Goal: Task Accomplishment & Management: Use online tool/utility

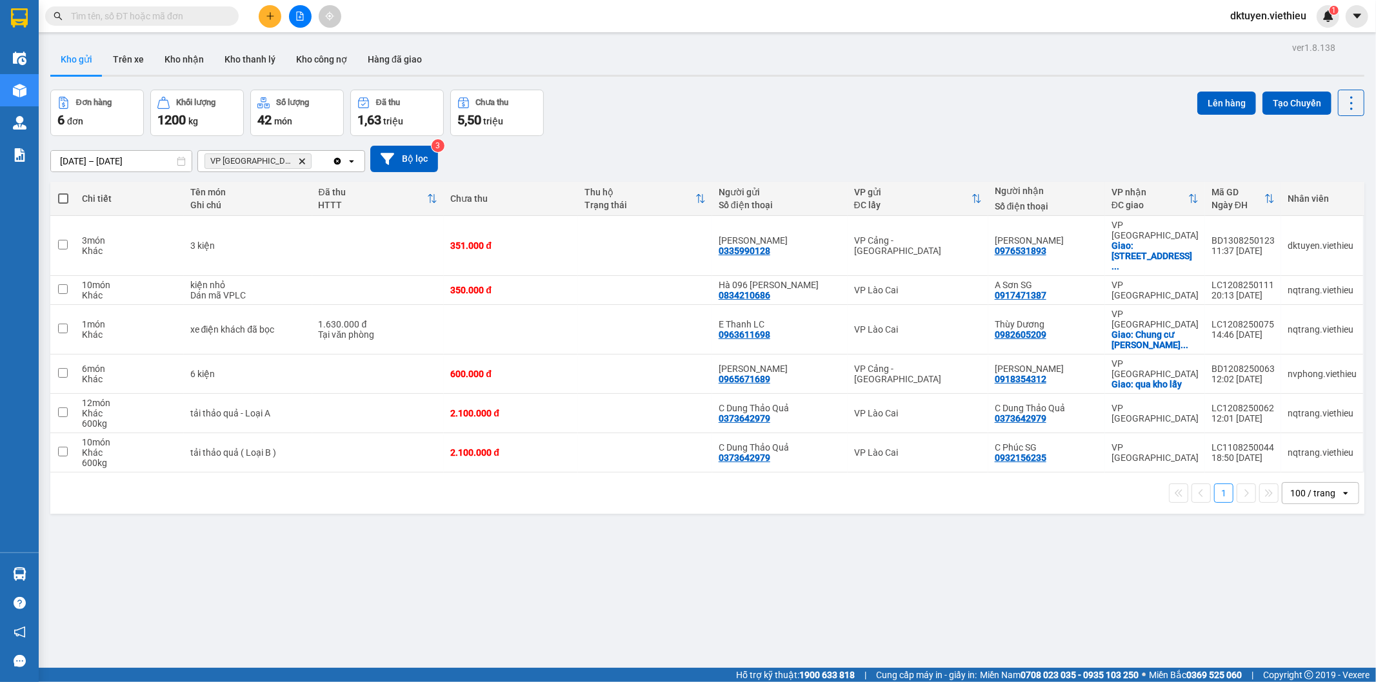
click at [273, 14] on icon "plus" at bounding box center [270, 16] width 9 height 9
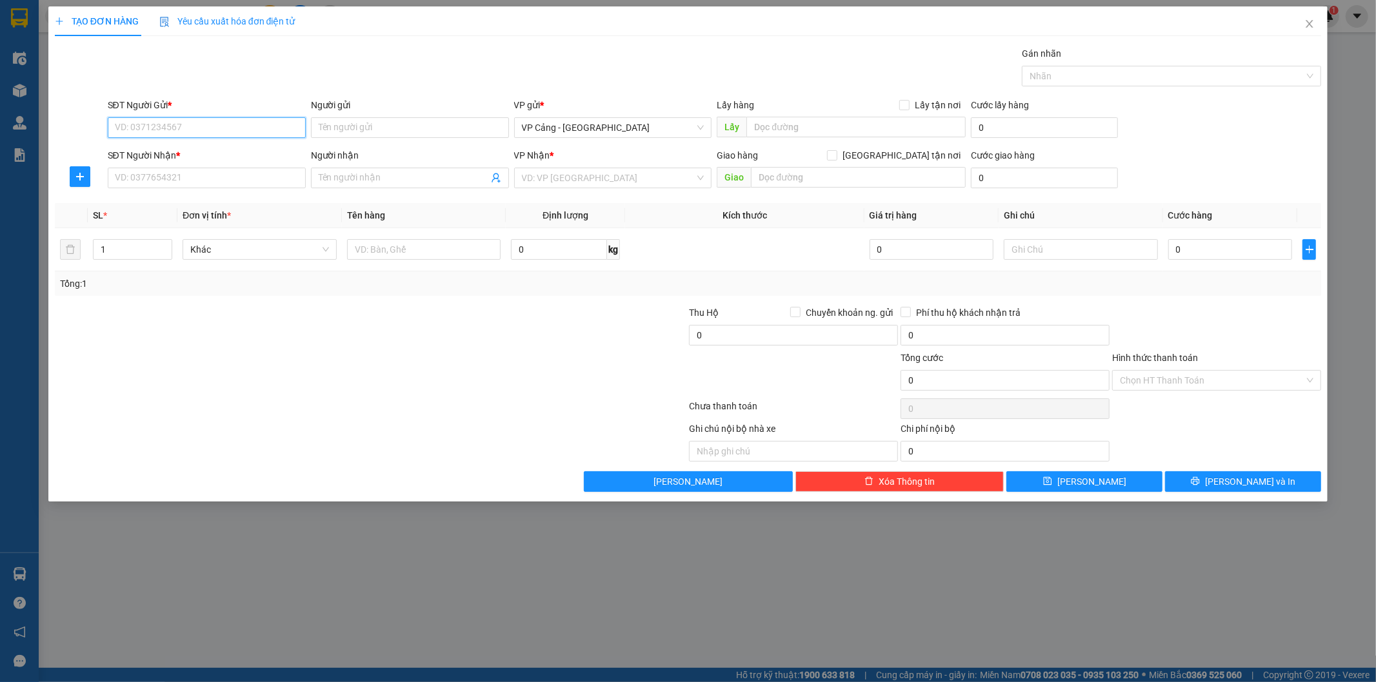
click at [235, 120] on input "SĐT Người Gửi *" at bounding box center [207, 127] width 198 height 21
click at [208, 146] on div "0943482586 - Vương" at bounding box center [206, 153] width 183 height 14
type input "0943482586"
type input "[PERSON_NAME]"
type input "0943482586"
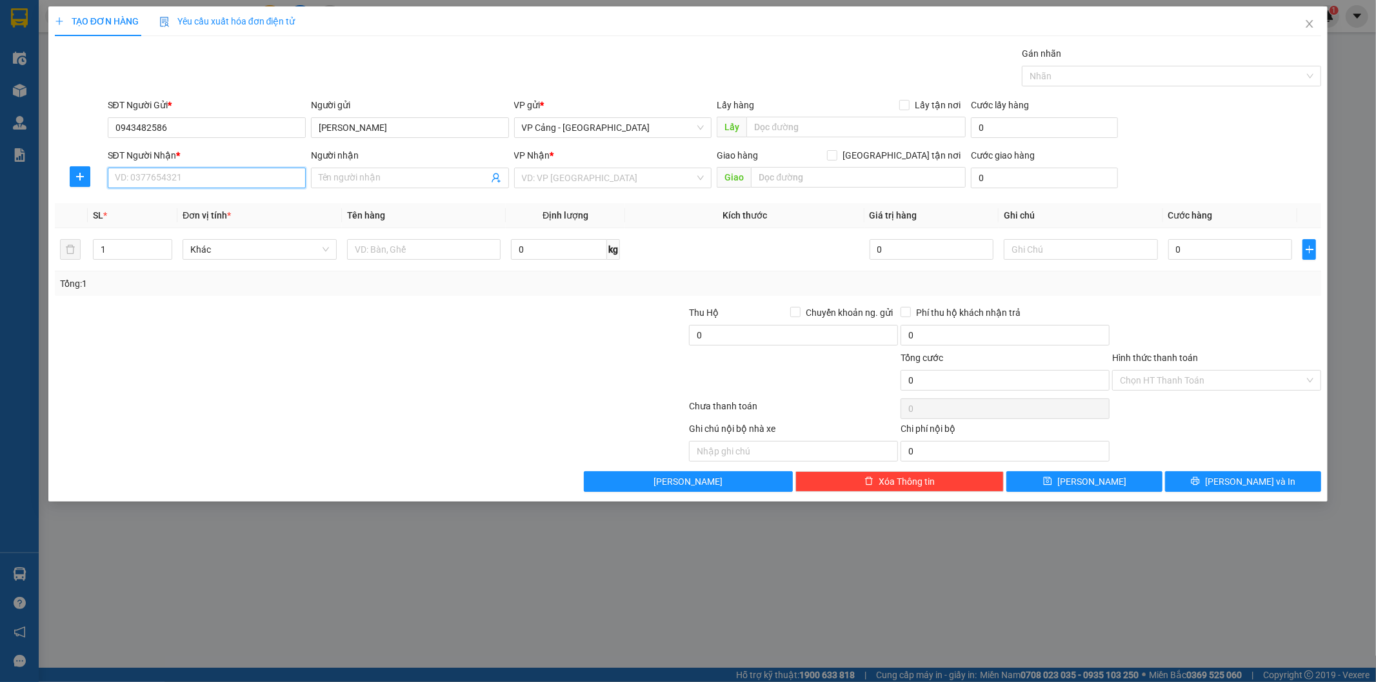
click at [204, 178] on input "SĐT Người Nhận *" at bounding box center [207, 178] width 198 height 21
click at [209, 201] on div "02143620001 - Sun pLaza" at bounding box center [206, 204] width 183 height 14
type input "02143620001"
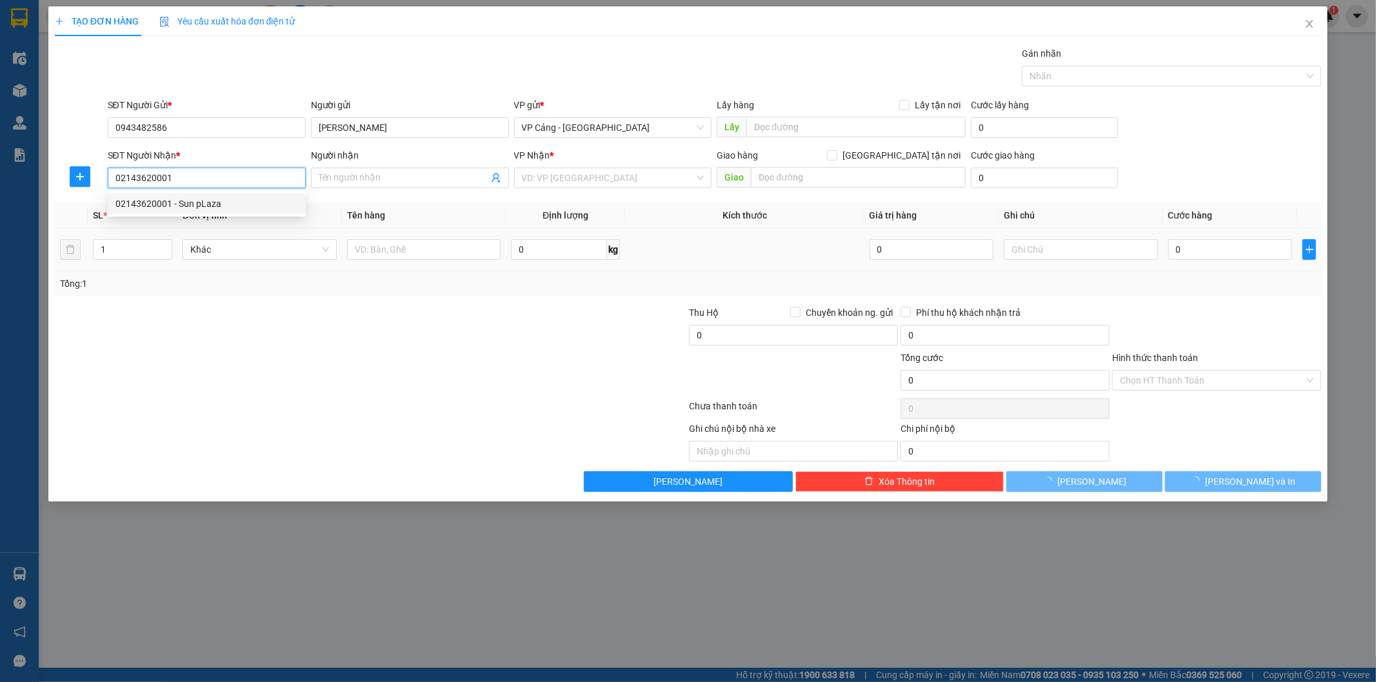
type input "Sun pLaza"
checkbox input "true"
type input "Lô T1, tòa nhà Sunplaza - số 1 Hoàng Liên, Sapa"
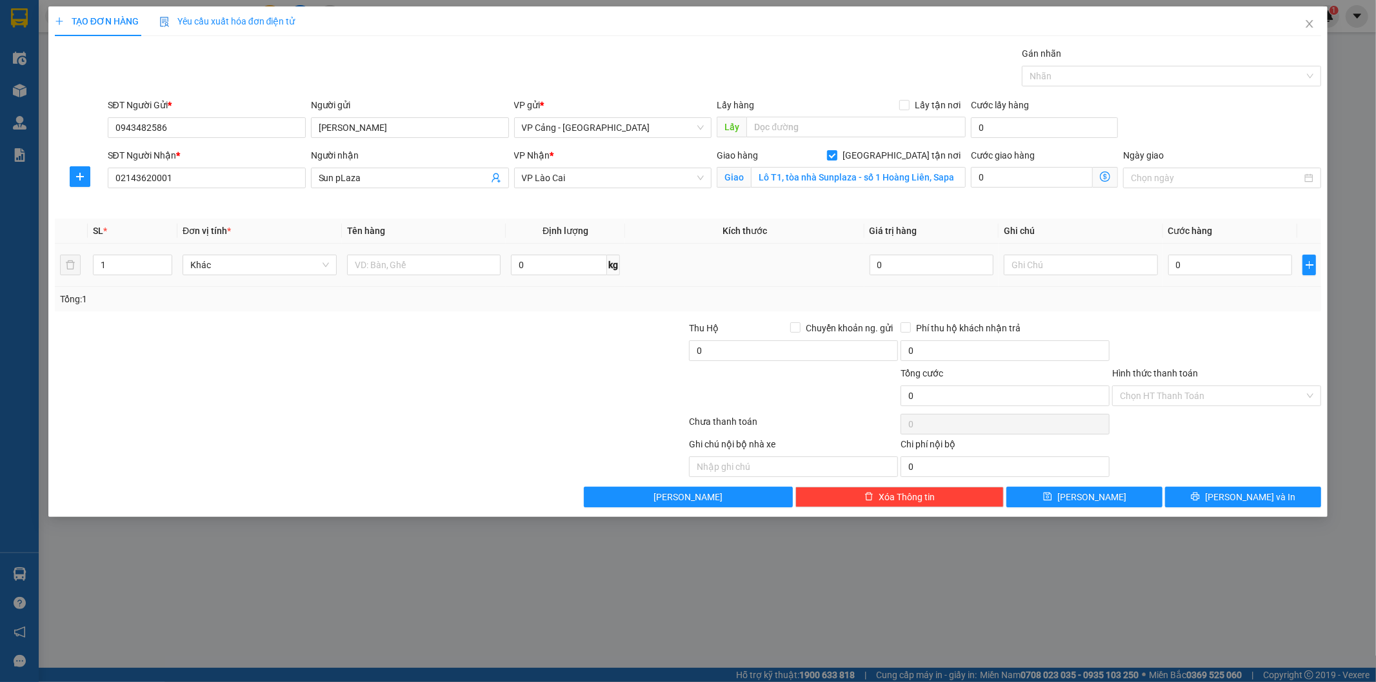
click at [140, 253] on div "1" at bounding box center [132, 265] width 79 height 26
click at [132, 261] on input "1" at bounding box center [133, 264] width 78 height 19
type input "24"
click at [377, 270] on input "text" at bounding box center [424, 265] width 154 height 21
type input "24 kiện"
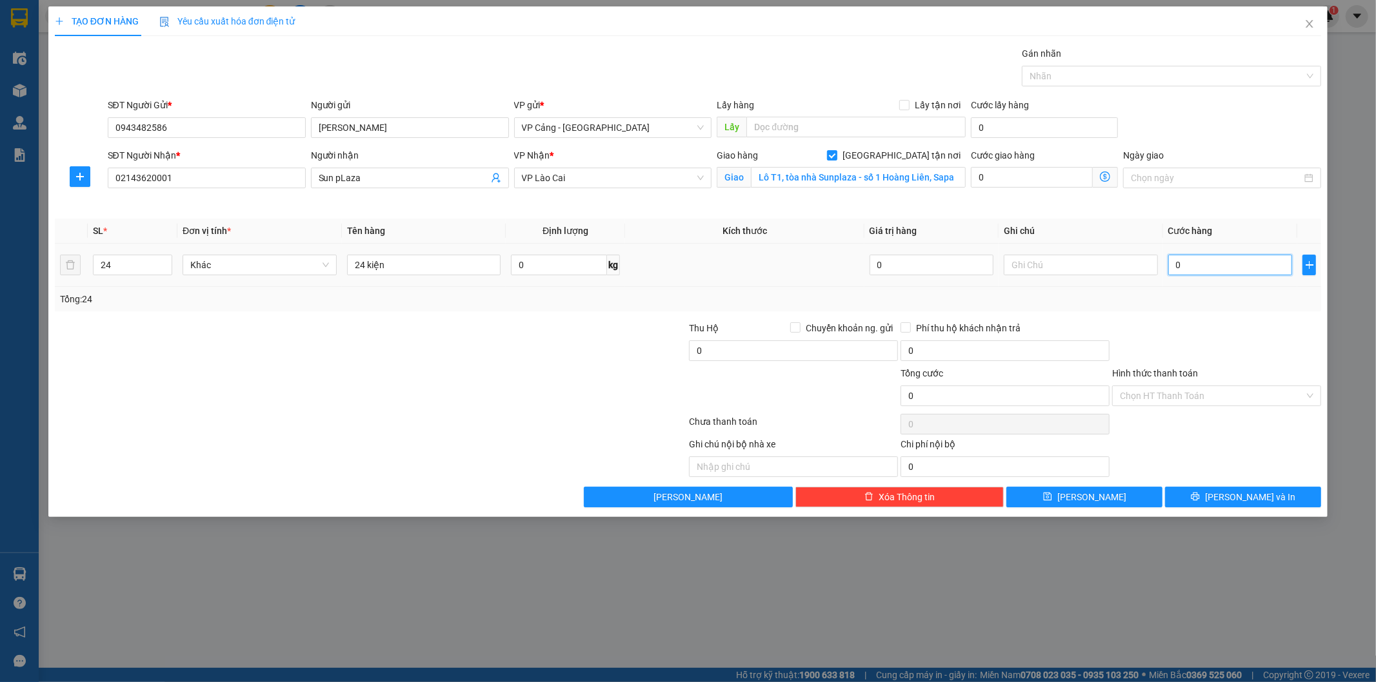
click at [1195, 264] on input "0" at bounding box center [1230, 265] width 124 height 21
type input "1"
type input "1.000"
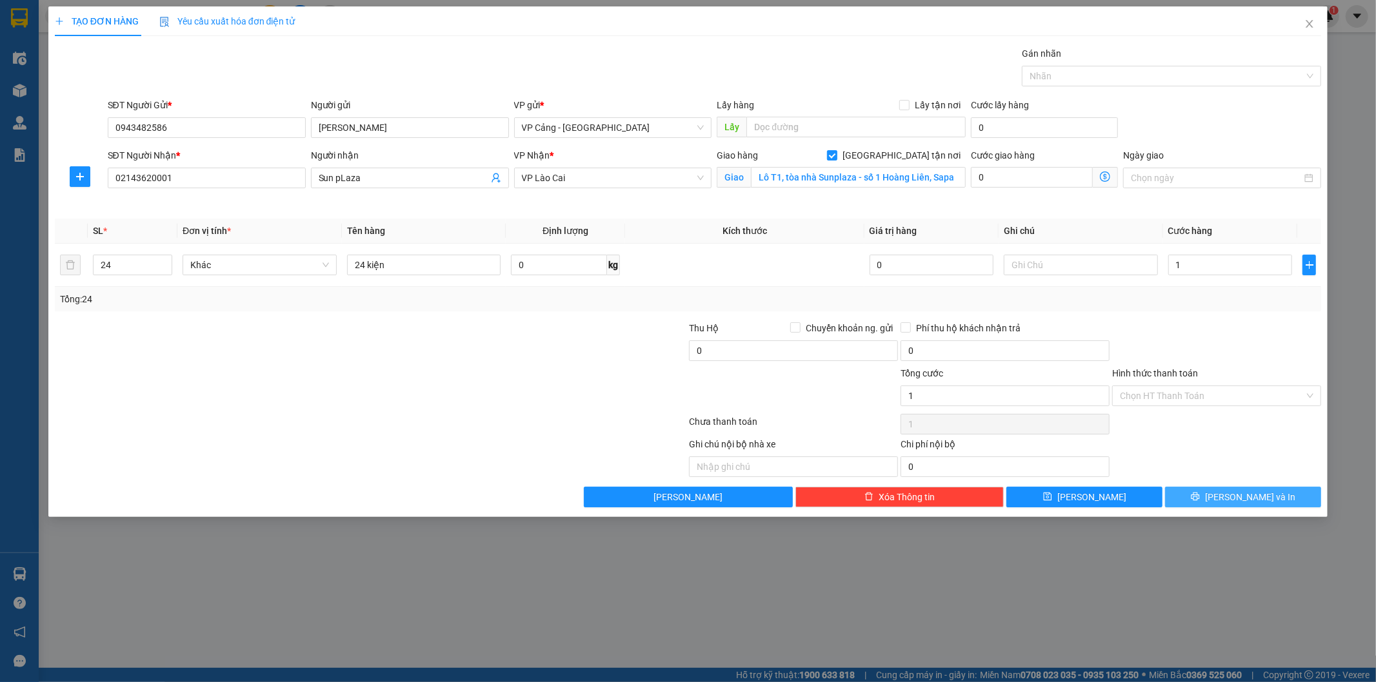
type input "1.000"
click at [1243, 497] on span "[PERSON_NAME] và In" at bounding box center [1250, 497] width 90 height 14
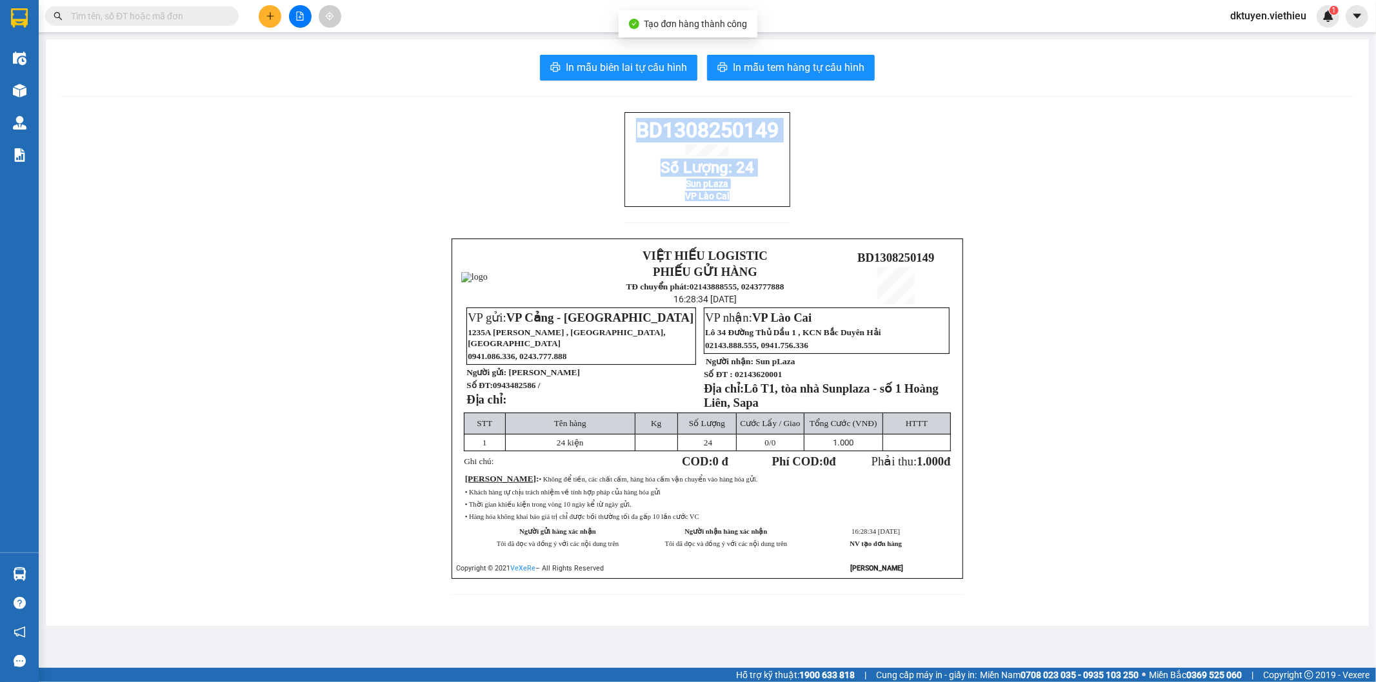
drag, startPoint x: 727, startPoint y: 209, endPoint x: 634, endPoint y: 137, distance: 117.3
click at [634, 137] on div "BD1308250149 Số Lượng: 24 Sun pLaza VP Lào Cai" at bounding box center [707, 159] width 166 height 95
copy div "BD1308250149 Số Lượng: 24 Sun pLaza VP Lào Cai"
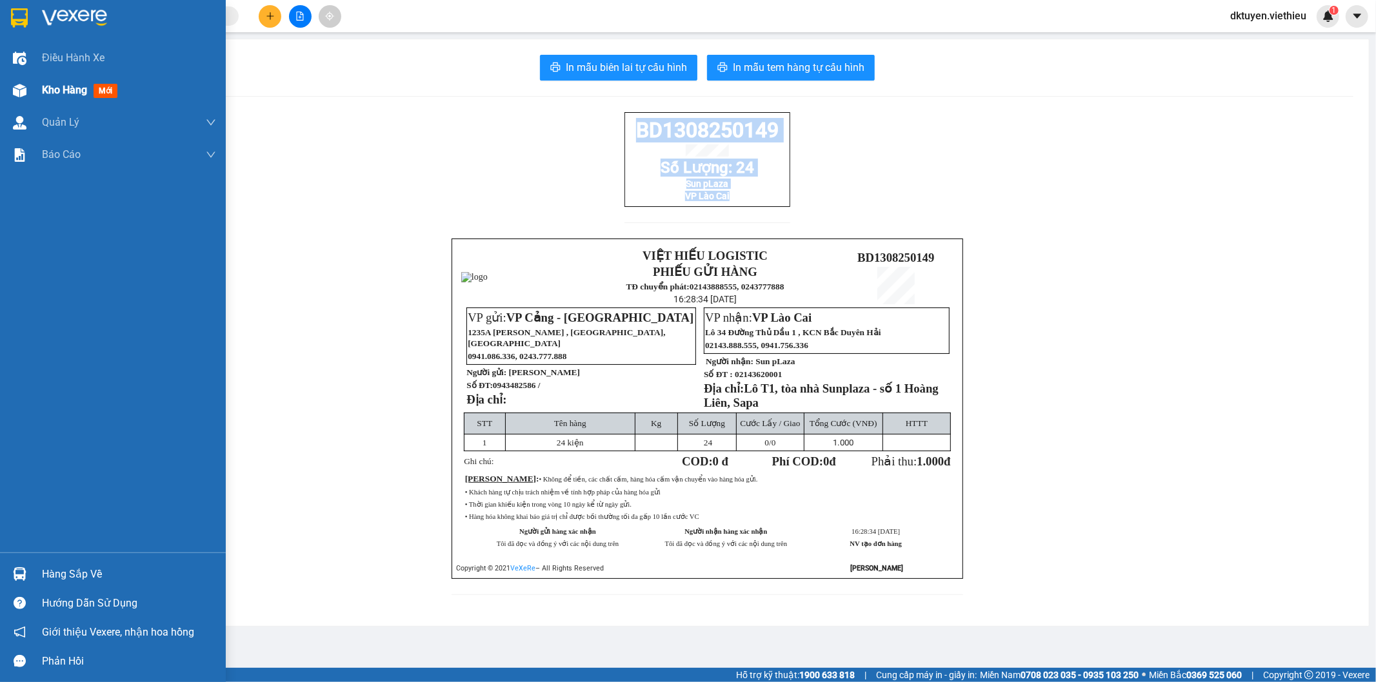
click at [68, 90] on span "Kho hàng" at bounding box center [64, 90] width 45 height 12
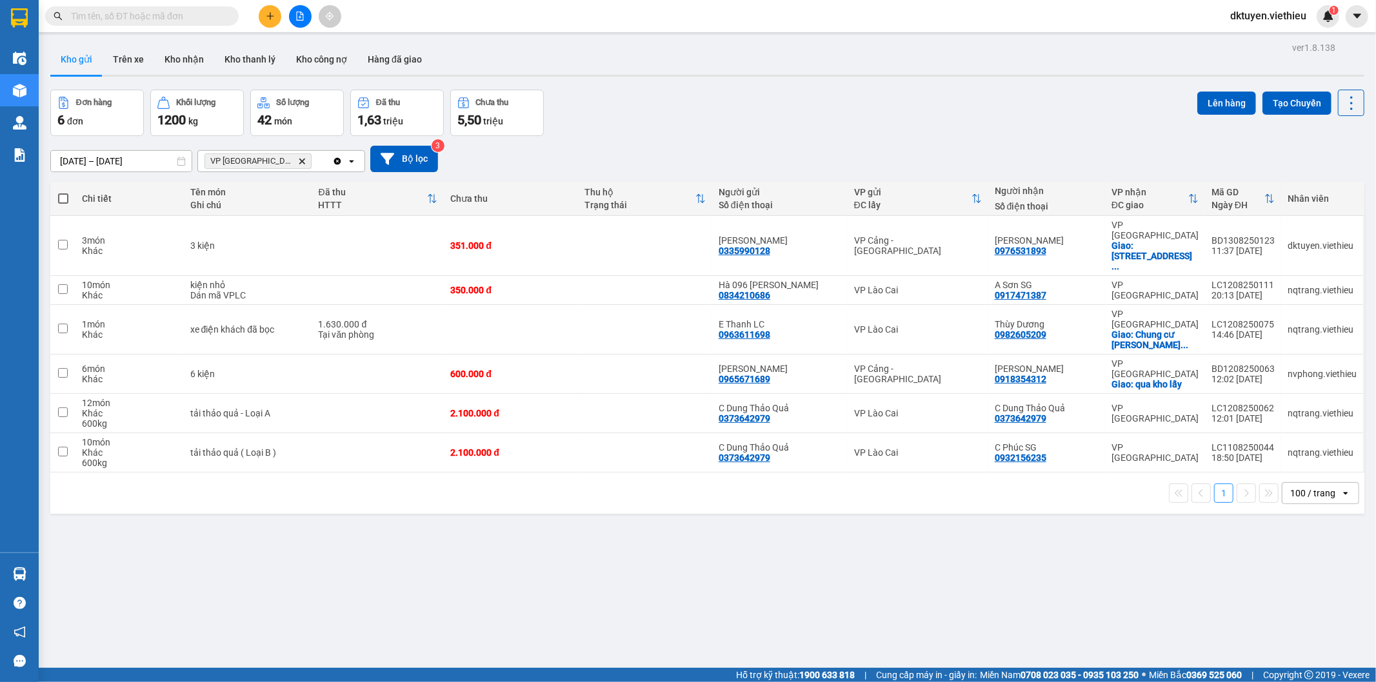
click at [299, 163] on icon "VP Sài Gòn, close by backspace" at bounding box center [302, 161] width 6 height 6
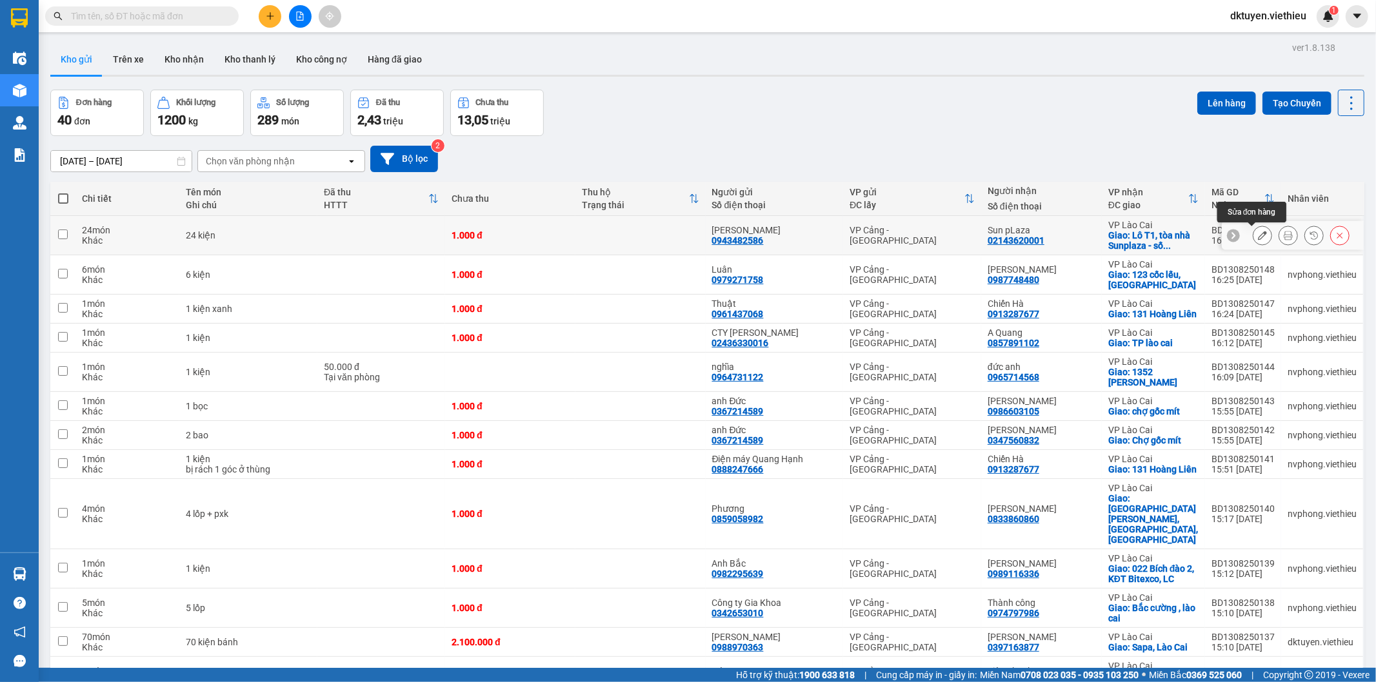
click at [1258, 239] on icon at bounding box center [1262, 235] width 9 height 9
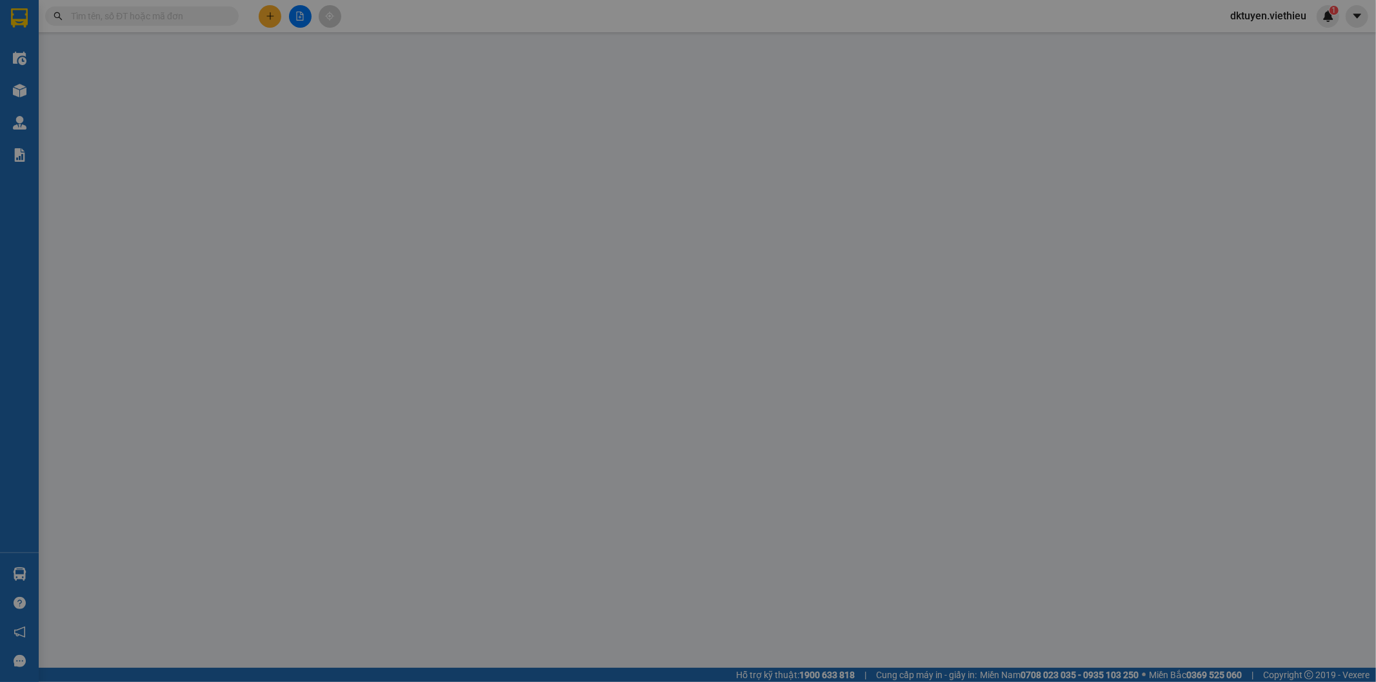
type input "0943482586"
type input "[PERSON_NAME]"
type input "02143620001"
type input "Sun pLaza"
checkbox input "true"
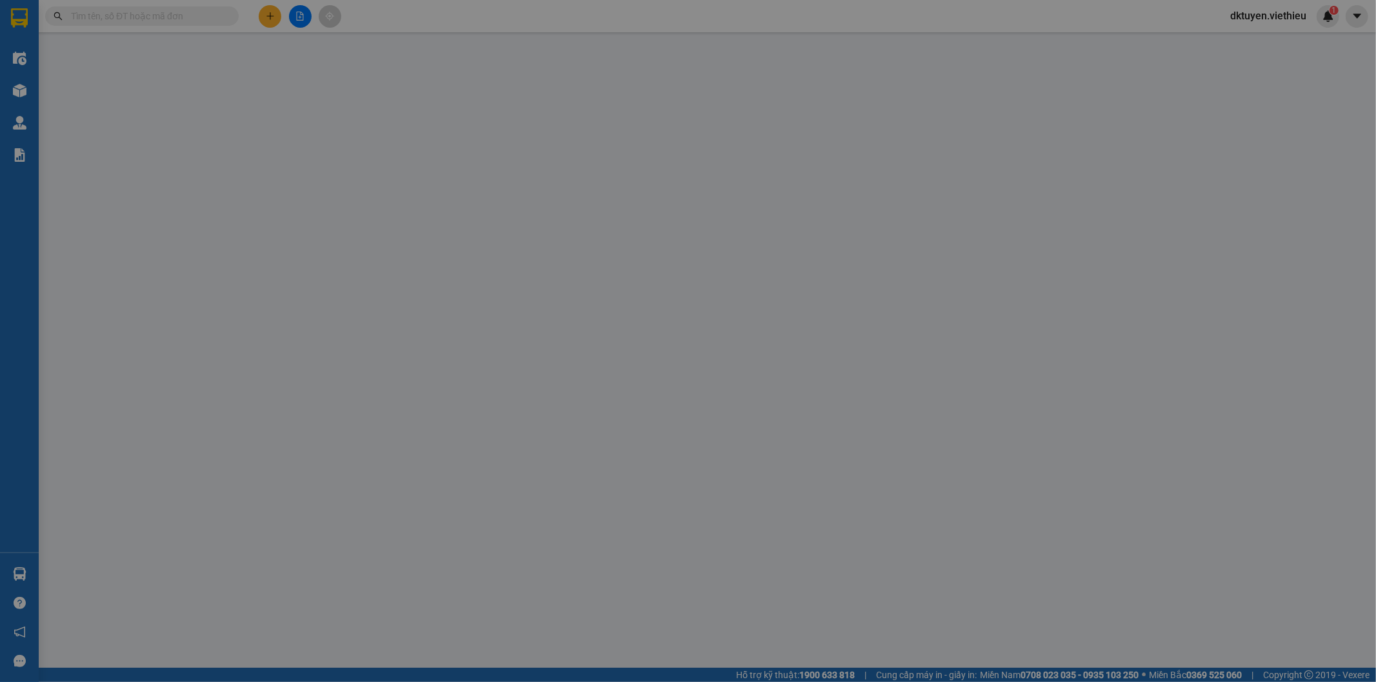
type input "Lô T1, tòa nhà Sunplaza - số 1 Hoàng Liên, Sapa"
type input "1.000"
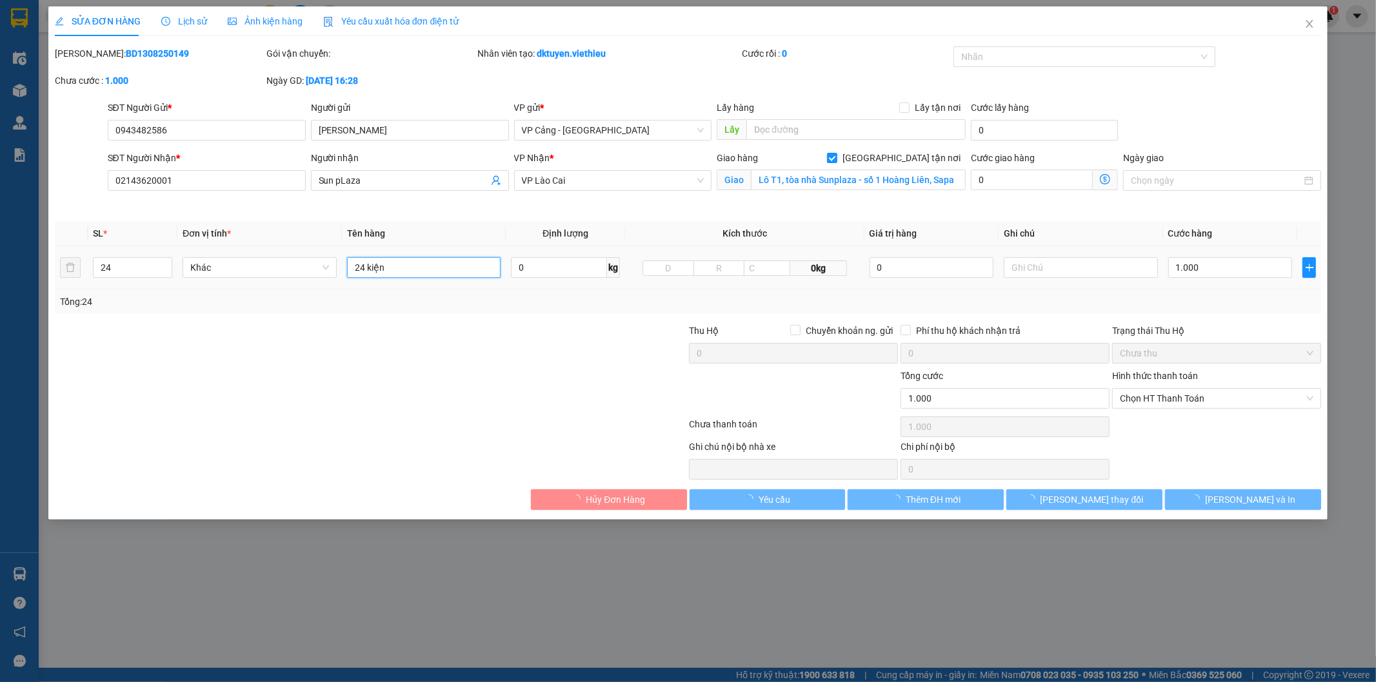
click at [424, 266] on input "24 kiện" at bounding box center [424, 267] width 154 height 21
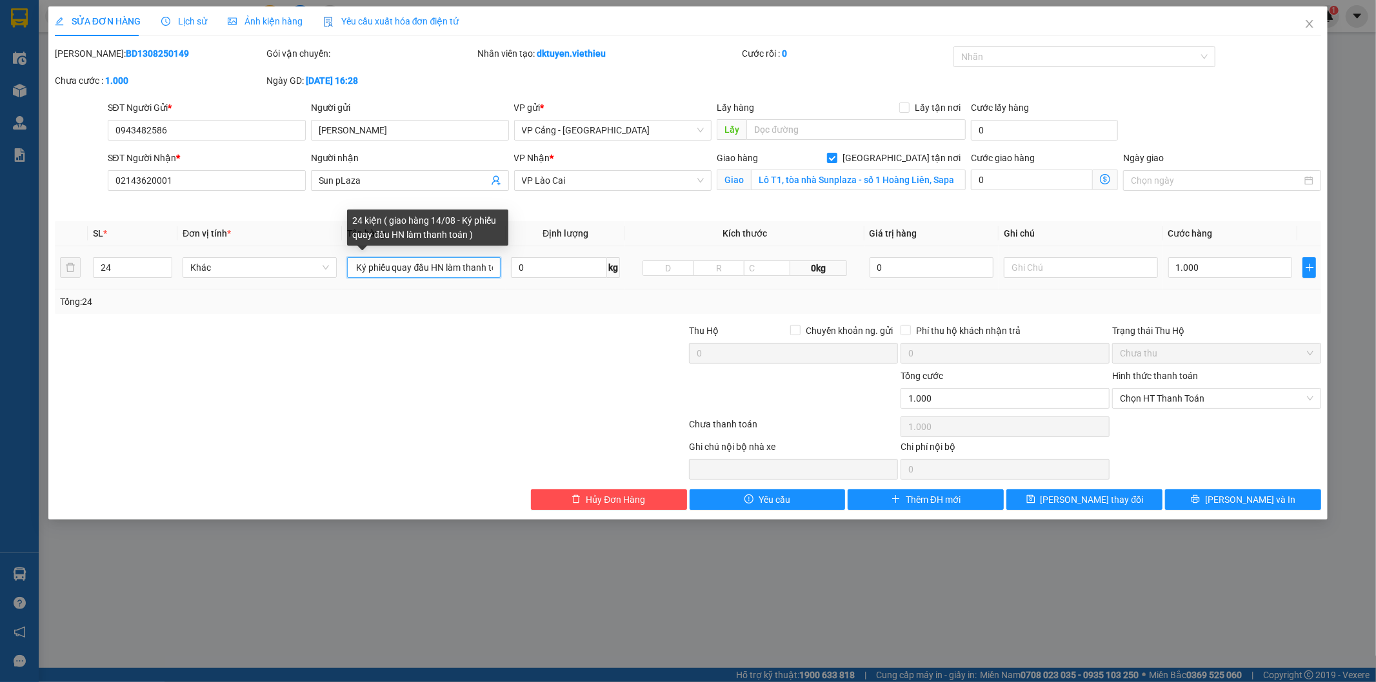
scroll to position [0, 129]
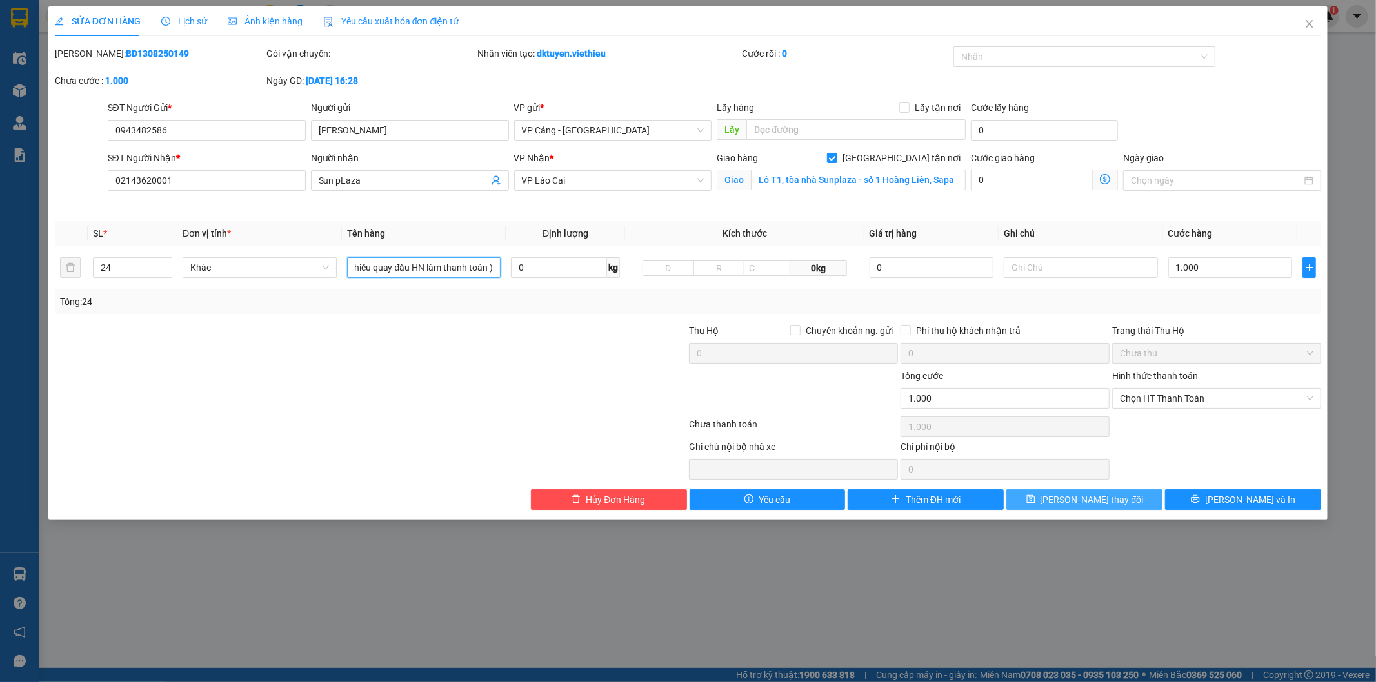
type input "24 kiện ( giao hàng 14/08 - Ký phiếu quay đầu HN làm thanh toán )"
click at [1116, 504] on button "[PERSON_NAME] thay đổi" at bounding box center [1084, 500] width 156 height 21
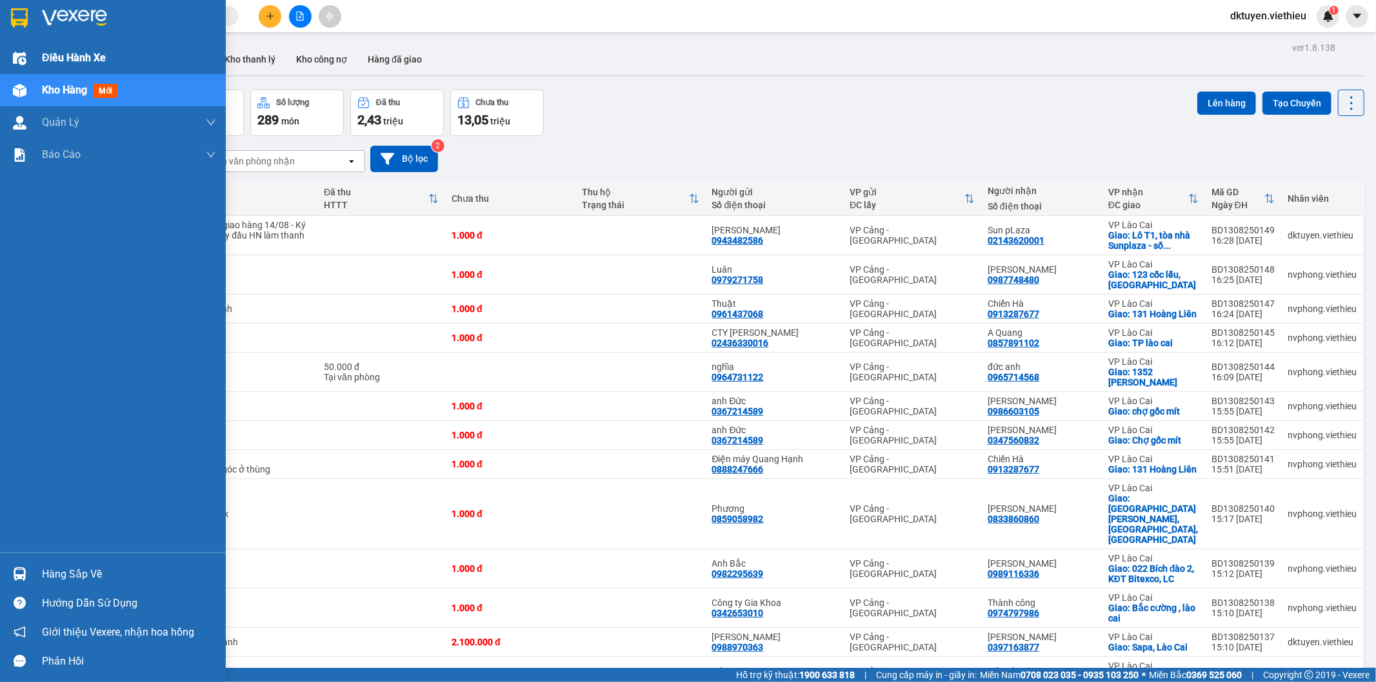
click at [13, 57] on img at bounding box center [20, 59] width 14 height 14
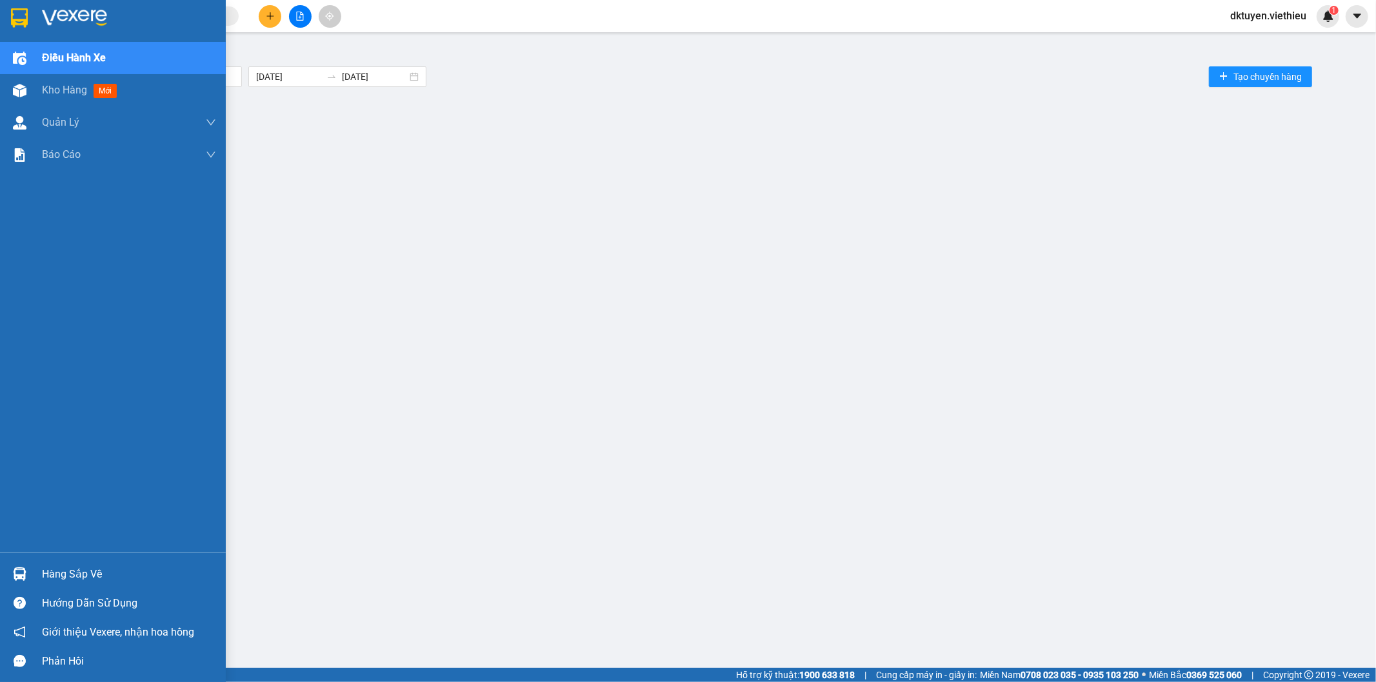
click at [43, 56] on span "Điều hành xe" at bounding box center [74, 58] width 64 height 16
click at [59, 88] on span "Kho hàng" at bounding box center [64, 90] width 45 height 12
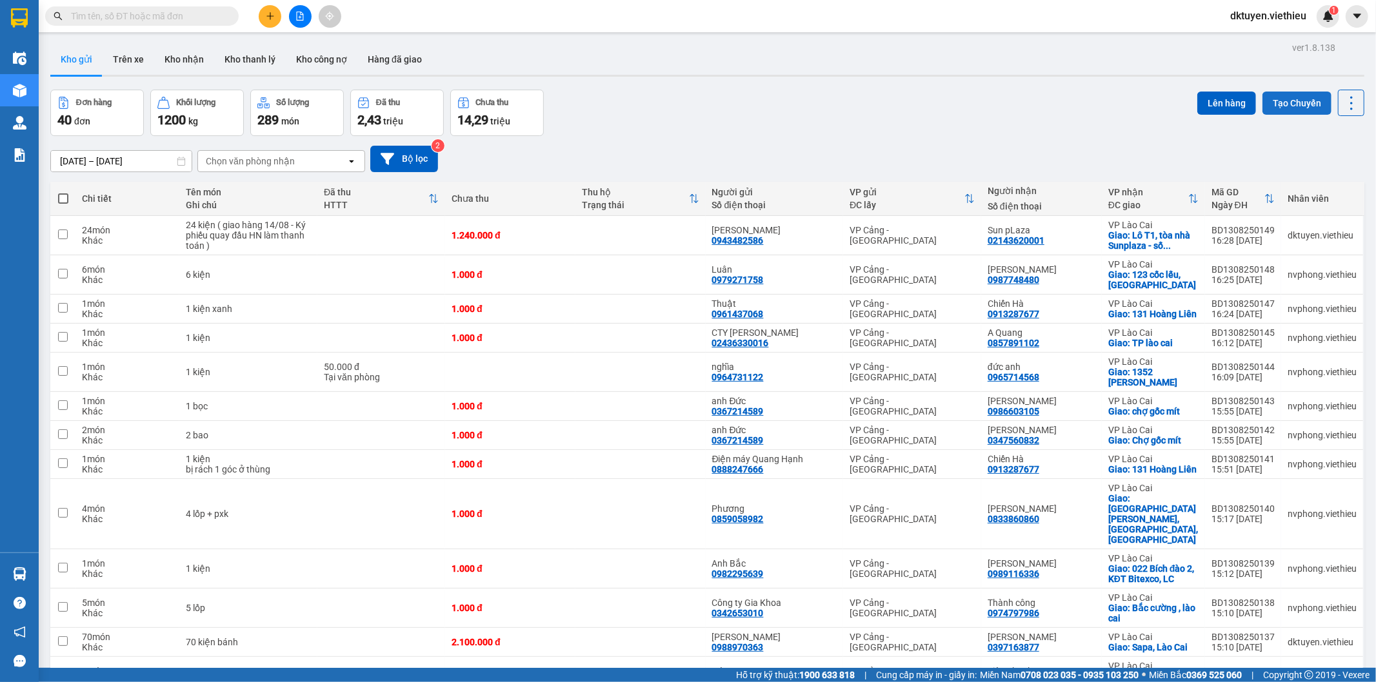
click at [1298, 99] on button "Tạo Chuyến" at bounding box center [1296, 103] width 69 height 23
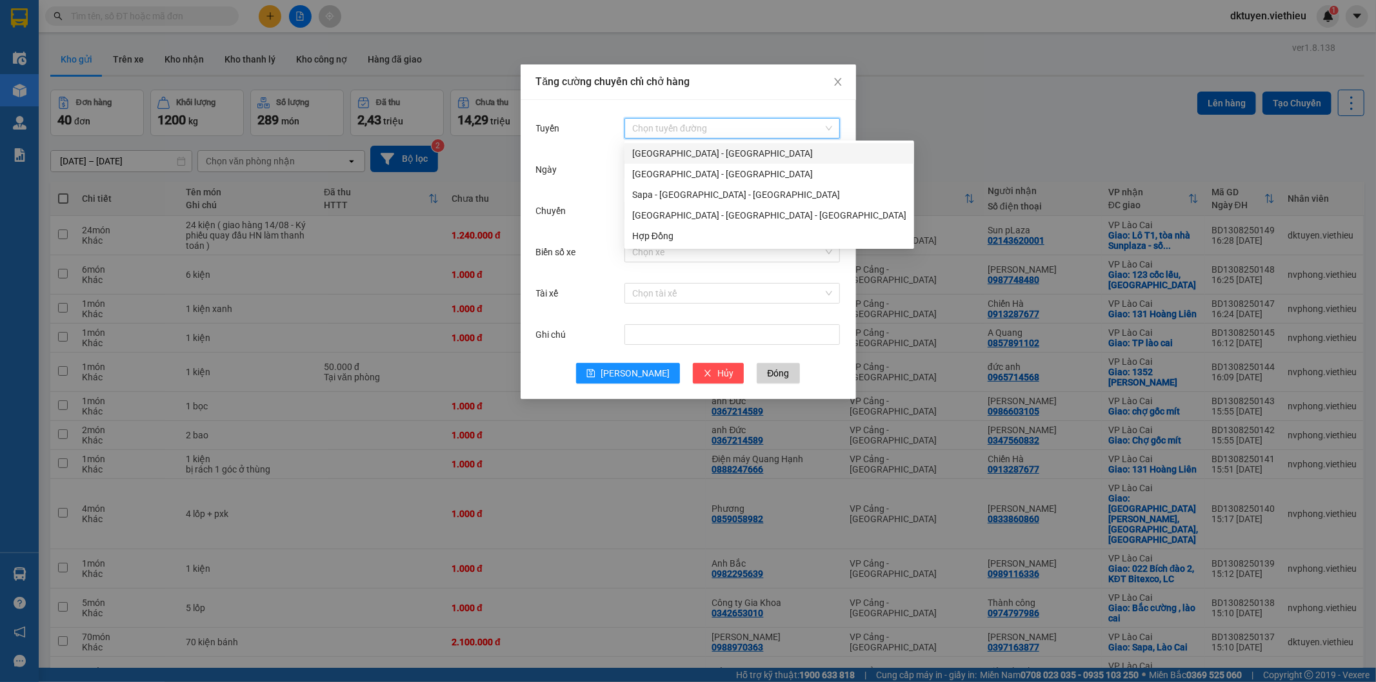
click at [684, 131] on input "Tuyến" at bounding box center [727, 128] width 191 height 19
click at [680, 157] on div "[GEOGRAPHIC_DATA] - [GEOGRAPHIC_DATA]" at bounding box center [769, 153] width 274 height 14
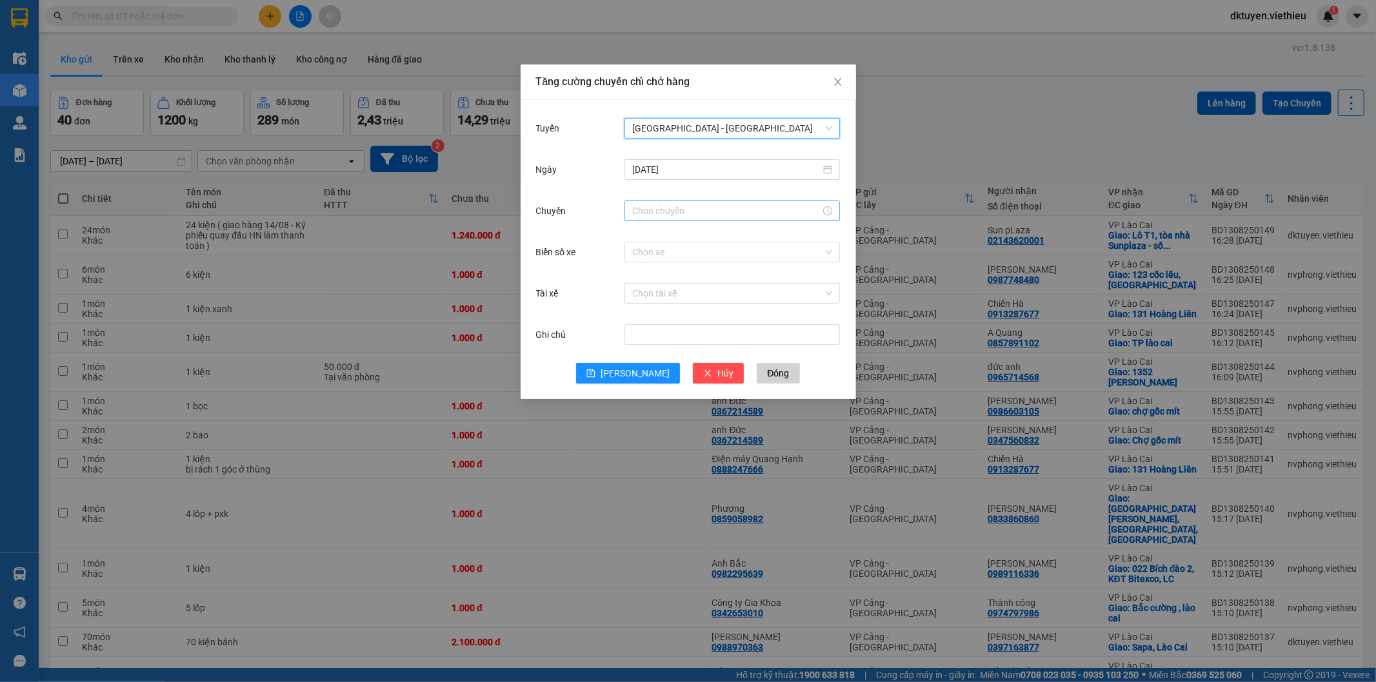
click at [667, 213] on input "Chuyến" at bounding box center [726, 211] width 188 height 14
click at [640, 310] on div "16" at bounding box center [642, 310] width 36 height 18
type input "16:00"
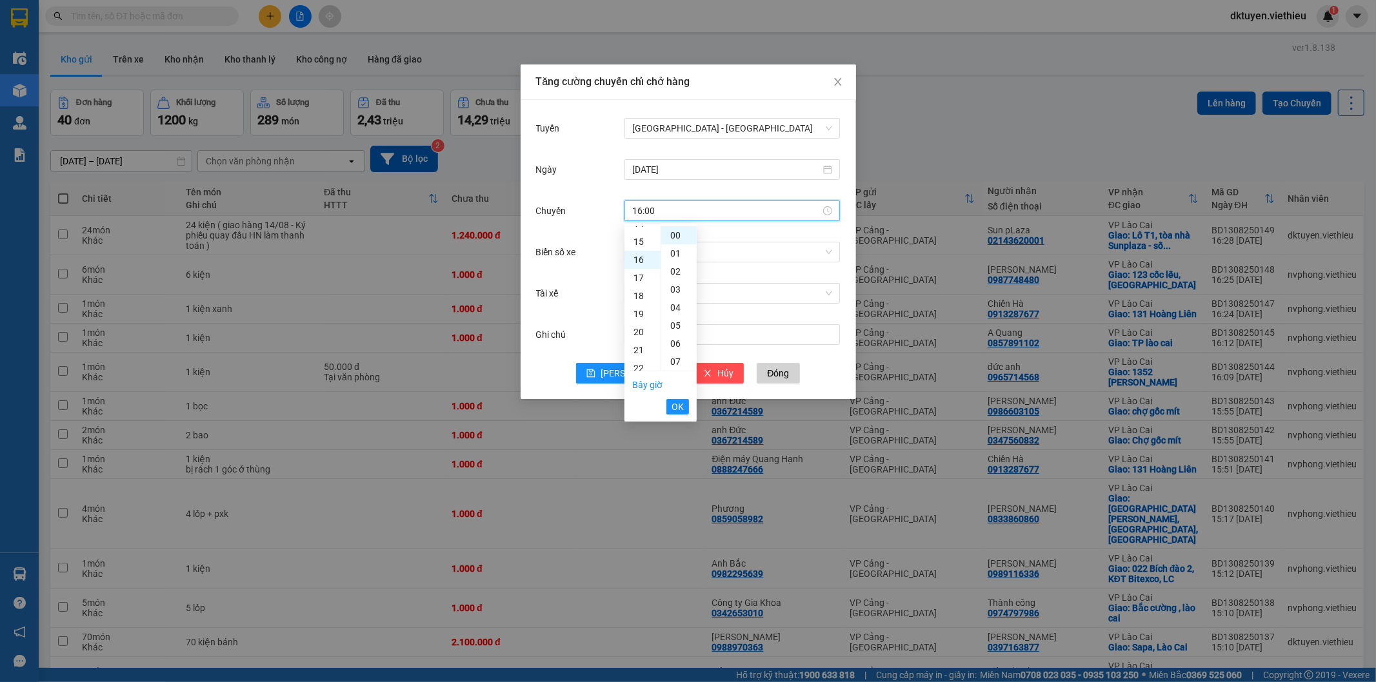
scroll to position [288, 0]
click at [680, 407] on span "OK" at bounding box center [677, 407] width 12 height 14
click at [626, 379] on button "[PERSON_NAME]" at bounding box center [628, 373] width 104 height 21
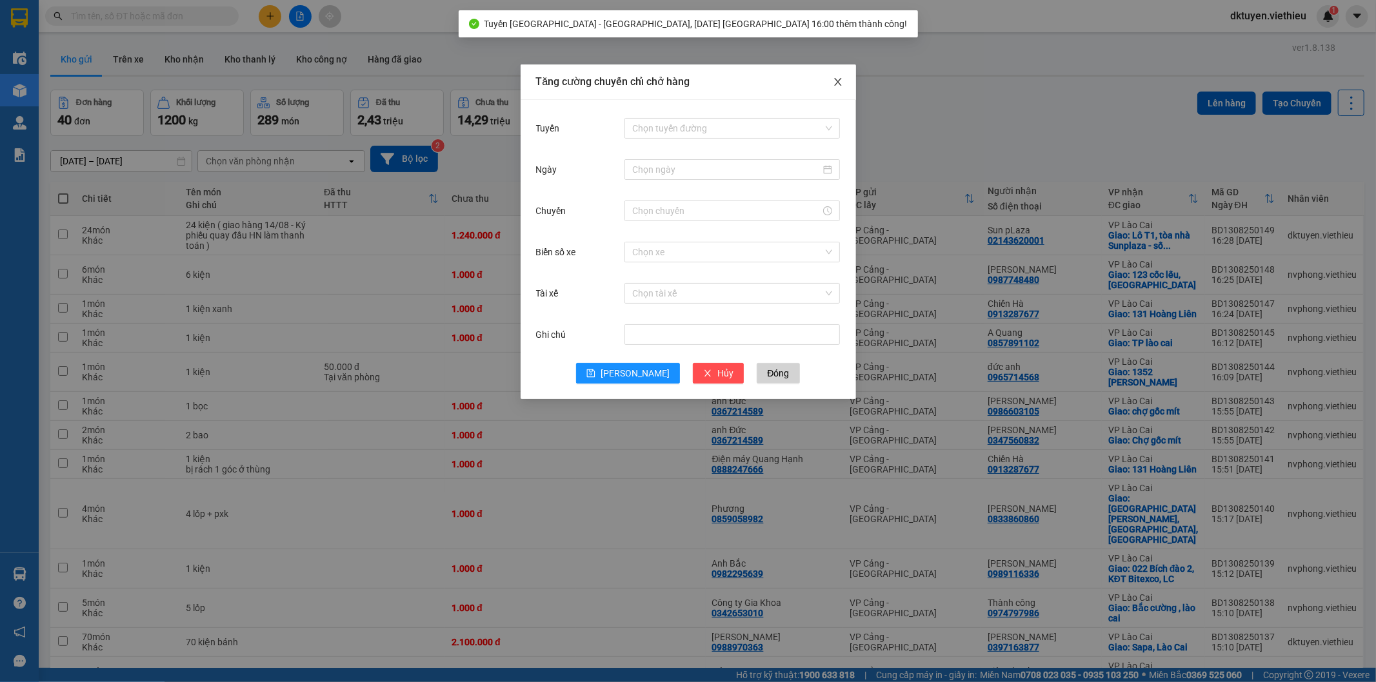
click at [840, 84] on icon "close" at bounding box center [838, 82] width 10 height 10
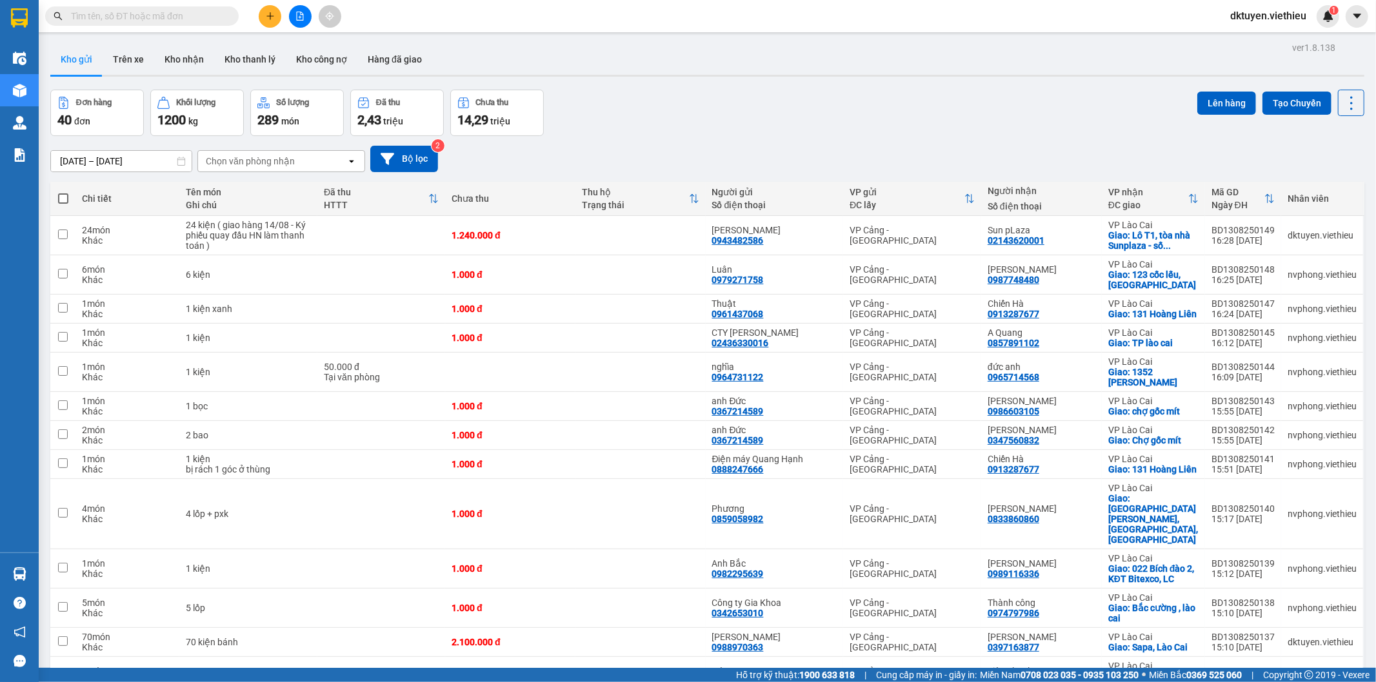
click at [262, 159] on div "Chọn văn phòng nhận" at bounding box center [250, 161] width 89 height 13
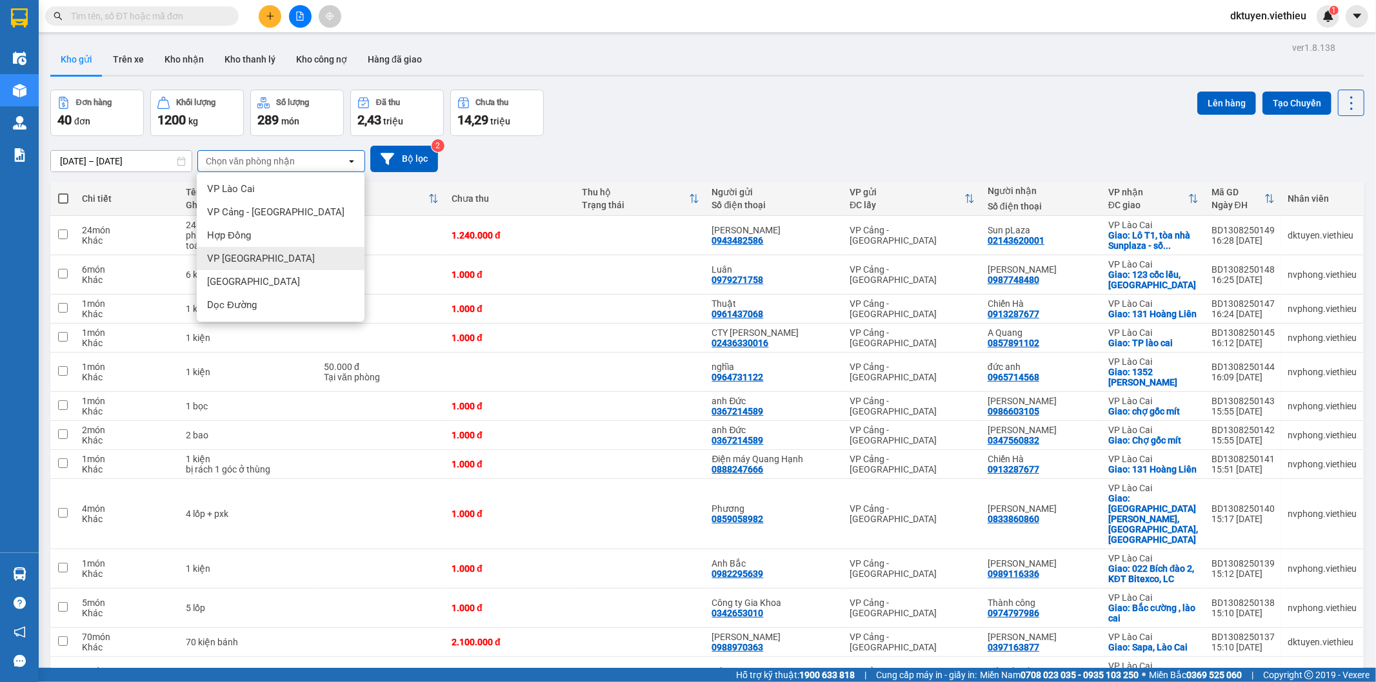
click at [246, 260] on span "VP [GEOGRAPHIC_DATA]" at bounding box center [261, 258] width 108 height 13
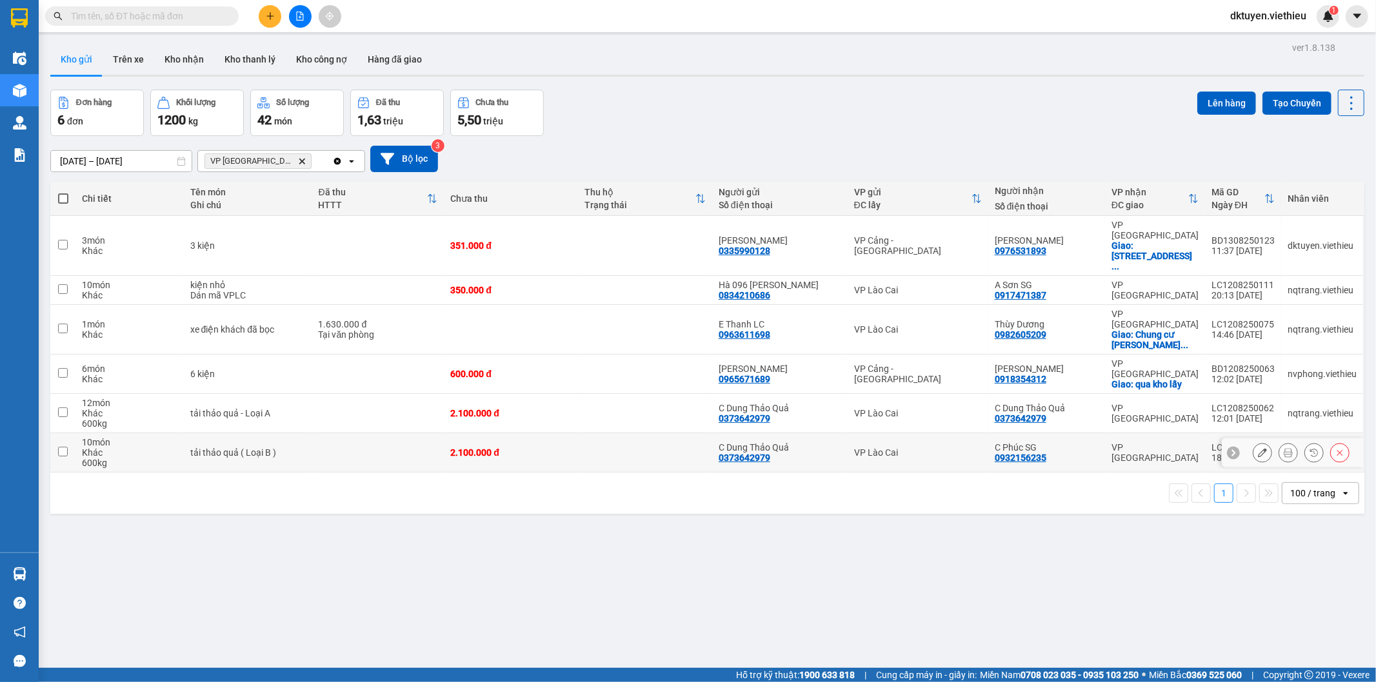
drag, startPoint x: 63, startPoint y: 410, endPoint x: 63, endPoint y: 389, distance: 20.6
click at [63, 433] on td at bounding box center [62, 452] width 25 height 39
checkbox input "true"
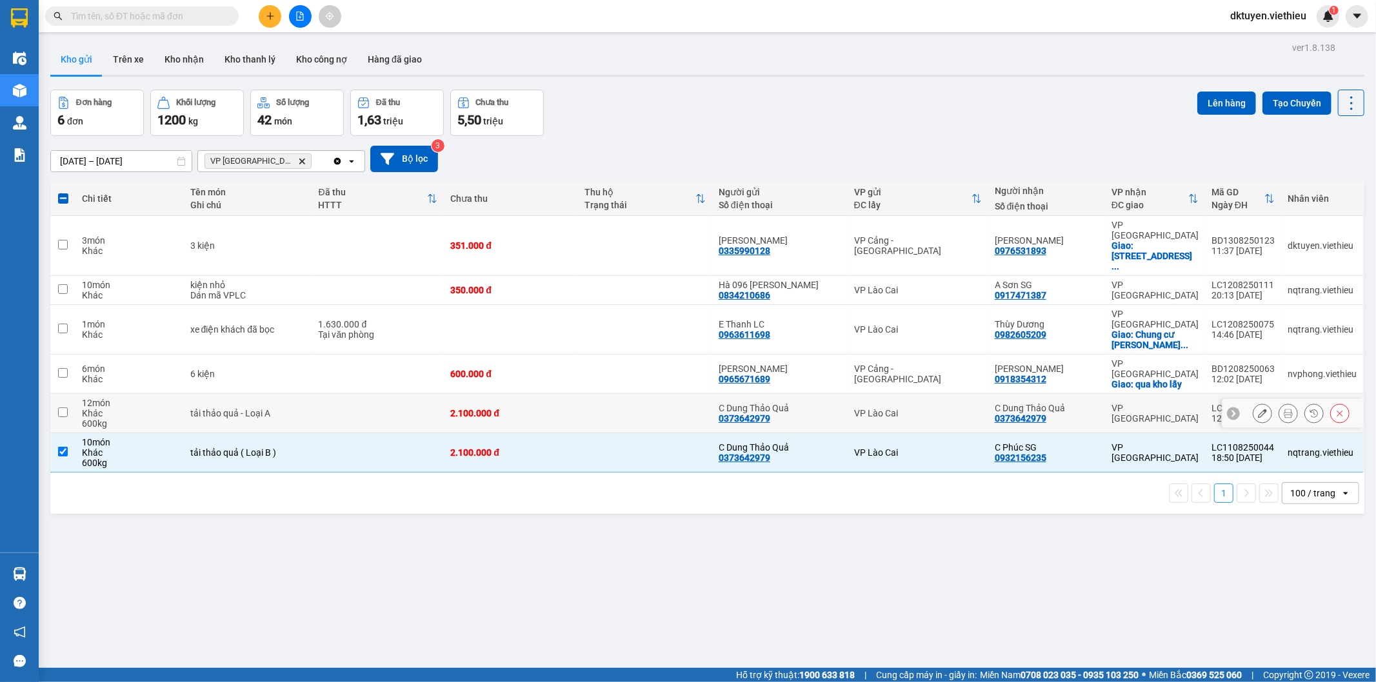
click at [61, 408] on input "checkbox" at bounding box center [63, 413] width 10 height 10
checkbox input "true"
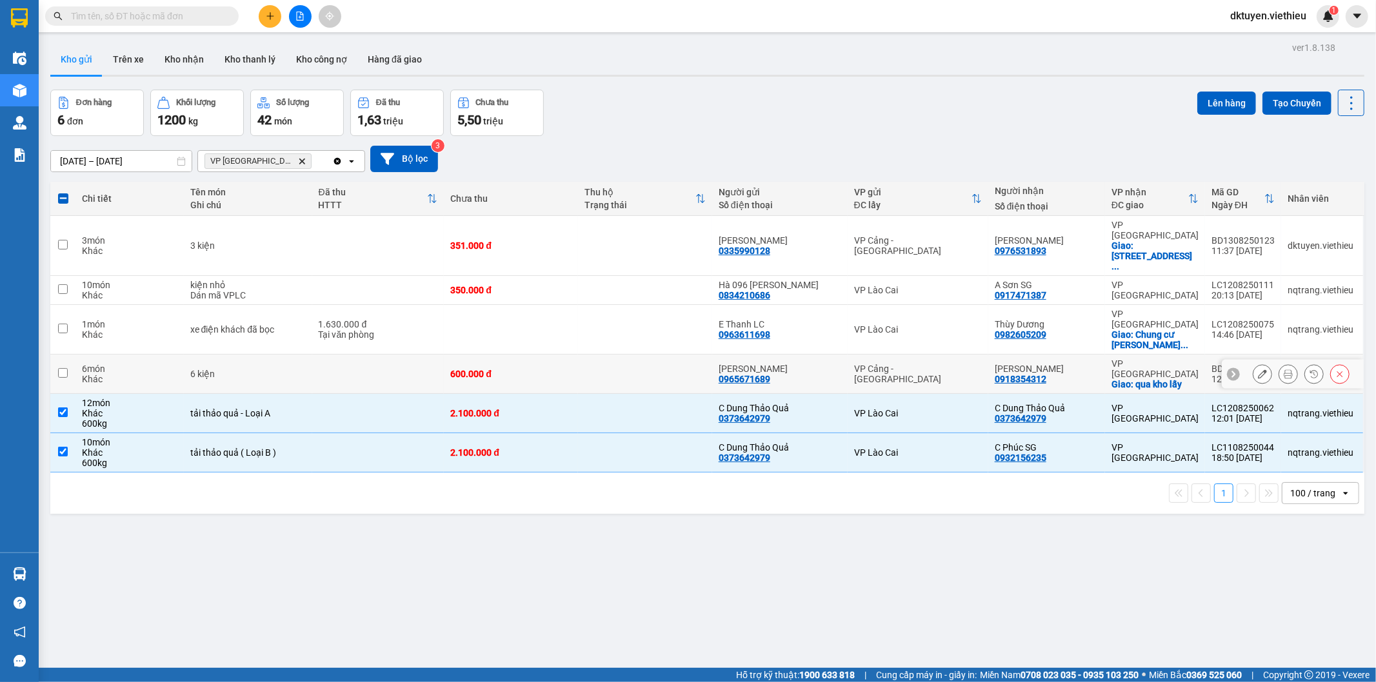
click at [59, 368] on input "checkbox" at bounding box center [63, 373] width 10 height 10
checkbox input "true"
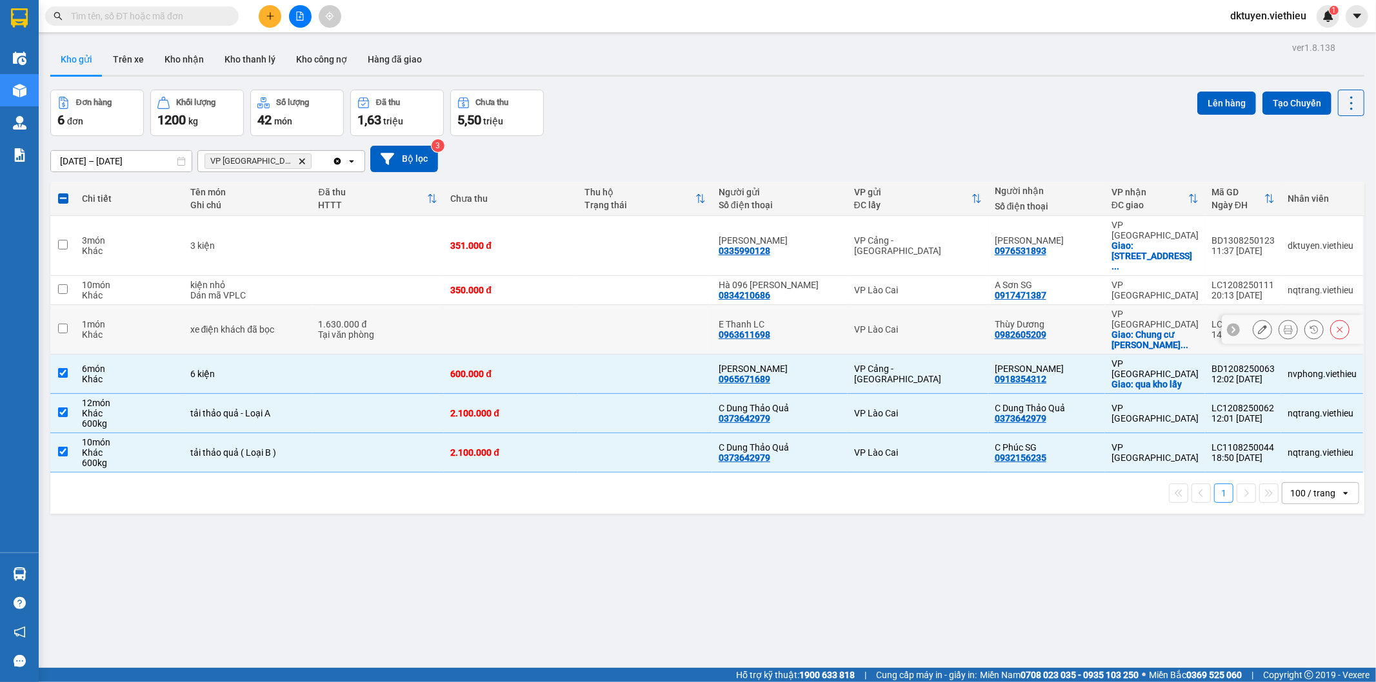
click at [63, 324] on input "checkbox" at bounding box center [63, 329] width 10 height 10
checkbox input "true"
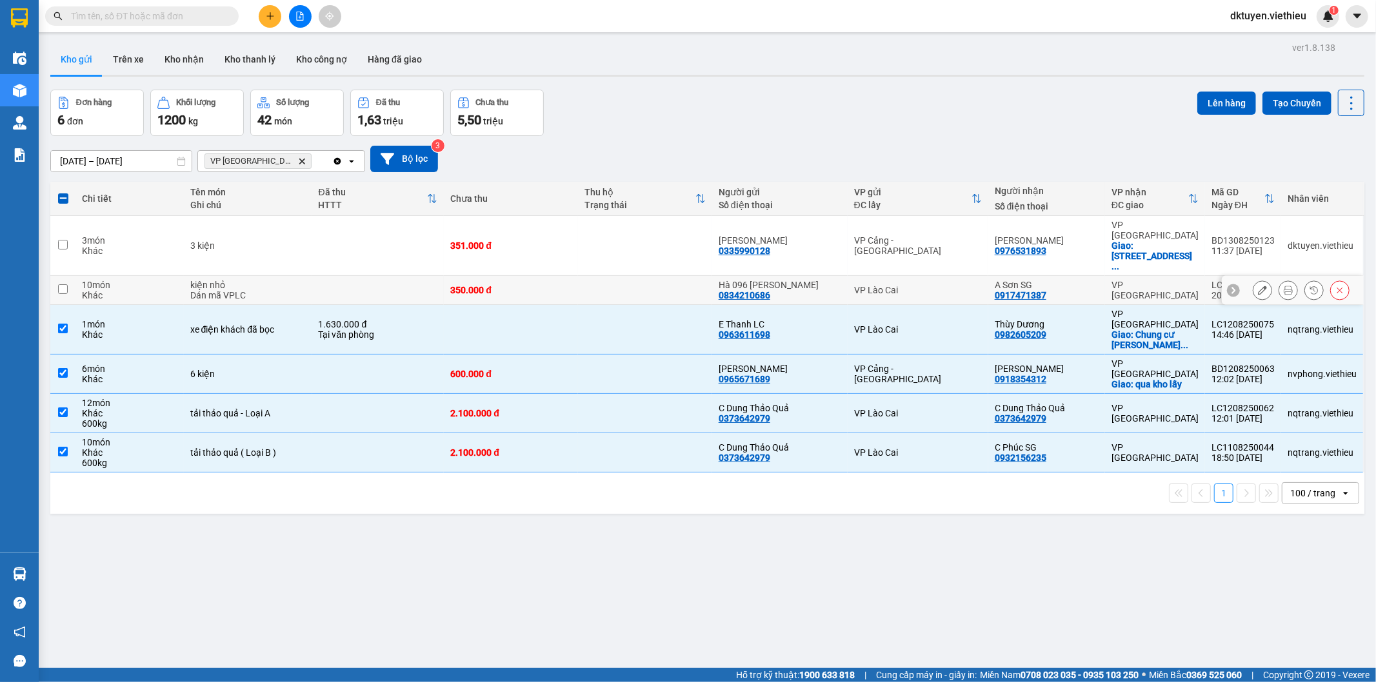
click at [64, 284] on input "checkbox" at bounding box center [63, 289] width 10 height 10
checkbox input "true"
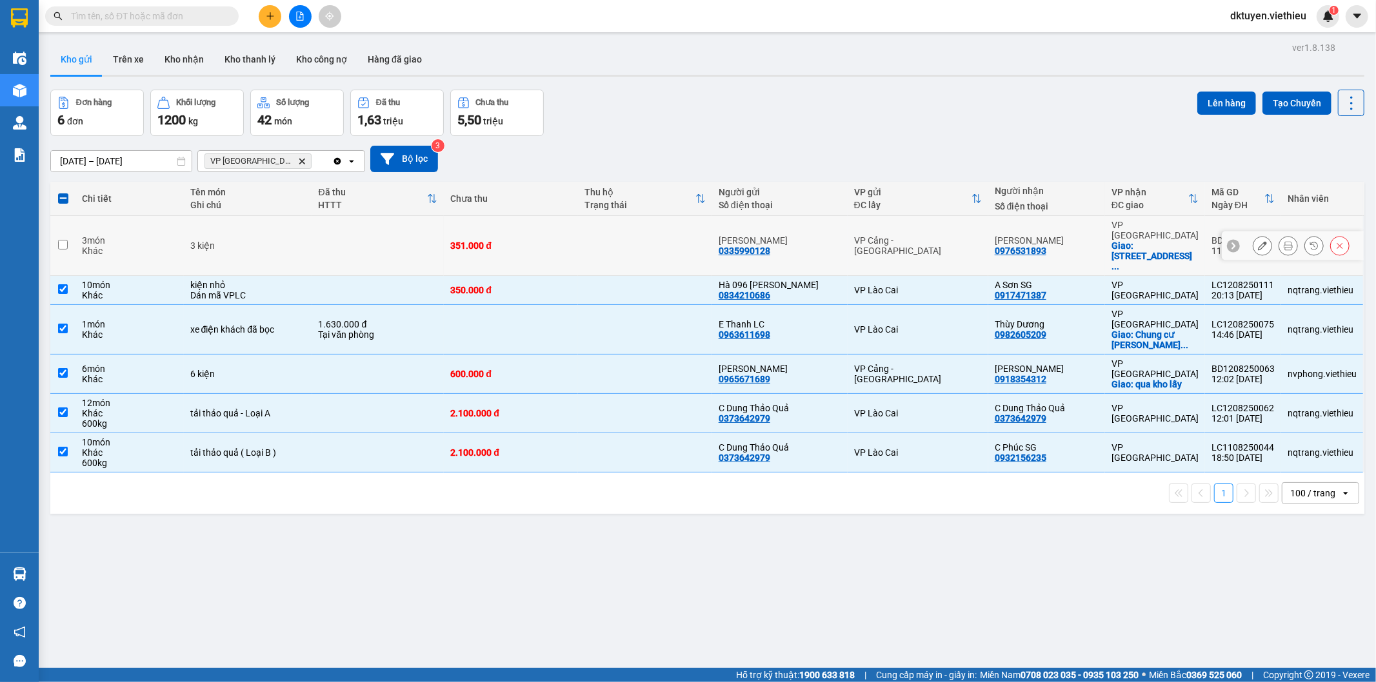
click at [61, 240] on input "checkbox" at bounding box center [63, 245] width 10 height 10
checkbox input "true"
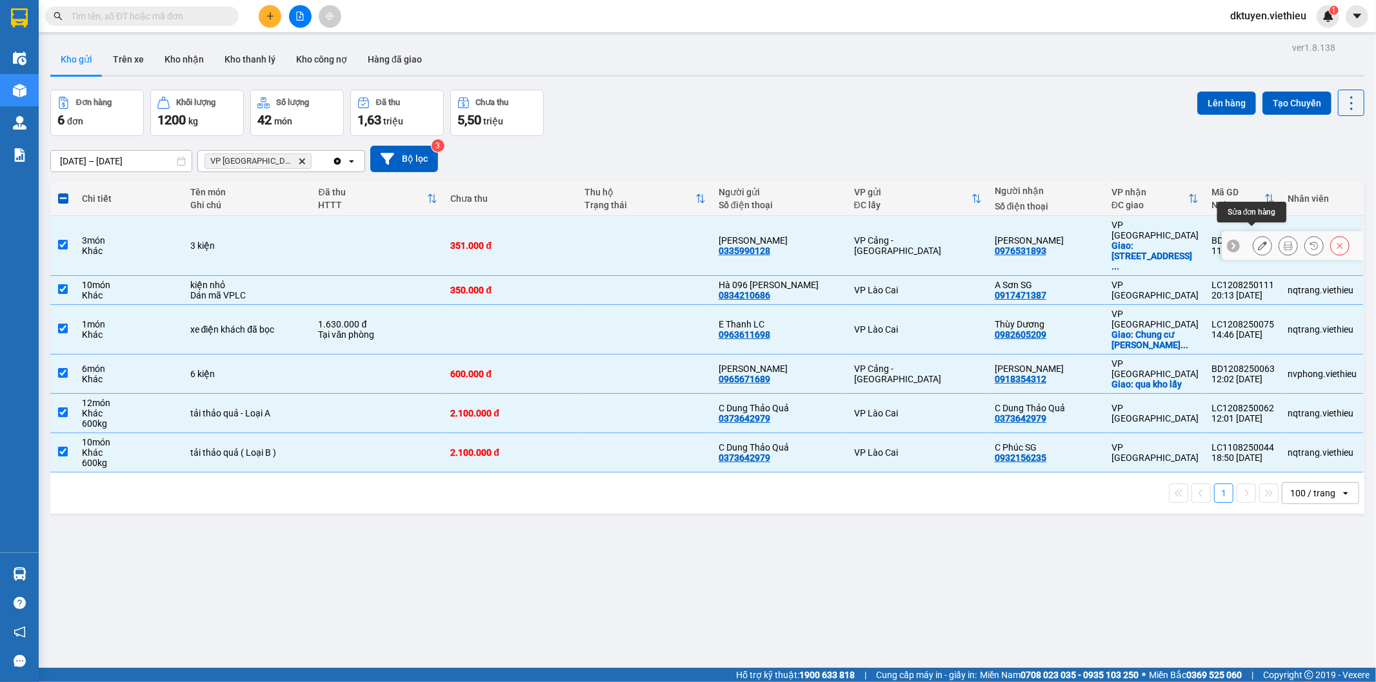
click at [1258, 241] on icon at bounding box center [1262, 245] width 9 height 9
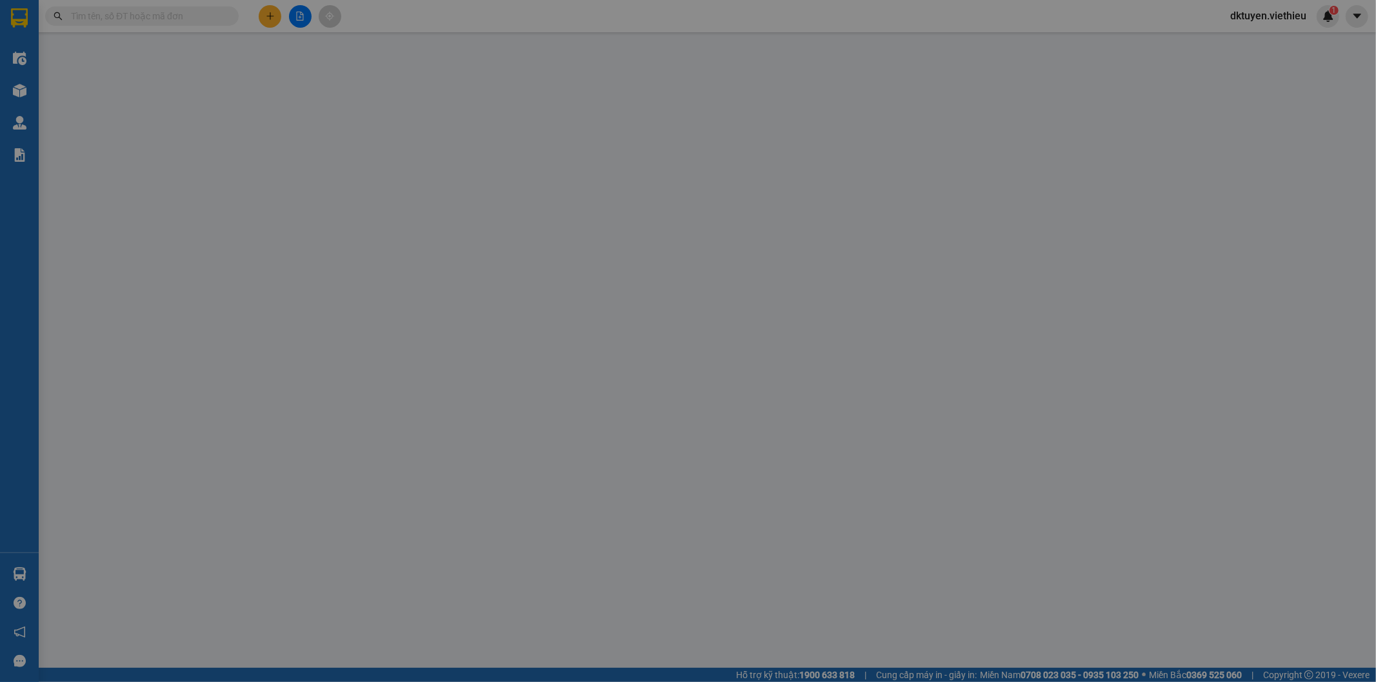
type input "0335990128"
type input "[PERSON_NAME]"
type input "0976531893"
type input "[PERSON_NAME]"
checkbox input "true"
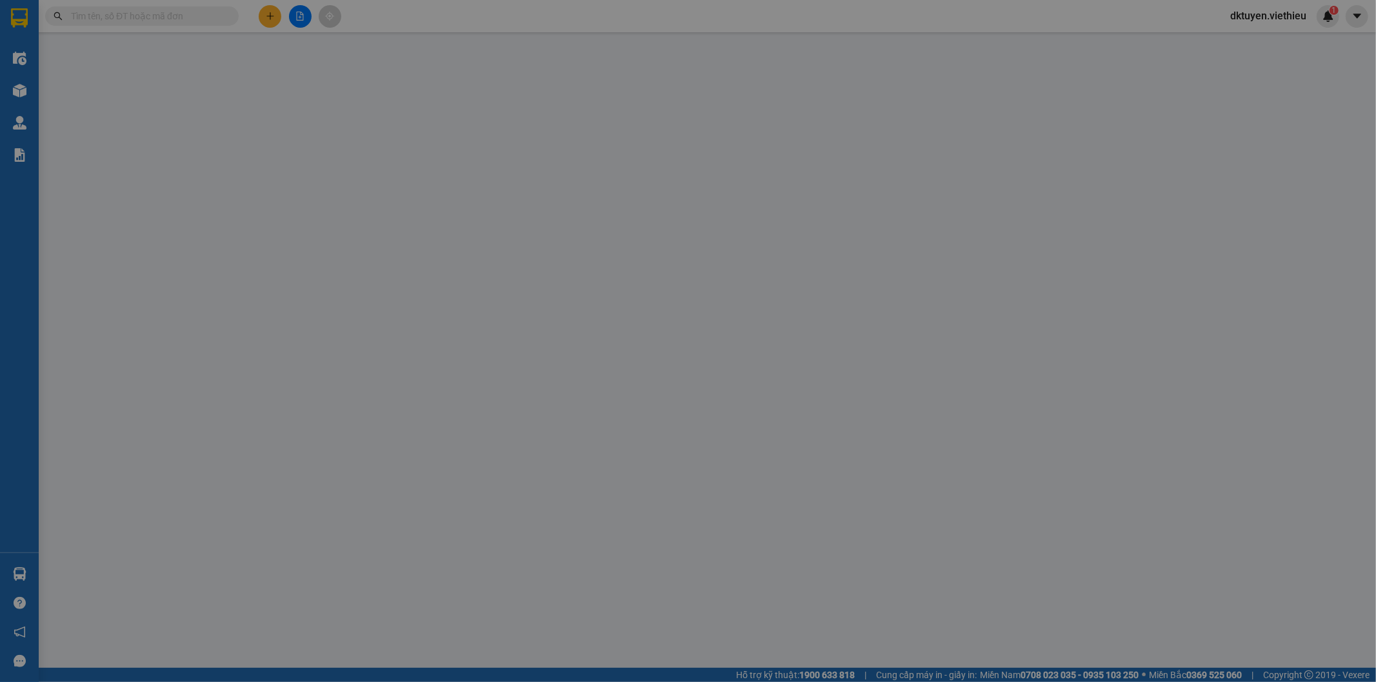
type input "[STREET_ADDRESS]"
type input "351.000"
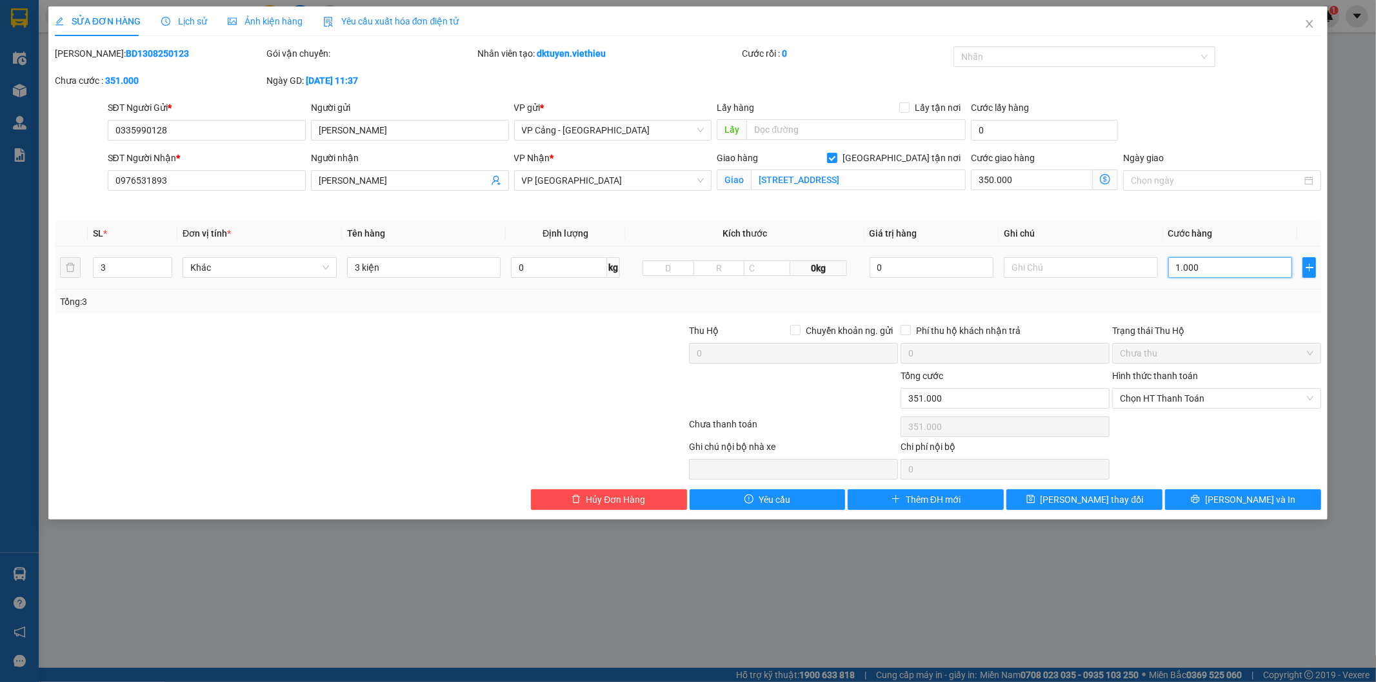
click at [1210, 269] on input "1.000" at bounding box center [1230, 267] width 124 height 21
type input "350.003"
type input "3"
type input "350.030"
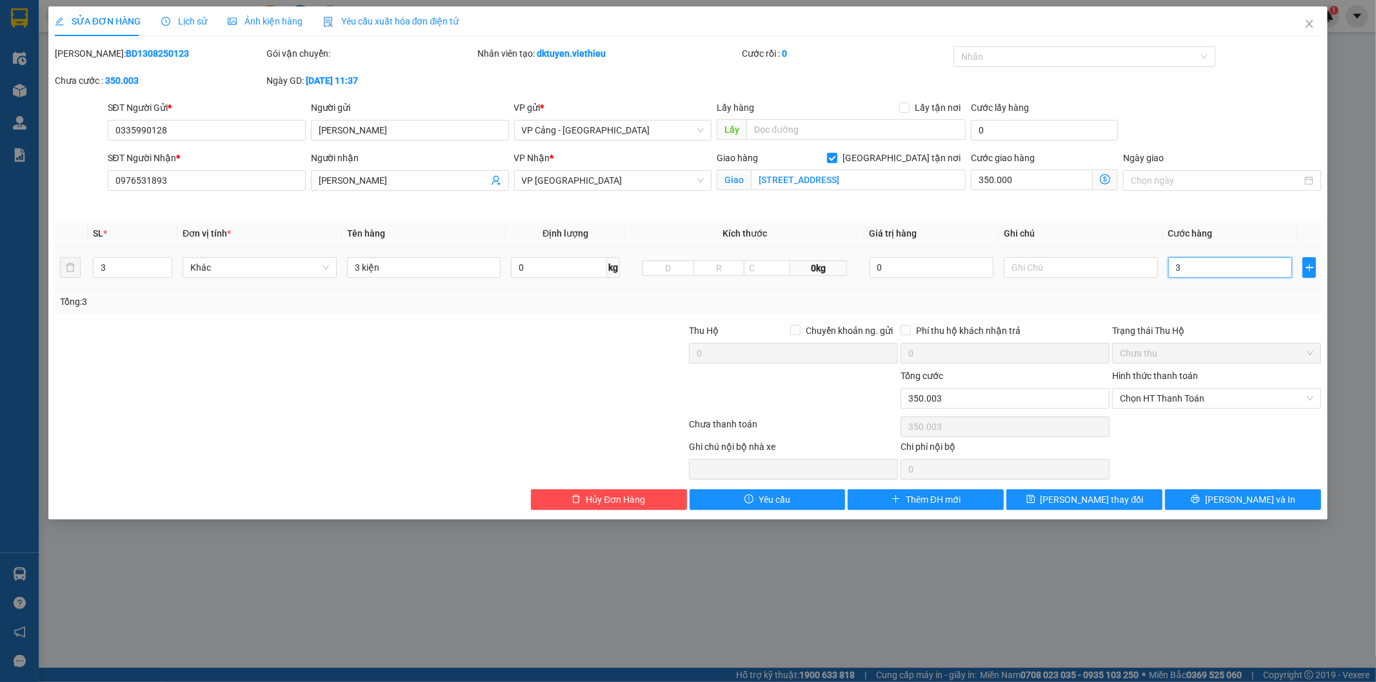
type input "350.030"
type input "30"
type input "350.300"
type input "3.000"
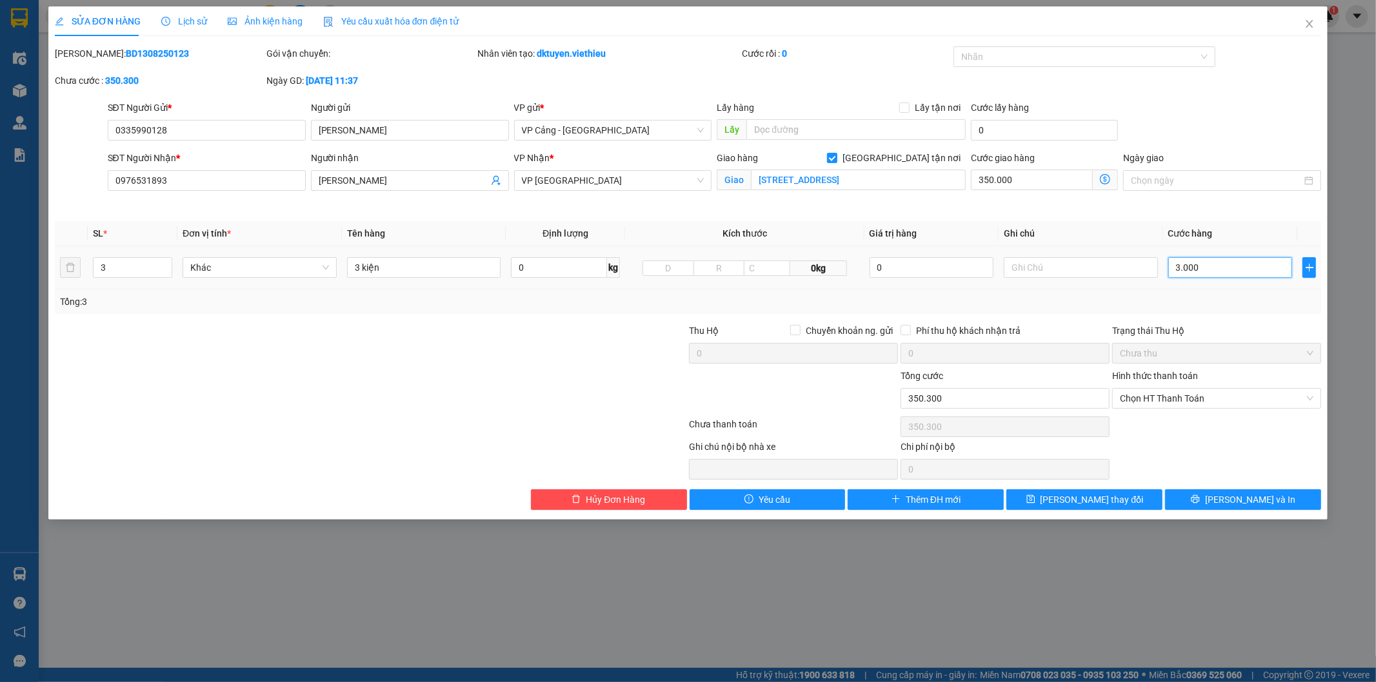
type input "353.000"
type input "380.000"
type input "30.000"
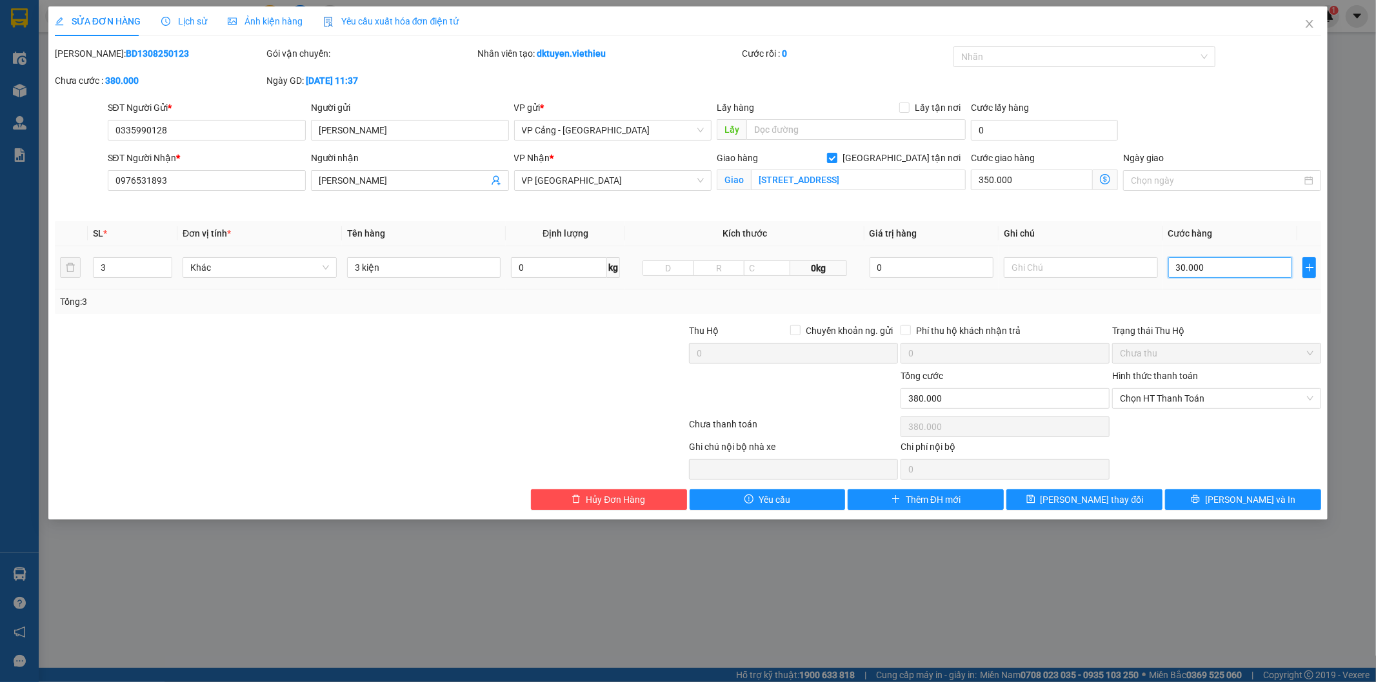
type input "650.000"
type input "300.000"
click at [1214, 500] on button "[PERSON_NAME] và In" at bounding box center [1243, 500] width 156 height 21
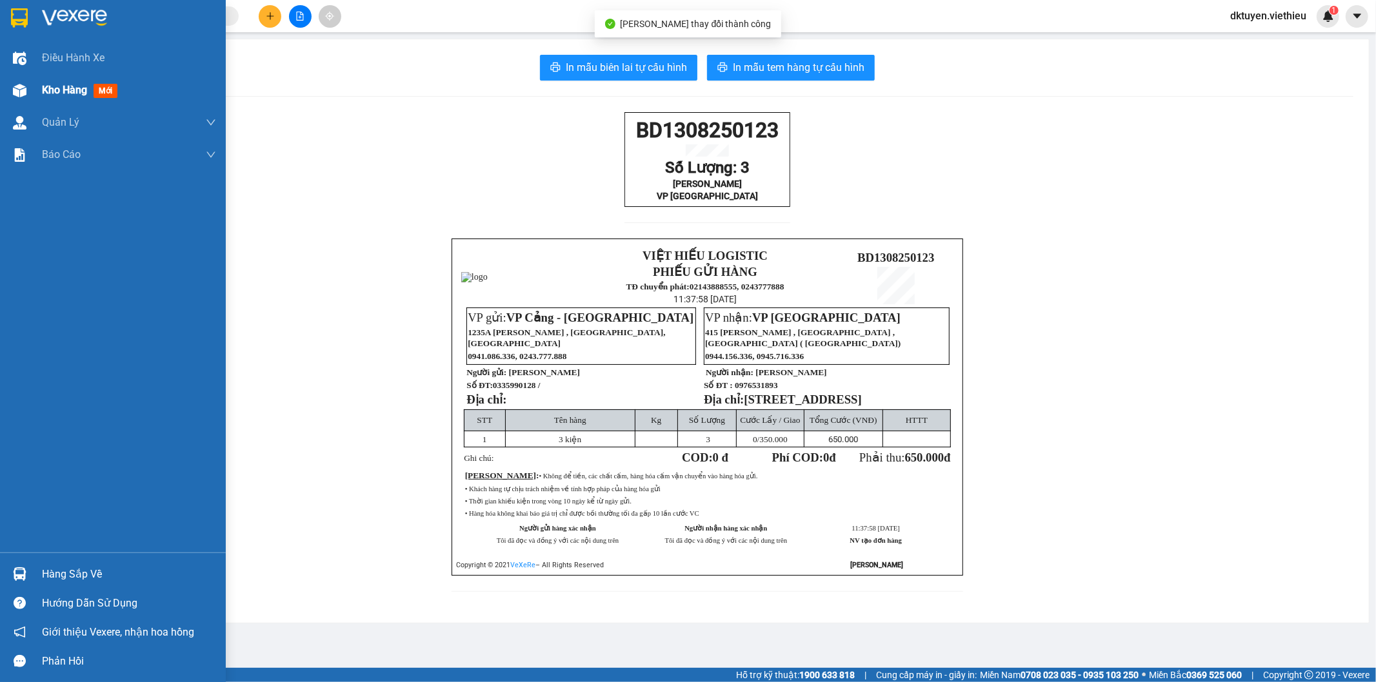
click at [21, 88] on img at bounding box center [20, 91] width 14 height 14
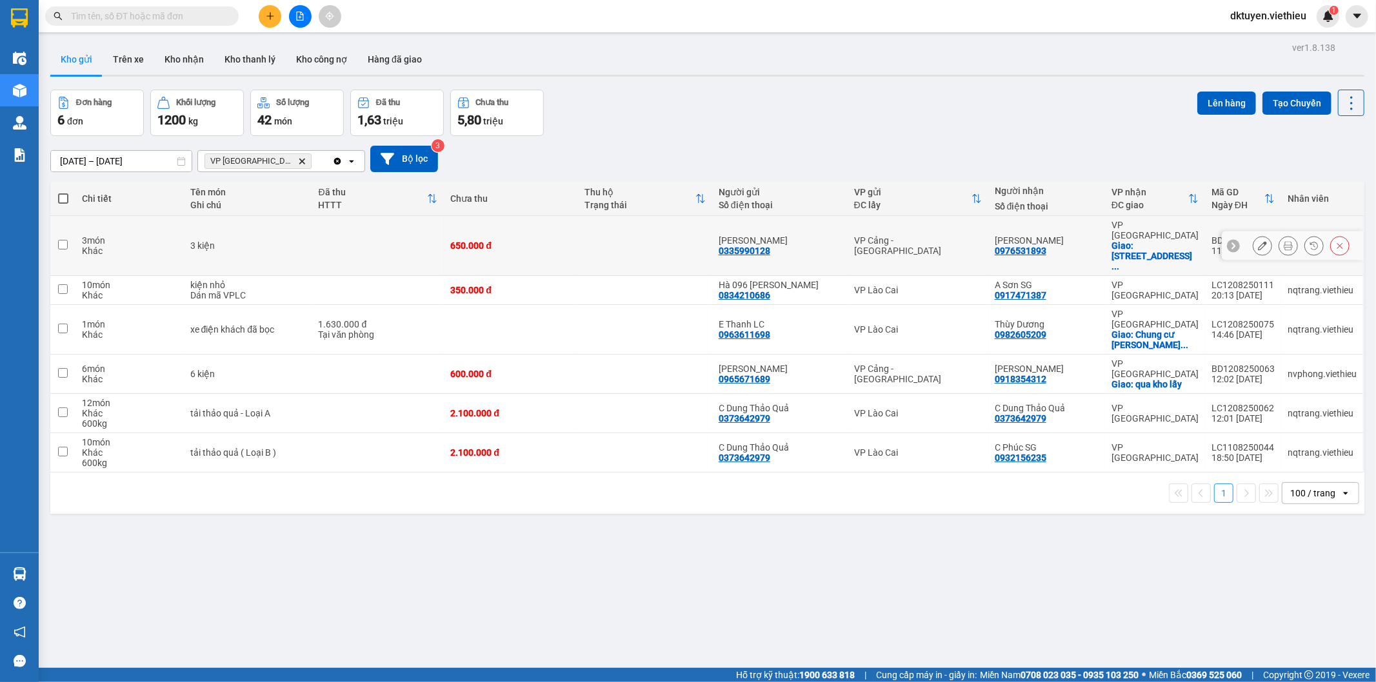
click at [62, 240] on input "checkbox" at bounding box center [63, 245] width 10 height 10
checkbox input "true"
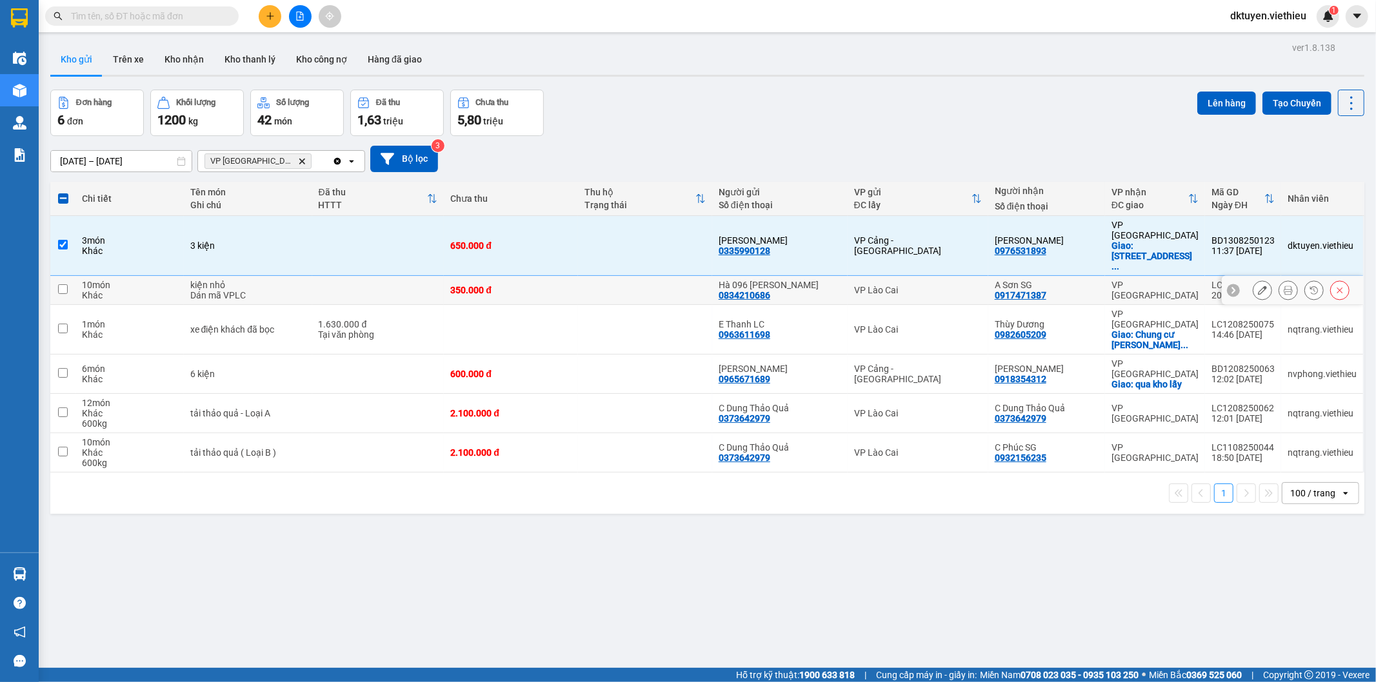
drag, startPoint x: 61, startPoint y: 265, endPoint x: 67, endPoint y: 291, distance: 26.4
click at [62, 284] on input "checkbox" at bounding box center [63, 289] width 10 height 10
checkbox input "true"
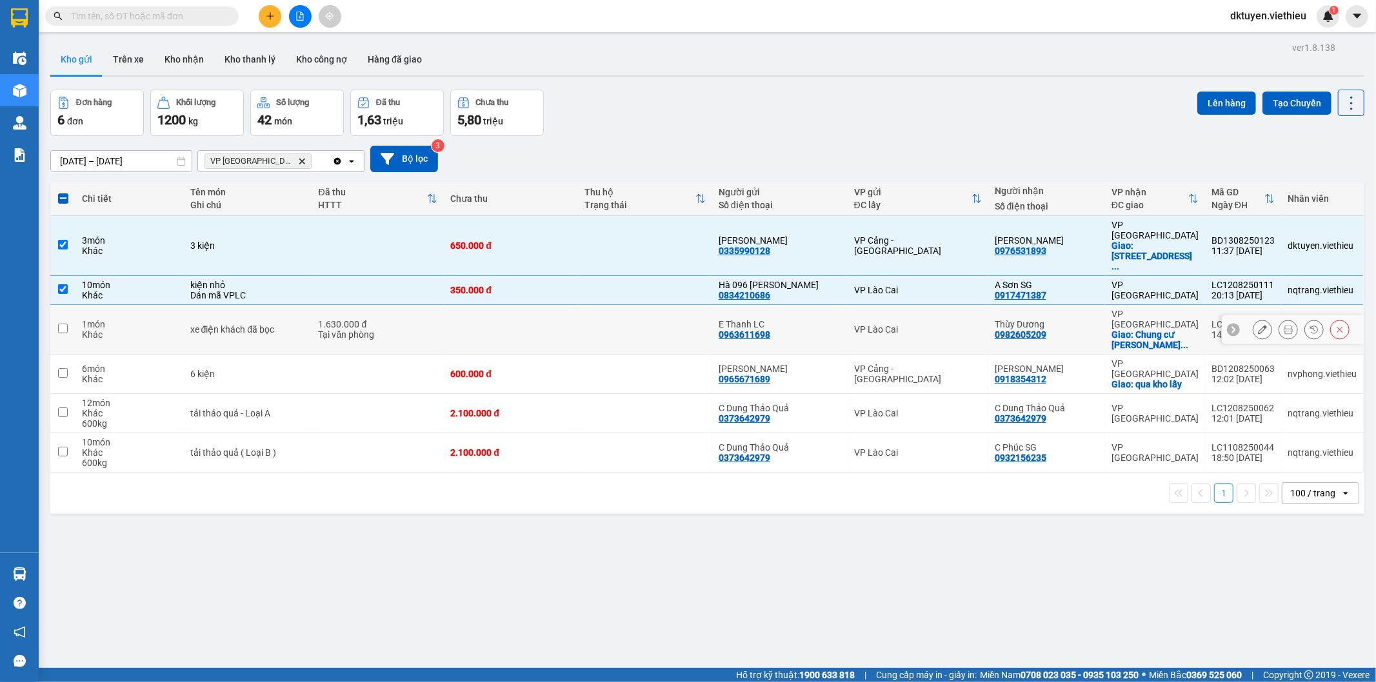
click at [67, 324] on input "checkbox" at bounding box center [63, 329] width 10 height 10
checkbox input "true"
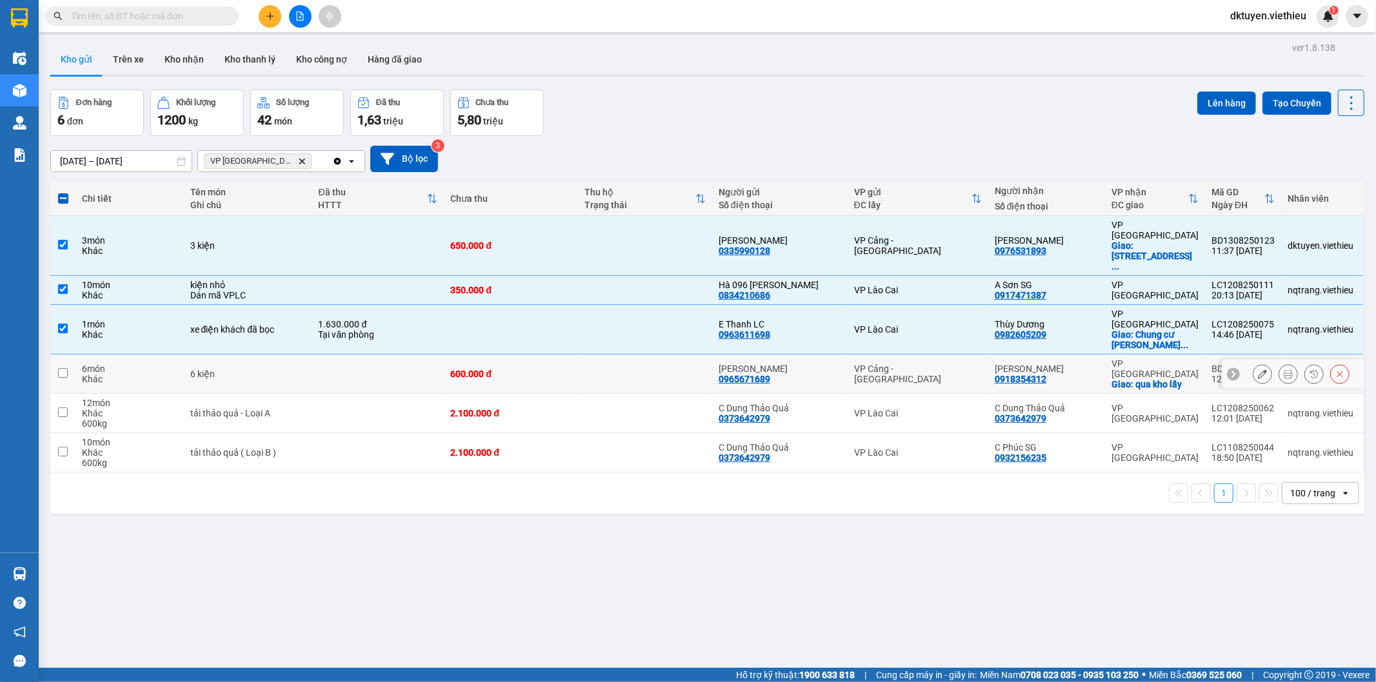
drag, startPoint x: 64, startPoint y: 339, endPoint x: 64, endPoint y: 353, distance: 14.8
click at [64, 368] on input "checkbox" at bounding box center [63, 373] width 10 height 10
checkbox input "true"
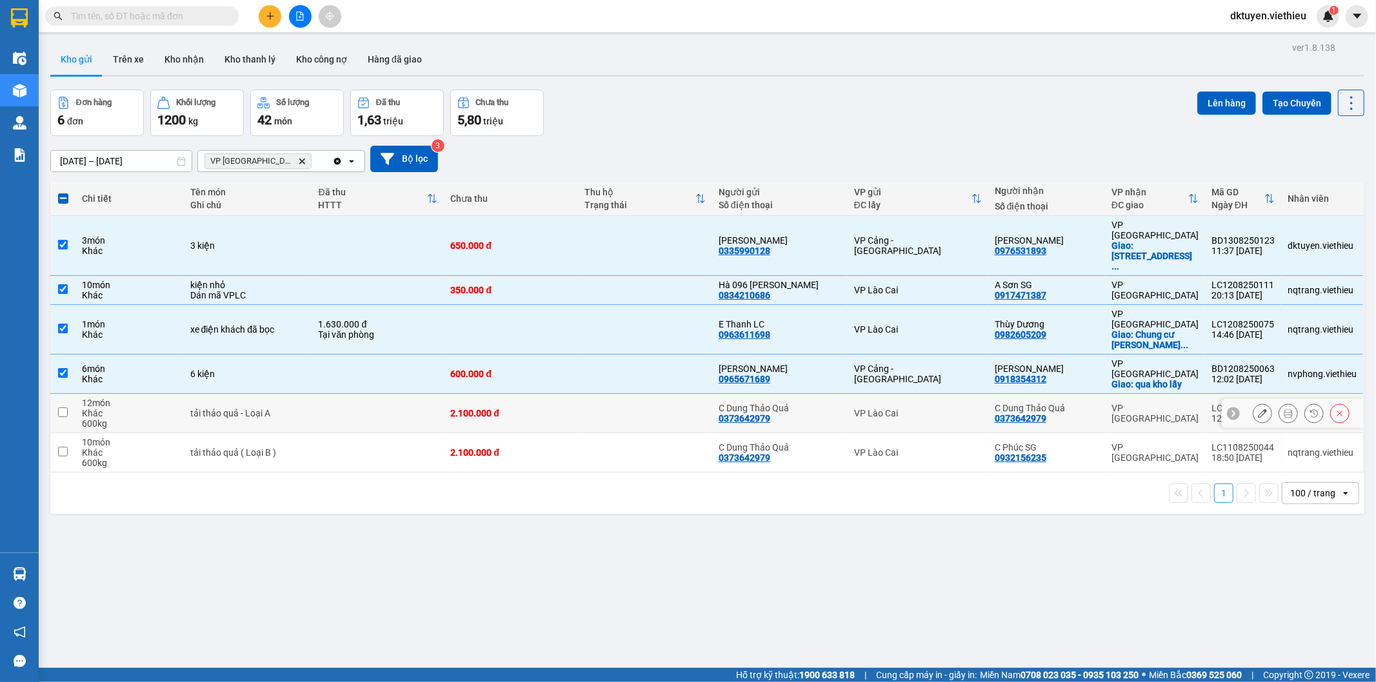
drag, startPoint x: 64, startPoint y: 377, endPoint x: 64, endPoint y: 391, distance: 14.8
click at [64, 394] on td at bounding box center [62, 413] width 25 height 39
checkbox input "true"
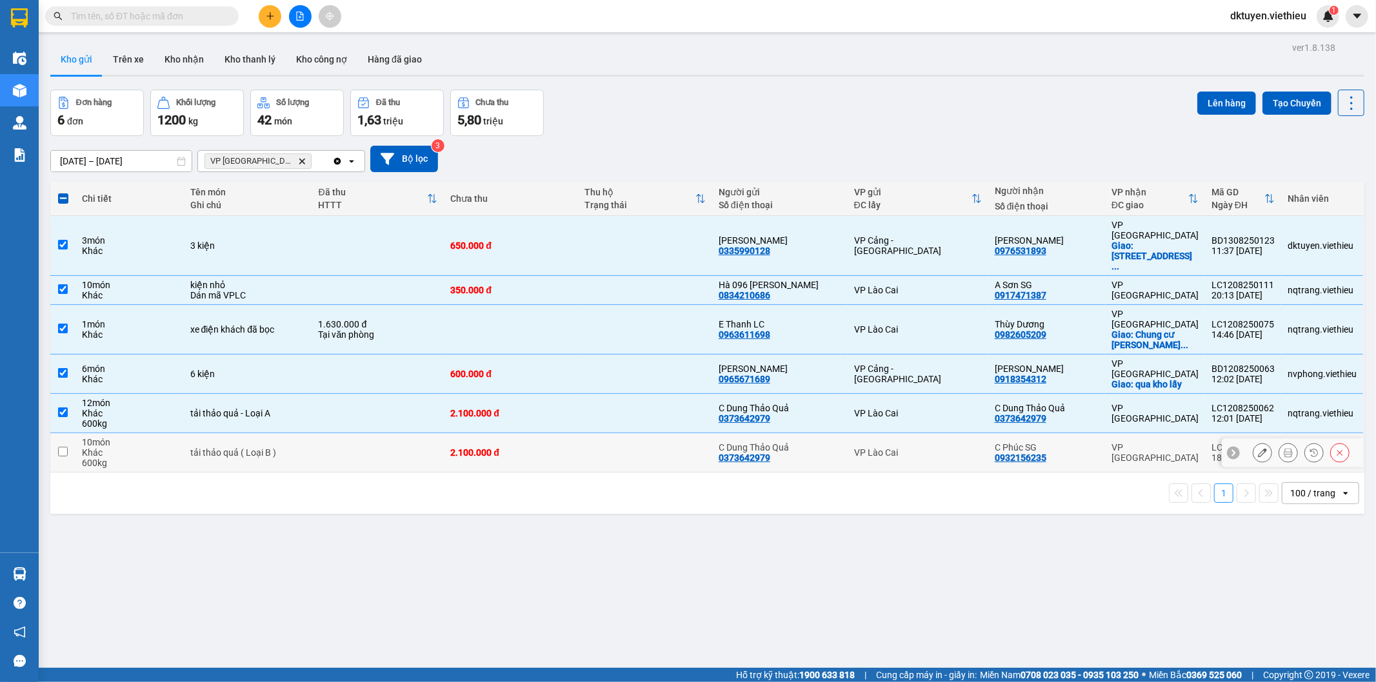
click at [65, 447] on input "checkbox" at bounding box center [63, 452] width 10 height 10
checkbox input "true"
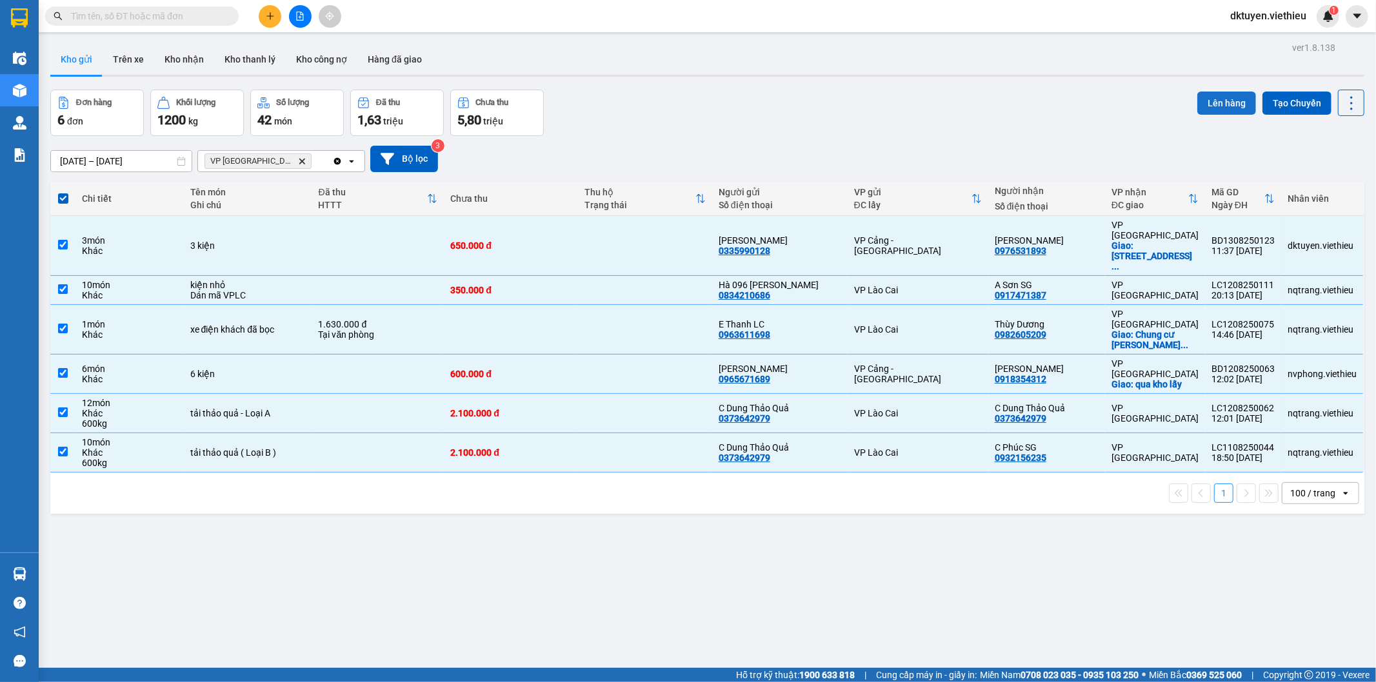
click at [1203, 104] on button "Lên hàng" at bounding box center [1226, 103] width 59 height 23
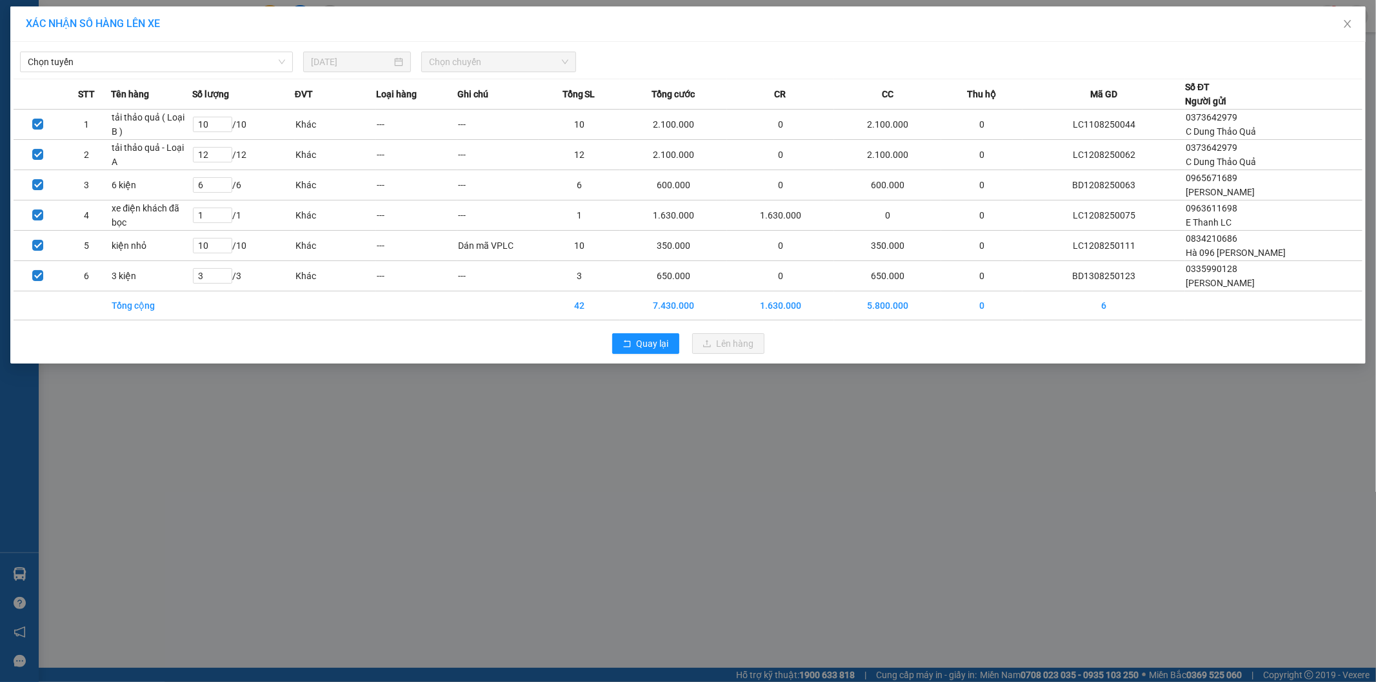
click at [181, 72] on div "Chọn tuyến" at bounding box center [156, 62] width 283 height 21
click at [113, 61] on span "Chọn tuyến" at bounding box center [156, 61] width 257 height 19
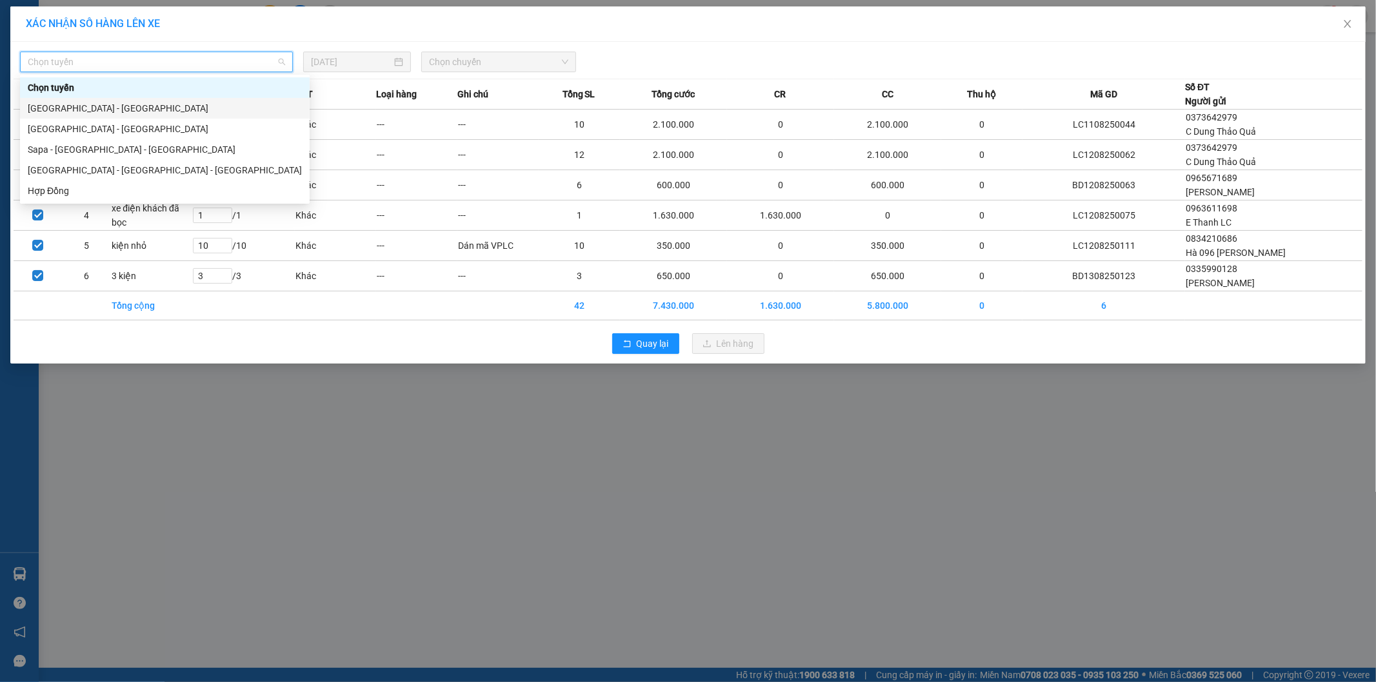
drag, startPoint x: 97, startPoint y: 113, endPoint x: 322, endPoint y: 93, distance: 226.0
click at [101, 112] on div "[GEOGRAPHIC_DATA] - [GEOGRAPHIC_DATA]" at bounding box center [165, 108] width 274 height 14
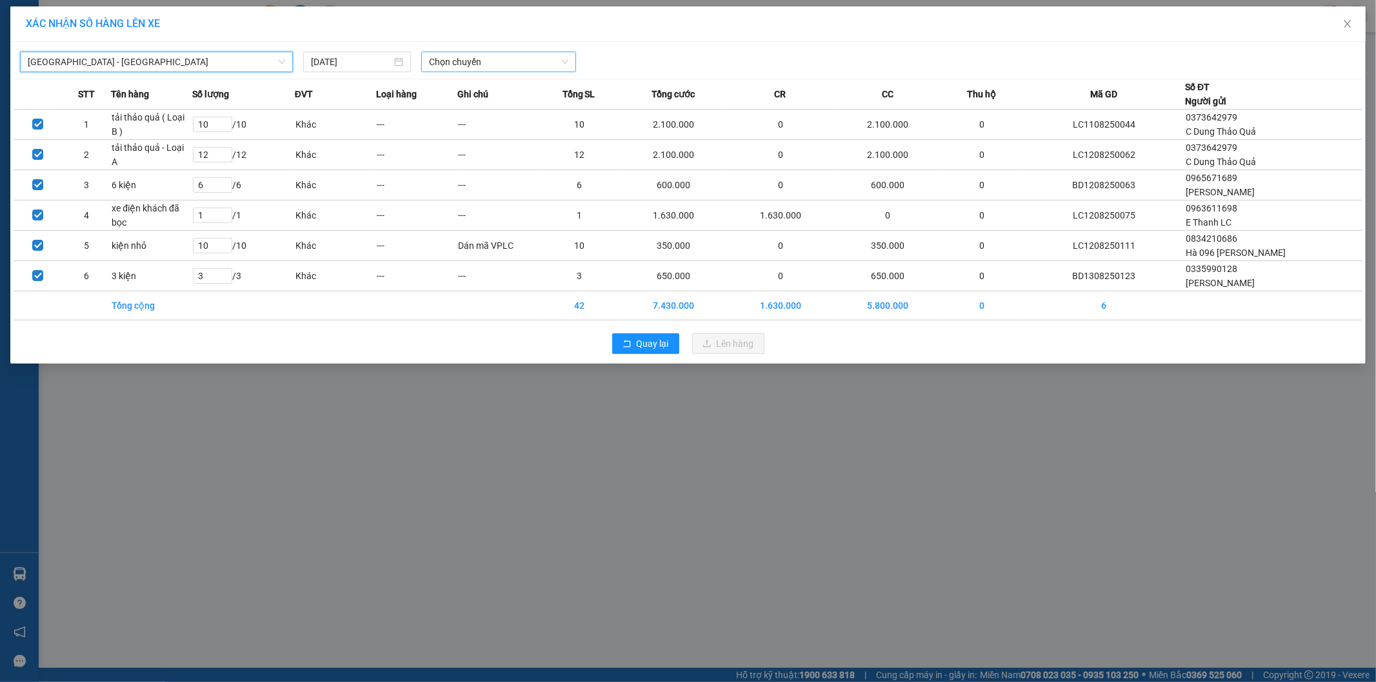
click at [473, 66] on span "Chọn chuyến" at bounding box center [498, 61] width 139 height 19
drag, startPoint x: 471, startPoint y: 123, endPoint x: 454, endPoint y: 113, distance: 19.9
click at [471, 123] on div "16:00 (TC)" at bounding box center [479, 129] width 101 height 14
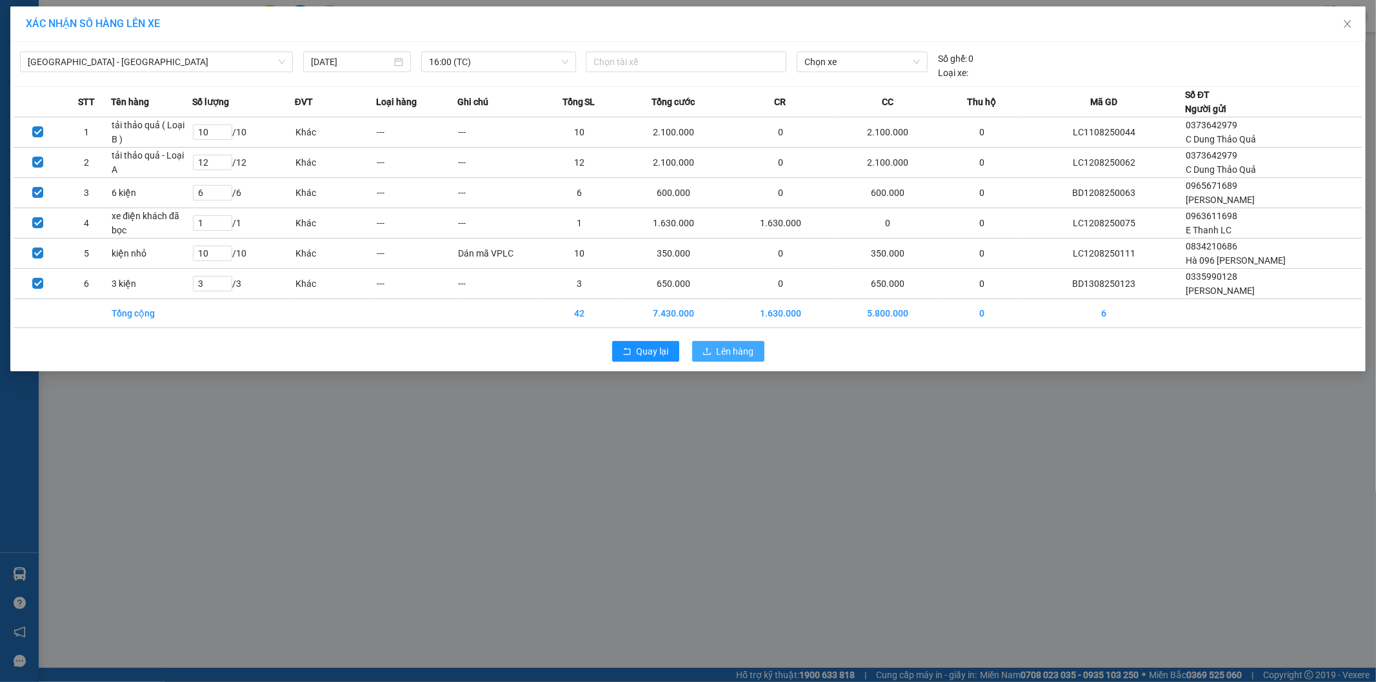
click at [744, 353] on span "Lên hàng" at bounding box center [735, 351] width 37 height 14
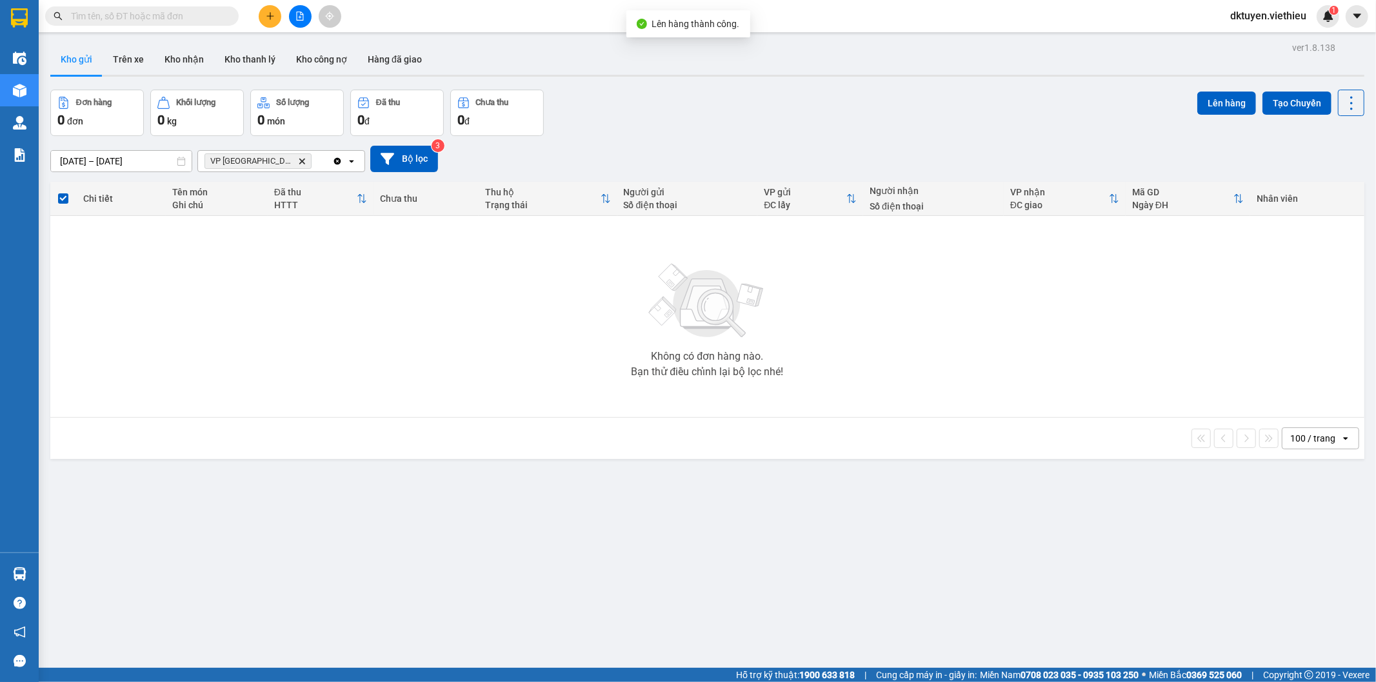
click at [64, 54] on button "Kho gửi" at bounding box center [76, 59] width 52 height 31
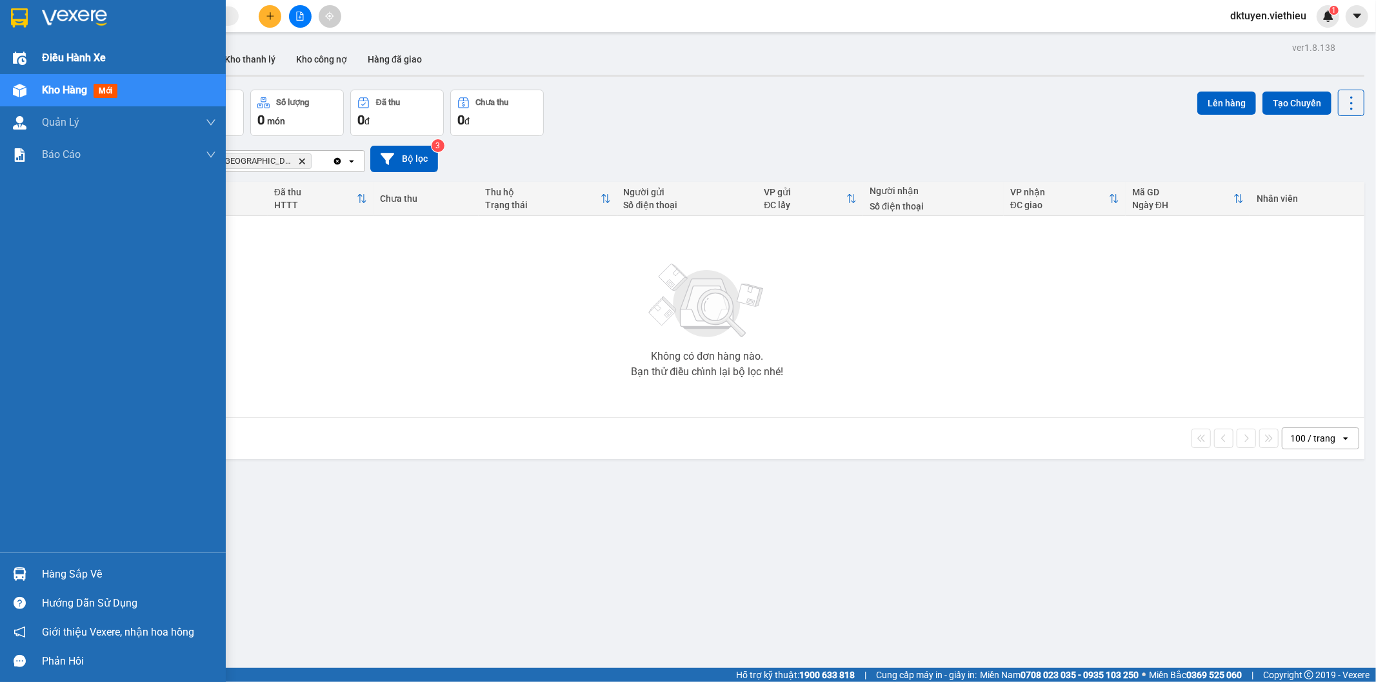
click at [26, 52] on img at bounding box center [20, 59] width 14 height 14
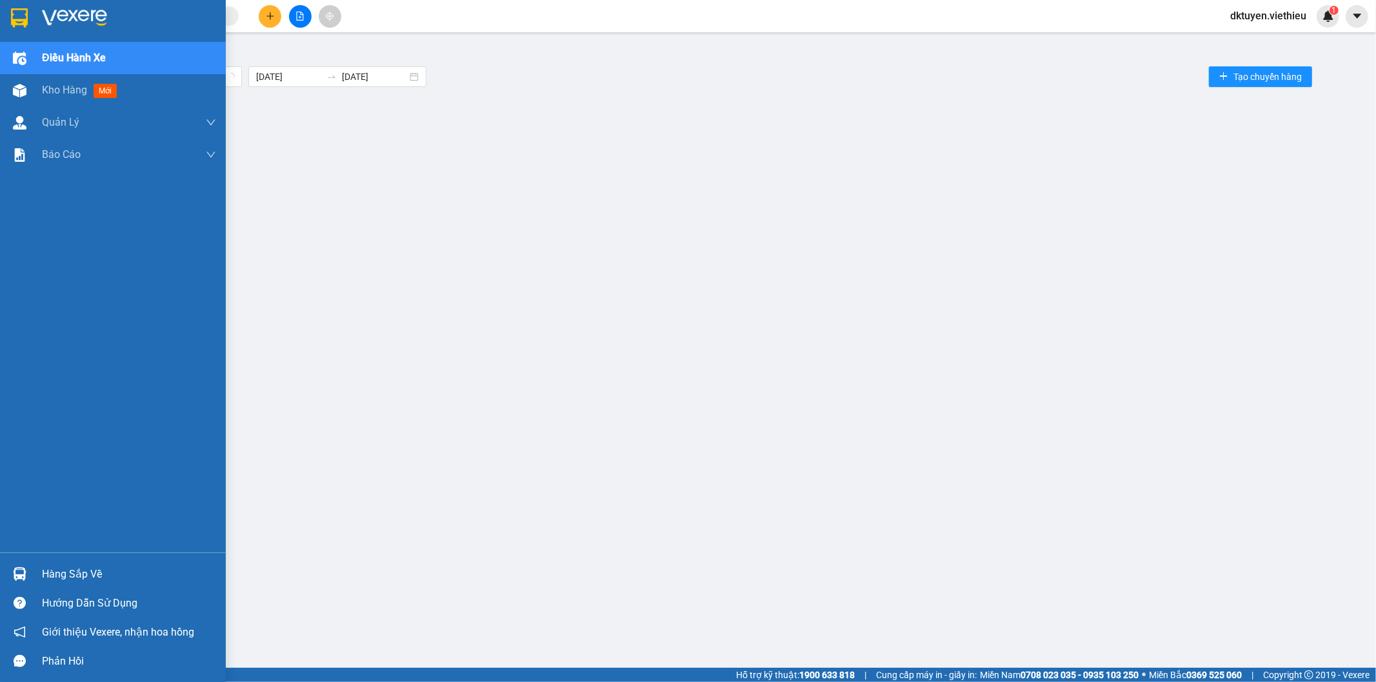
click at [65, 56] on span "Điều hành xe" at bounding box center [74, 58] width 64 height 16
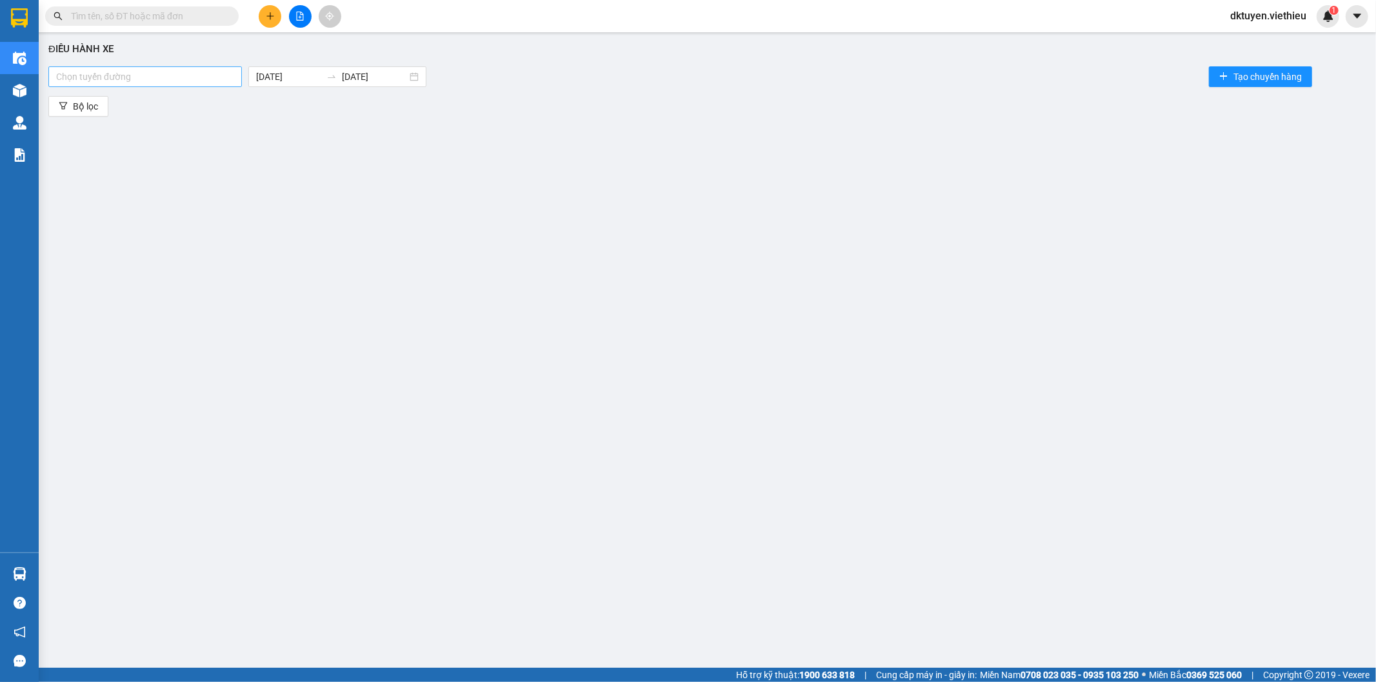
click at [202, 85] on div "Chọn tuyến đường" at bounding box center [144, 76] width 193 height 21
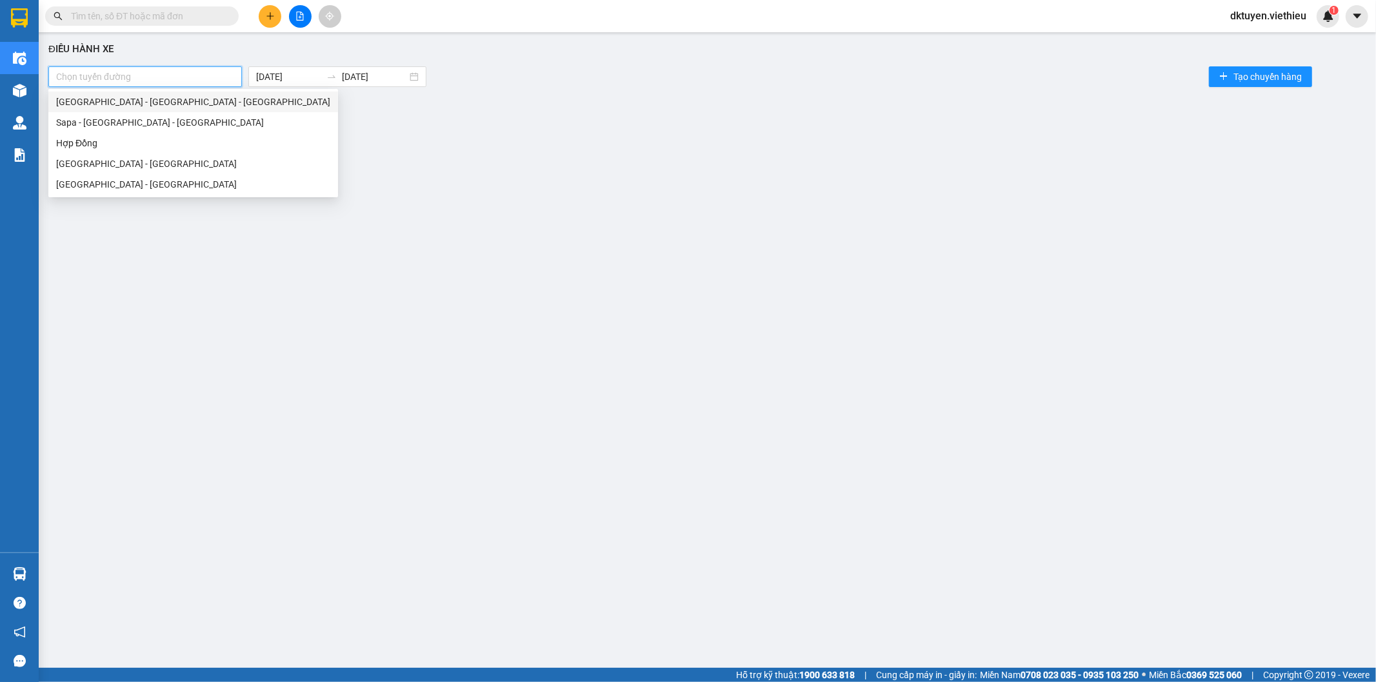
click at [126, 101] on div "[GEOGRAPHIC_DATA] - [GEOGRAPHIC_DATA] - [GEOGRAPHIC_DATA]" at bounding box center [193, 102] width 274 height 14
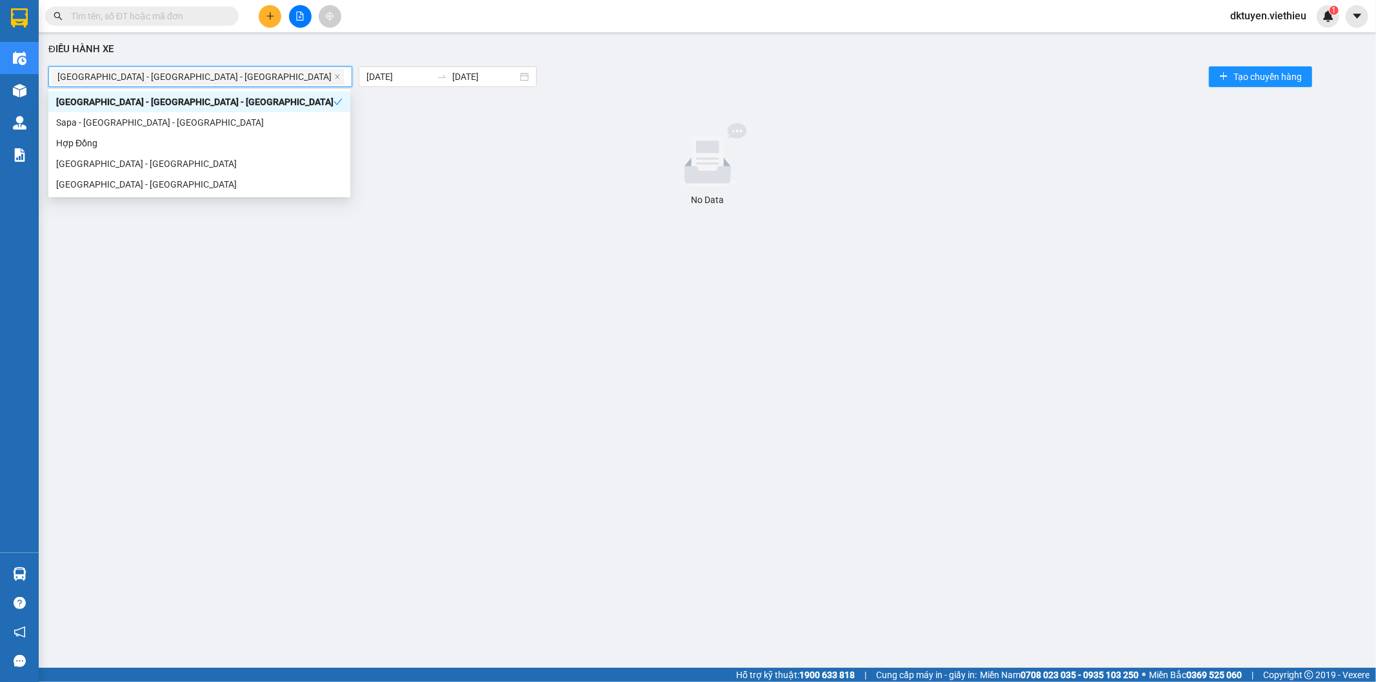
click at [146, 99] on div "[GEOGRAPHIC_DATA] - [GEOGRAPHIC_DATA] - [GEOGRAPHIC_DATA]" at bounding box center [194, 102] width 277 height 14
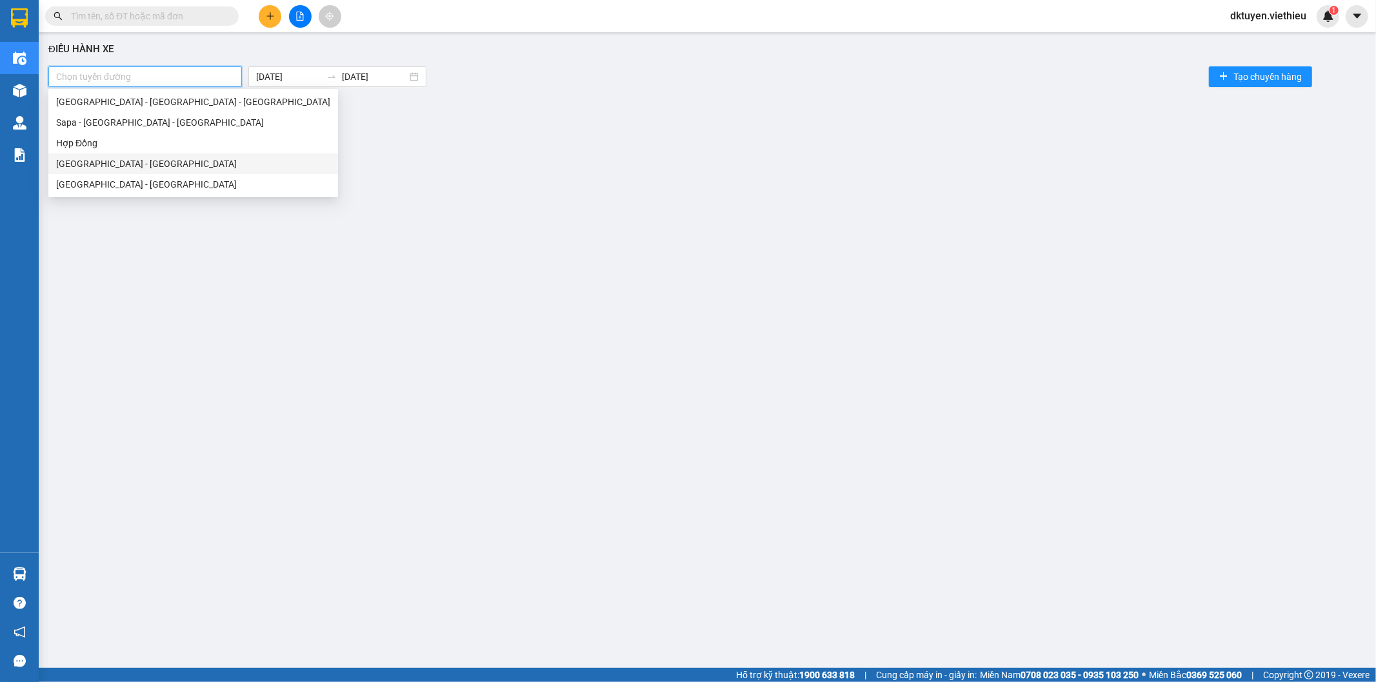
click at [145, 169] on div "[GEOGRAPHIC_DATA] - [GEOGRAPHIC_DATA]" at bounding box center [193, 164] width 274 height 14
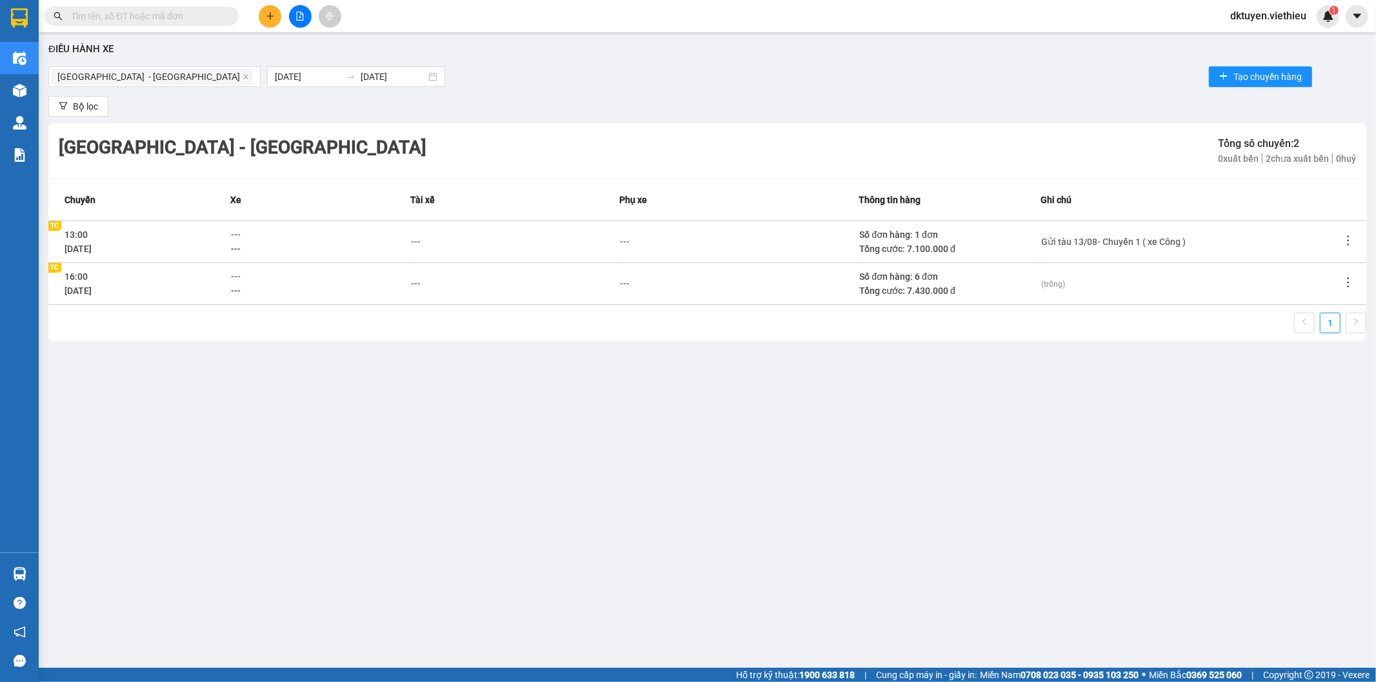
click at [1067, 289] on div "(trống)" at bounding box center [1190, 284] width 299 height 14
click at [1054, 281] on span "(trống)" at bounding box center [1053, 284] width 24 height 9
click at [1053, 281] on textarea at bounding box center [1190, 283] width 299 height 21
type textarea "G"
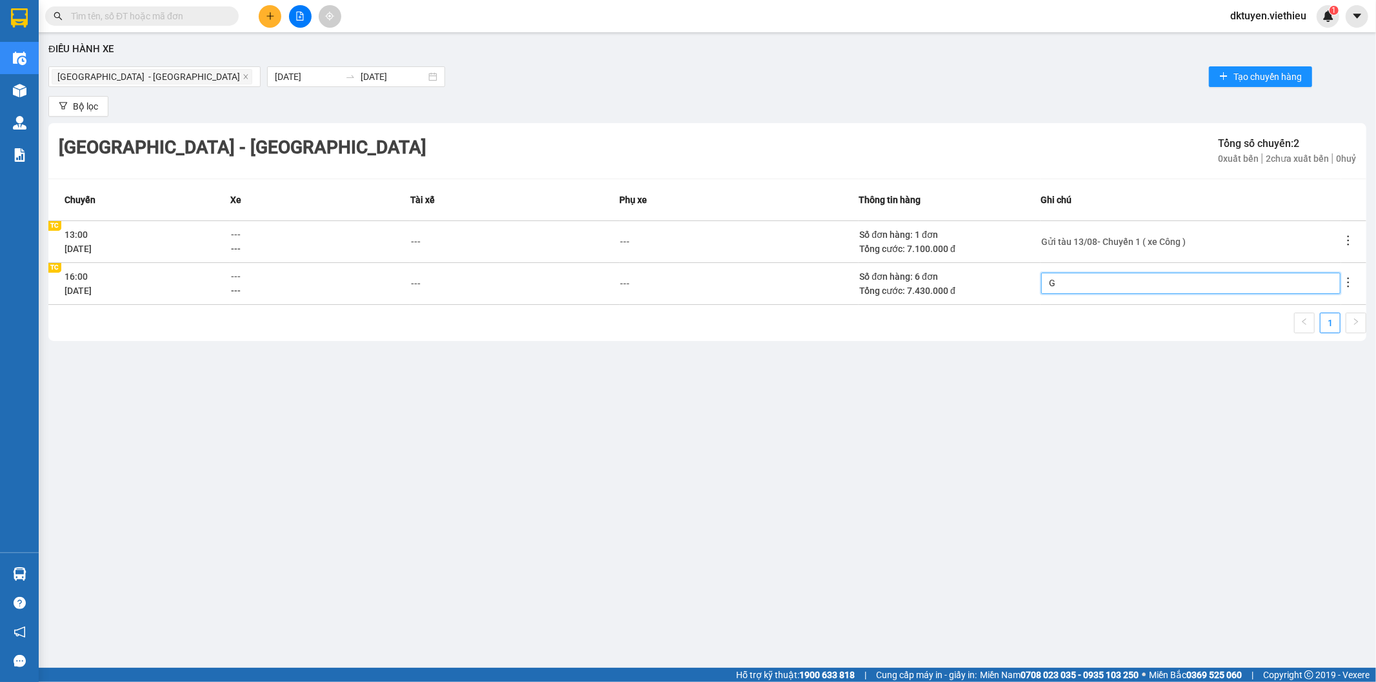
type textarea "Gu"
type textarea "Gui"
type textarea "Gưi"
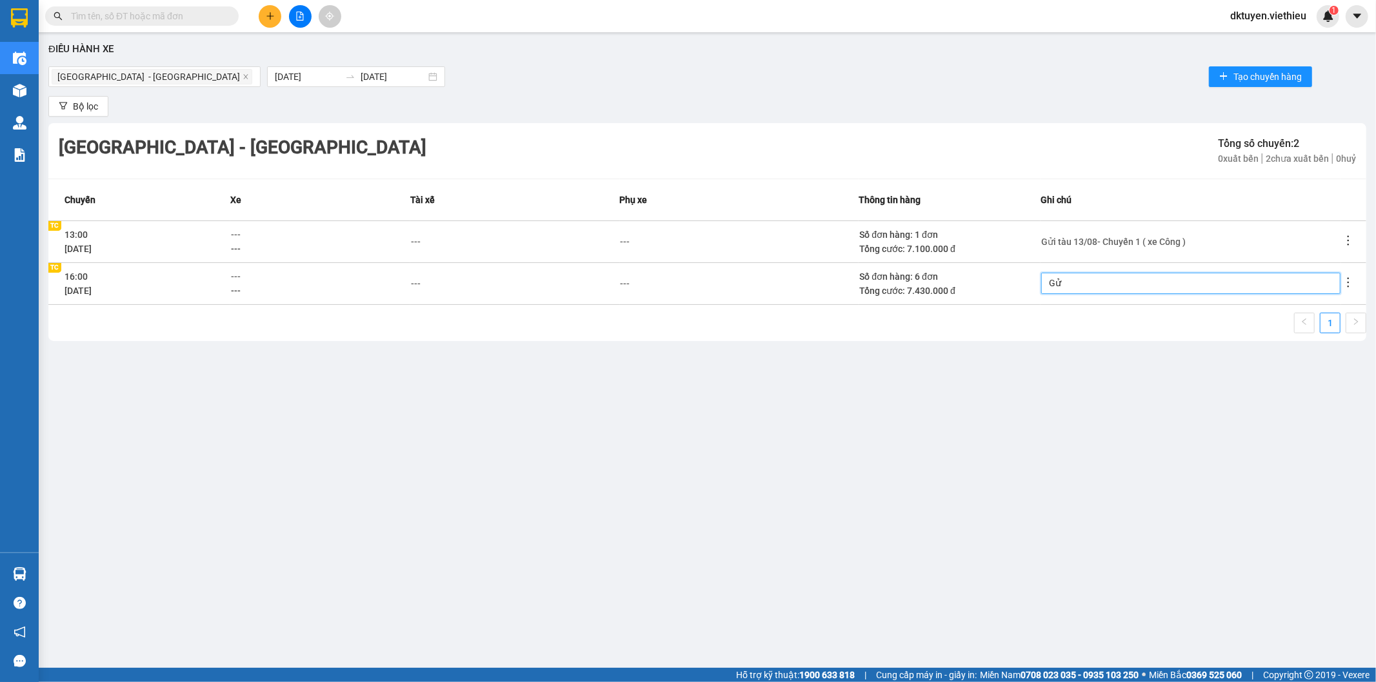
type textarea "Gửi"
type textarea "Gửi t"
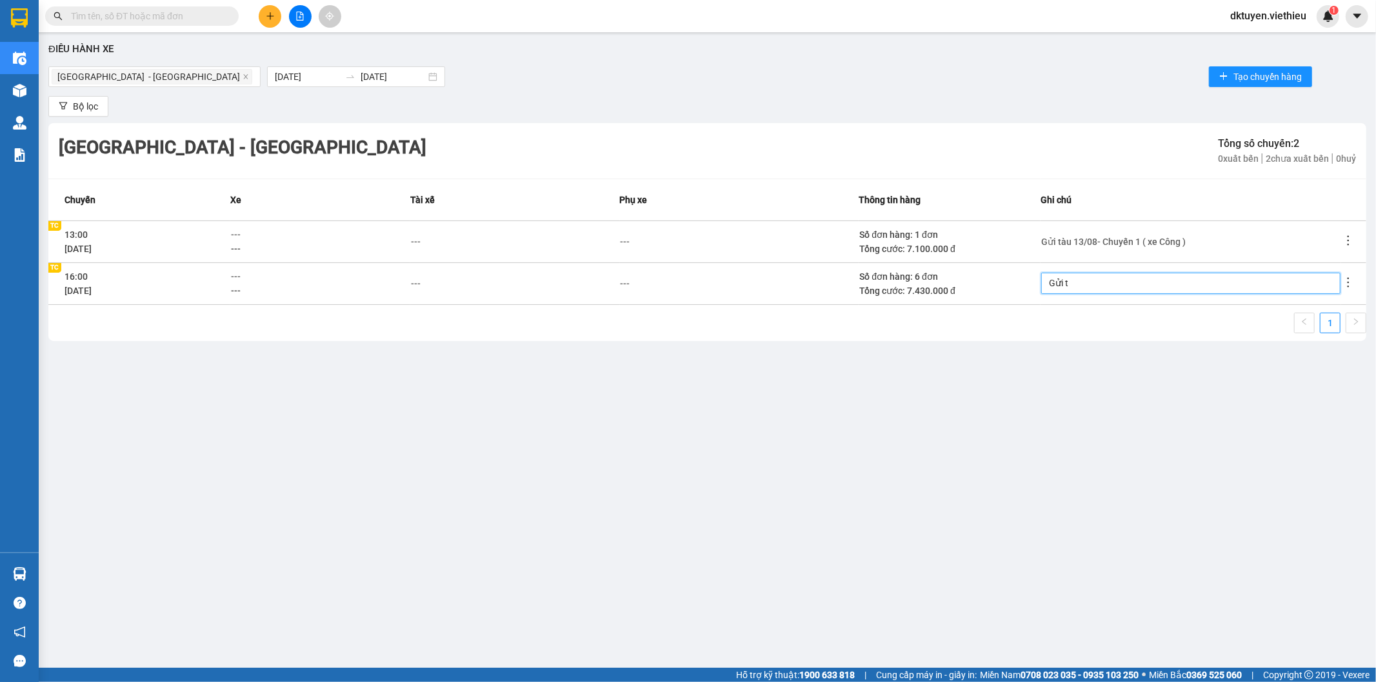
type textarea "Gửi ta"
type textarea "Gửi tau"
type textarea "Gửi tàu"
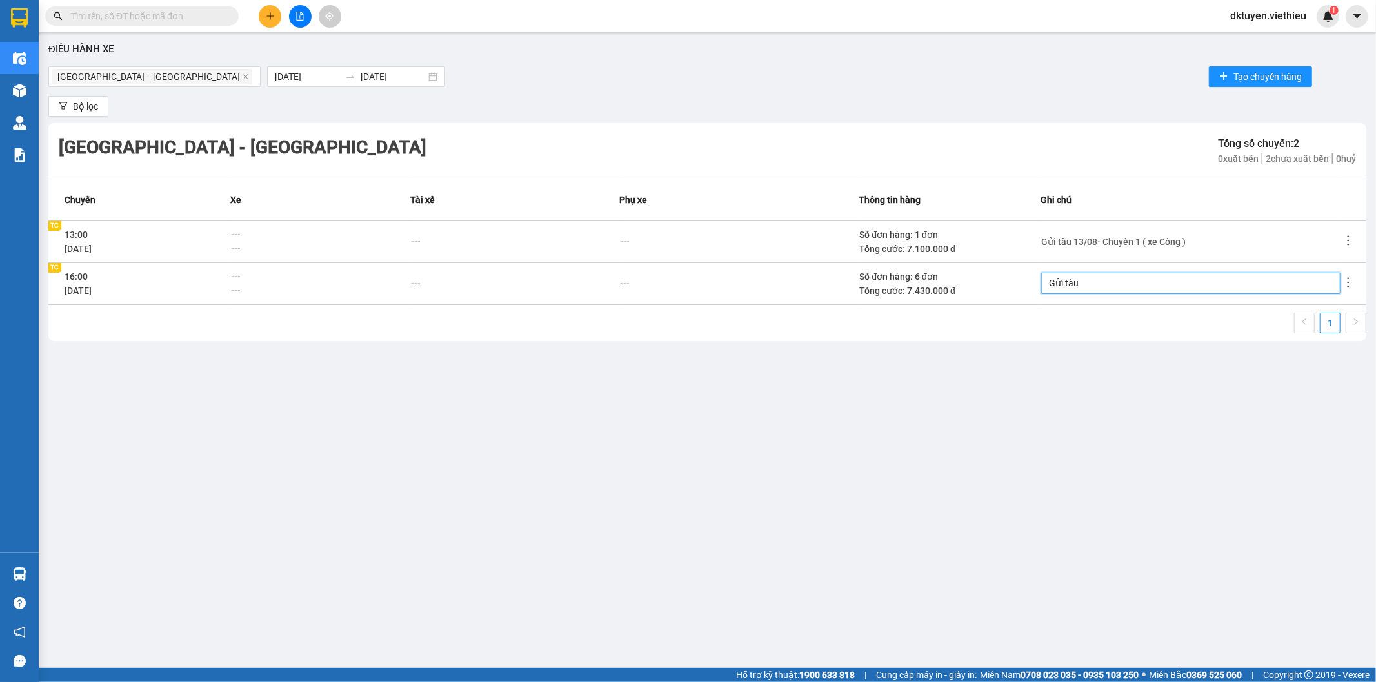
type textarea "Gửi tàu"
type textarea "Gửi tàu 1"
type textarea "Gửi tàu 13"
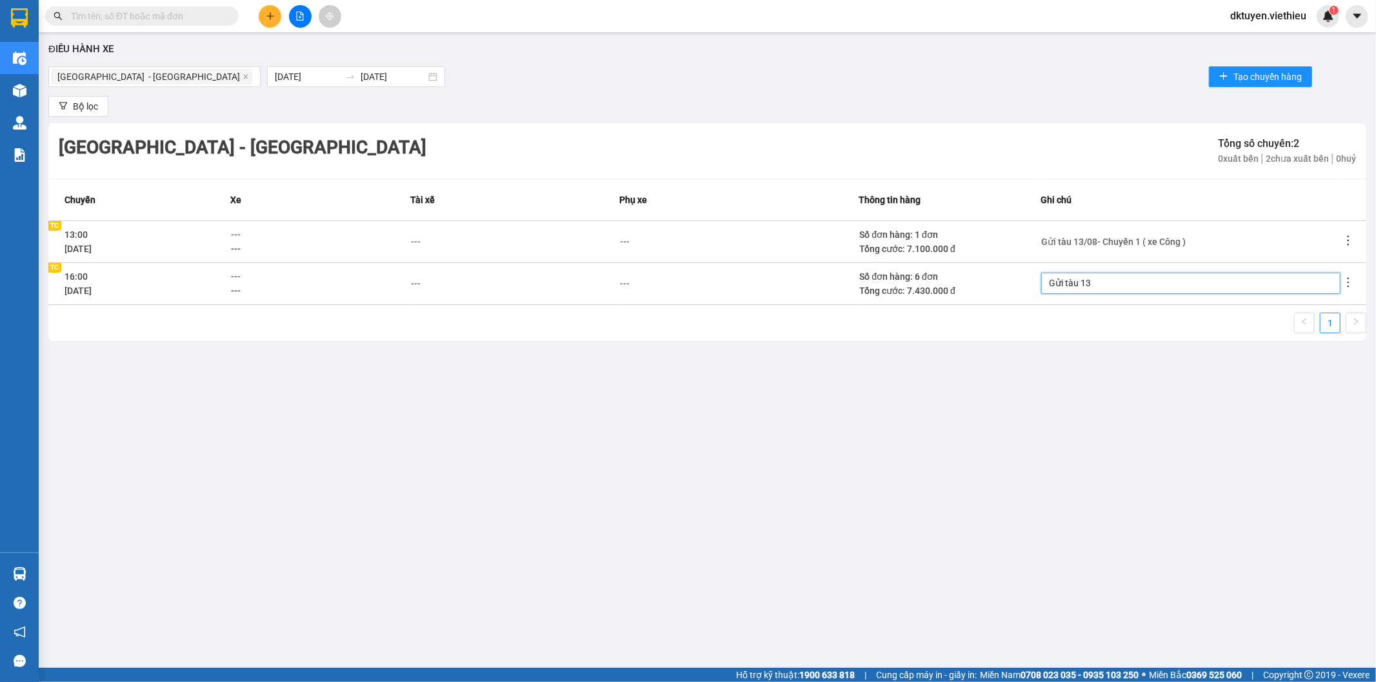
type textarea "Gửi tàu 13/"
type textarea "Gửi tàu 13/0"
type textarea "Gửi tàu 13/08"
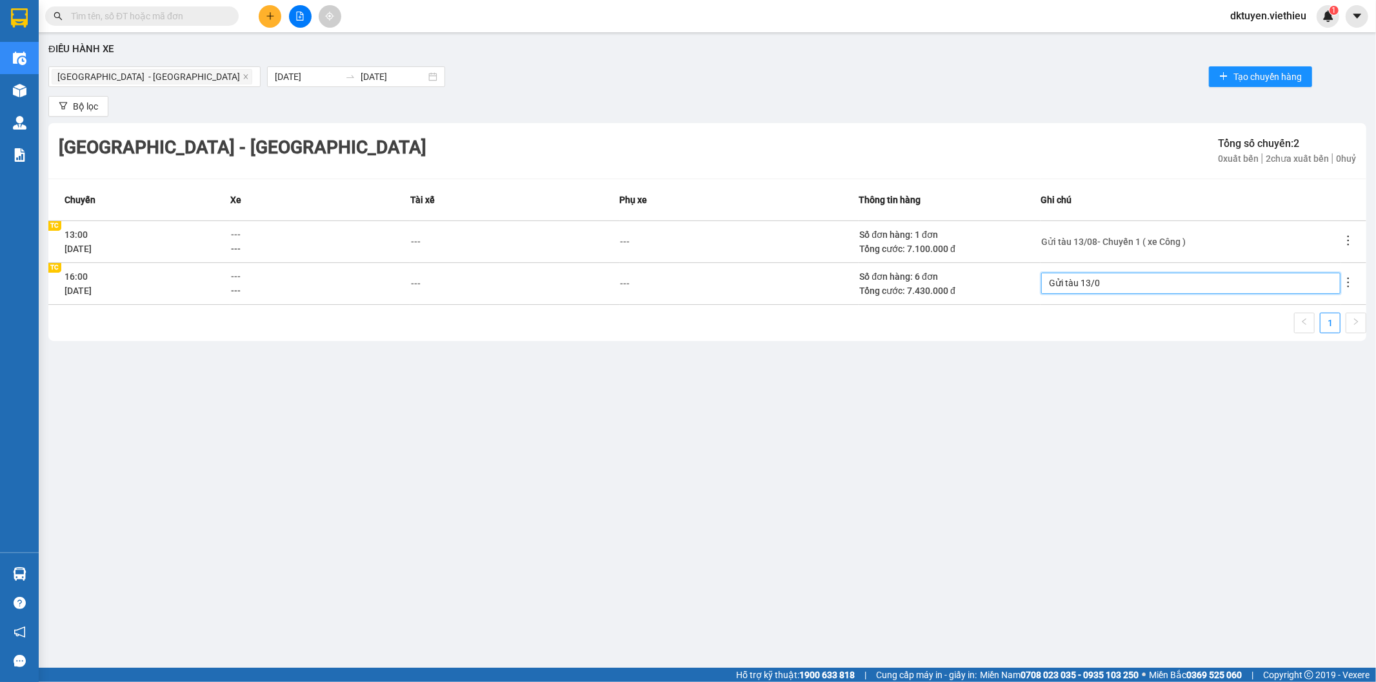
type textarea "Gửi tàu 13/08"
type textarea "Gửi tàu 13/08-"
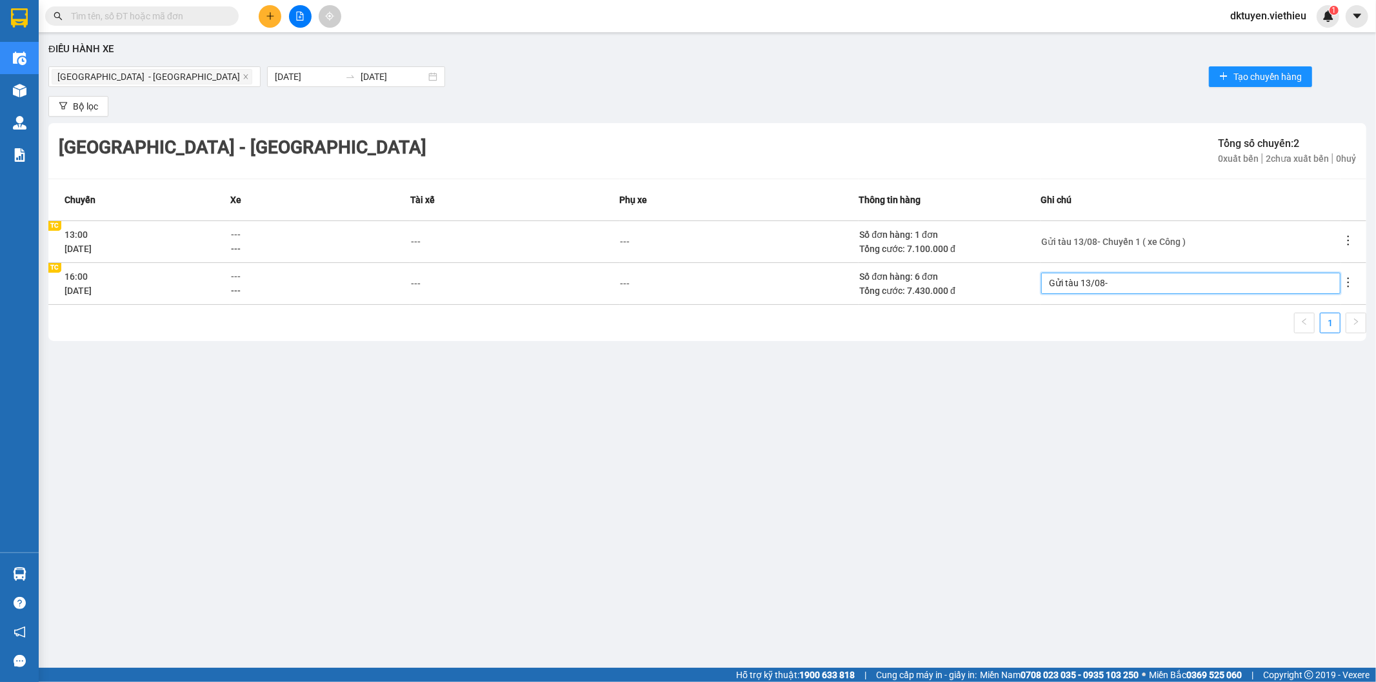
type textarea "Gửi tàu 13/08- C"
type textarea "Gửi tàu 13/08- Ch"
type textarea "Gửi tàu 13/08- Chu"
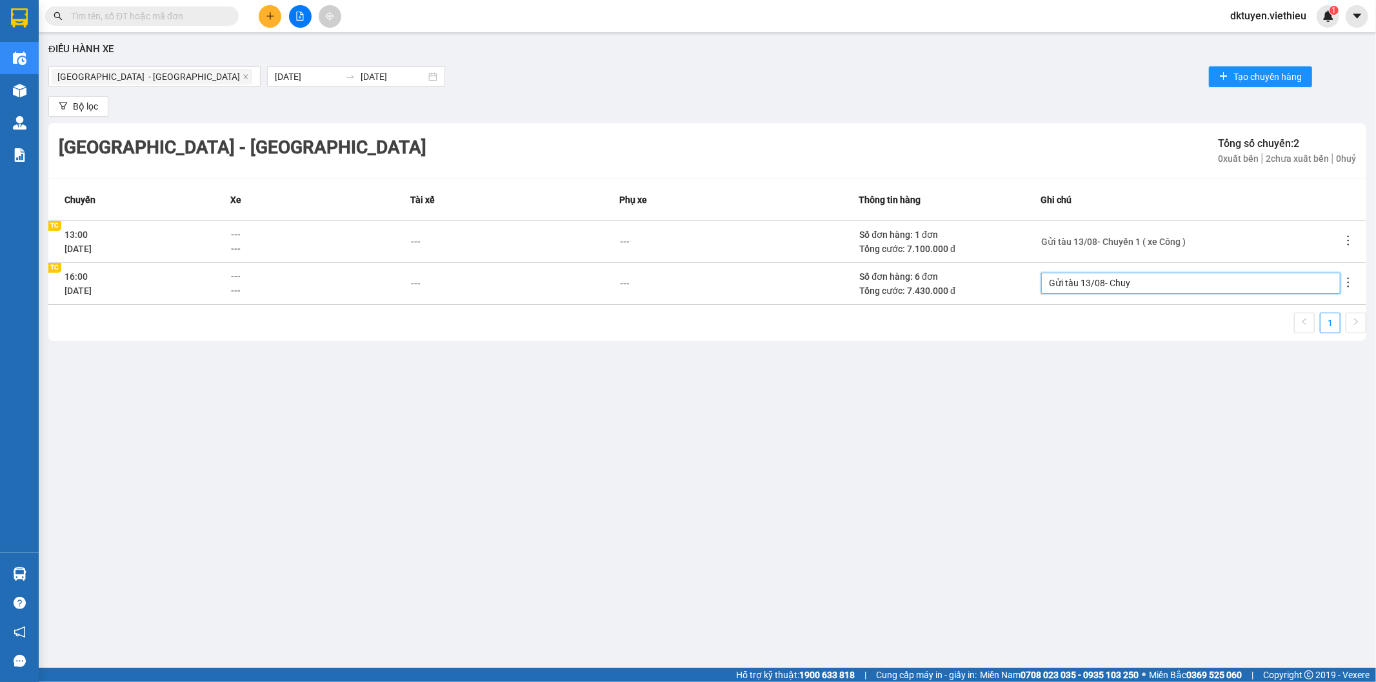
type textarea "Gửi tàu 13/08- Chuye"
type textarea "Gửi tàu 13/08- Chuyê"
type textarea "Gửi tàu 13/08- Chuyên"
type textarea "Gửi tàu 13/08- Chuyến"
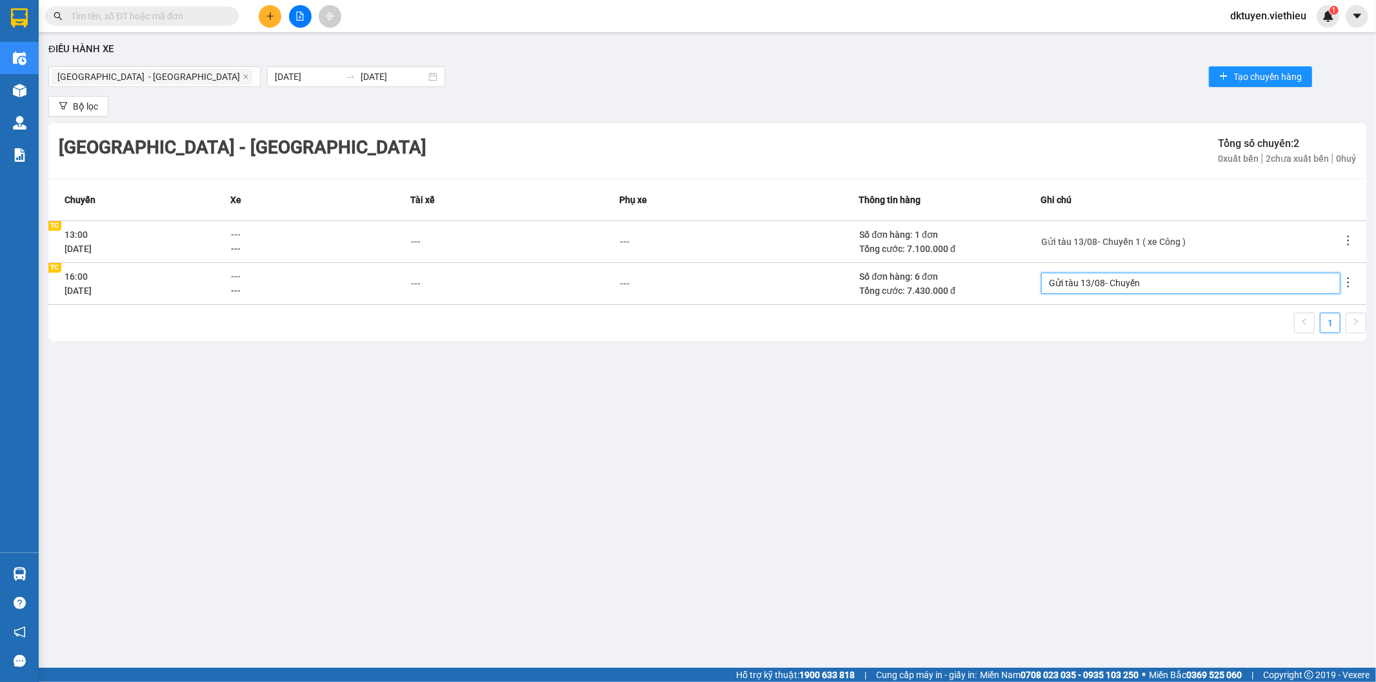
type textarea "Gửi tàu 13/08- Chuyến"
type textarea "Gửi tàu 13/08- Chuyến 2"
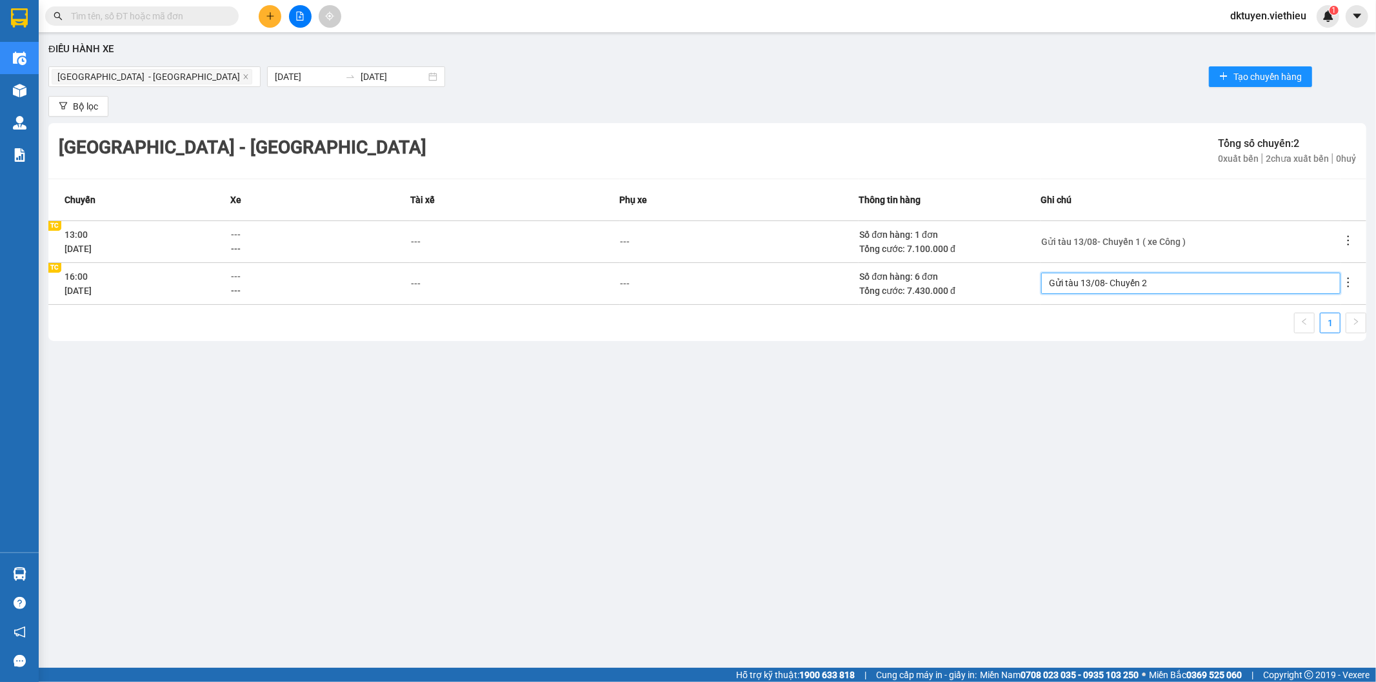
type textarea "Gửi tàu 13/08- Chuyến 2"
type textarea "Gửi tàu 13/08- Chuyến 2 )"
type textarea "Gửi tàu 13/08- Chuyến 2"
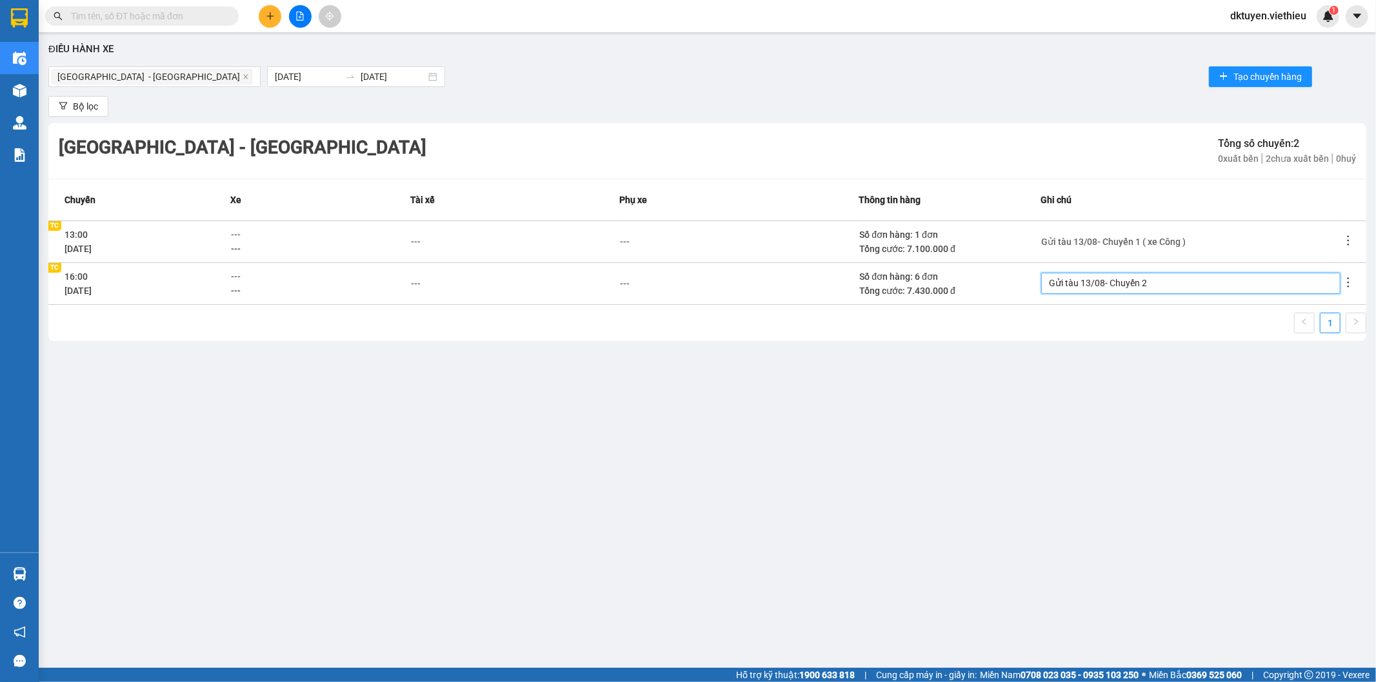
type textarea "Gửi tàu 13/08- Chuyến 2 ("
type textarea "Gửi tàu 13/08- Chuyến 2 ( x"
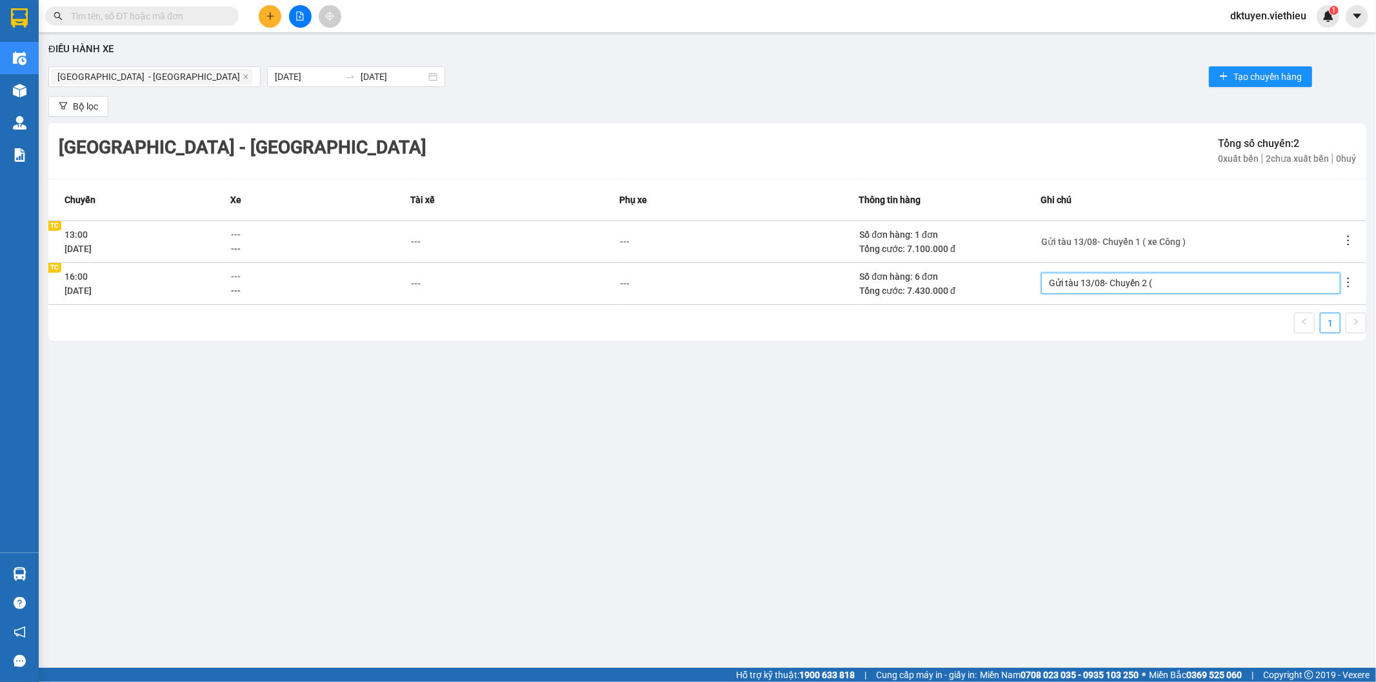
type textarea "Gửi tàu 13/08- Chuyến 2 ( x"
type textarea "Gửi tàu 13/08- Chuyến 2 ( xe"
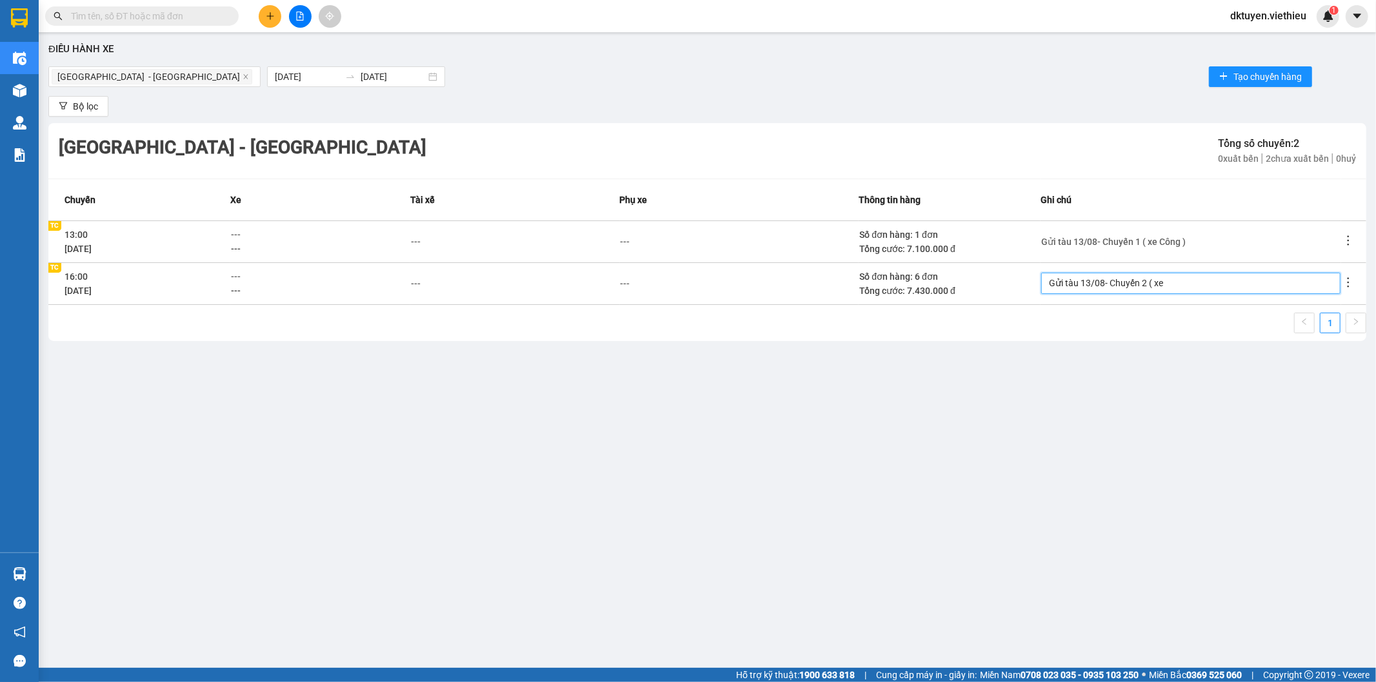
type textarea "Gửi tàu 13/08- Chuyến 2 ( xe C"
type textarea "Gửi tàu 13/08- Chuyến 2 ( xe Co"
type textarea "Gửi tàu 13/08- Chuyến 2 ( xe Cô"
type textarea "Gửi tàu 13/08- Chuyến 2 ( xe Côn"
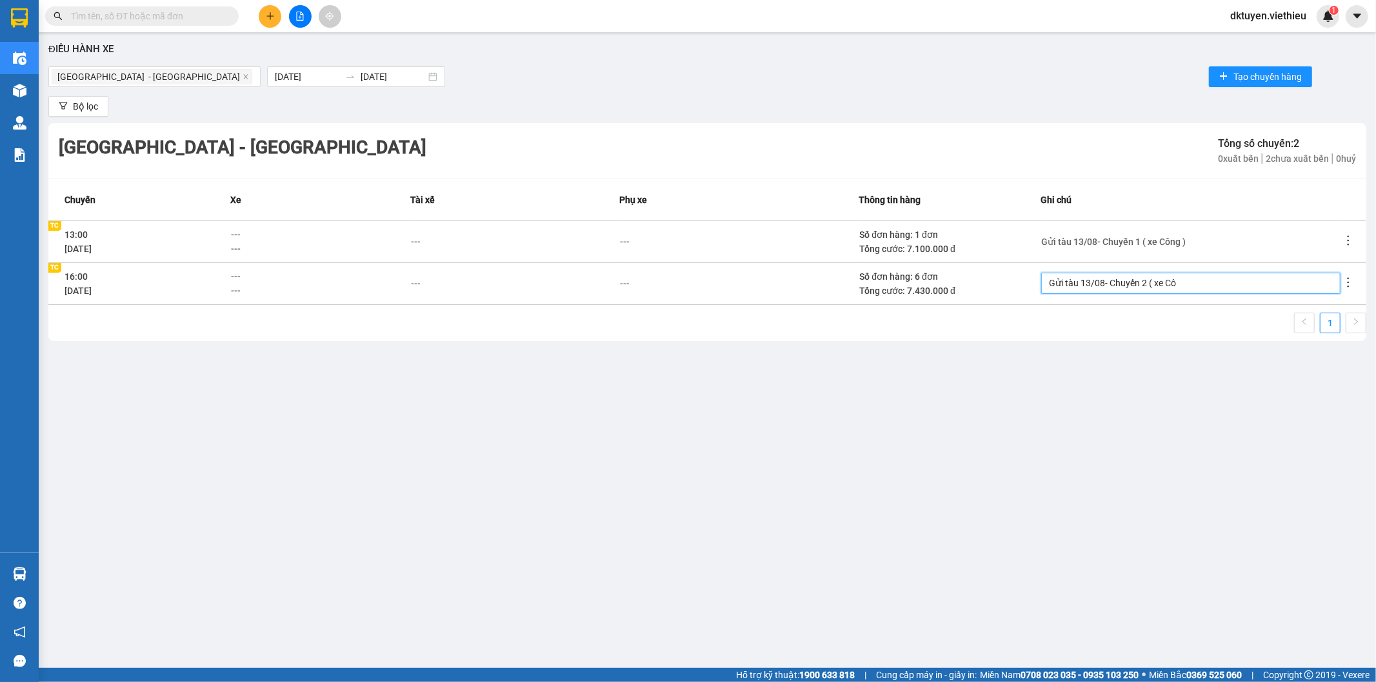
type textarea "Gửi tàu 13/08- Chuyến 2 ( xe Côn"
type textarea "Gửi tàu 13/08- Chuyến 2 ( xe Công"
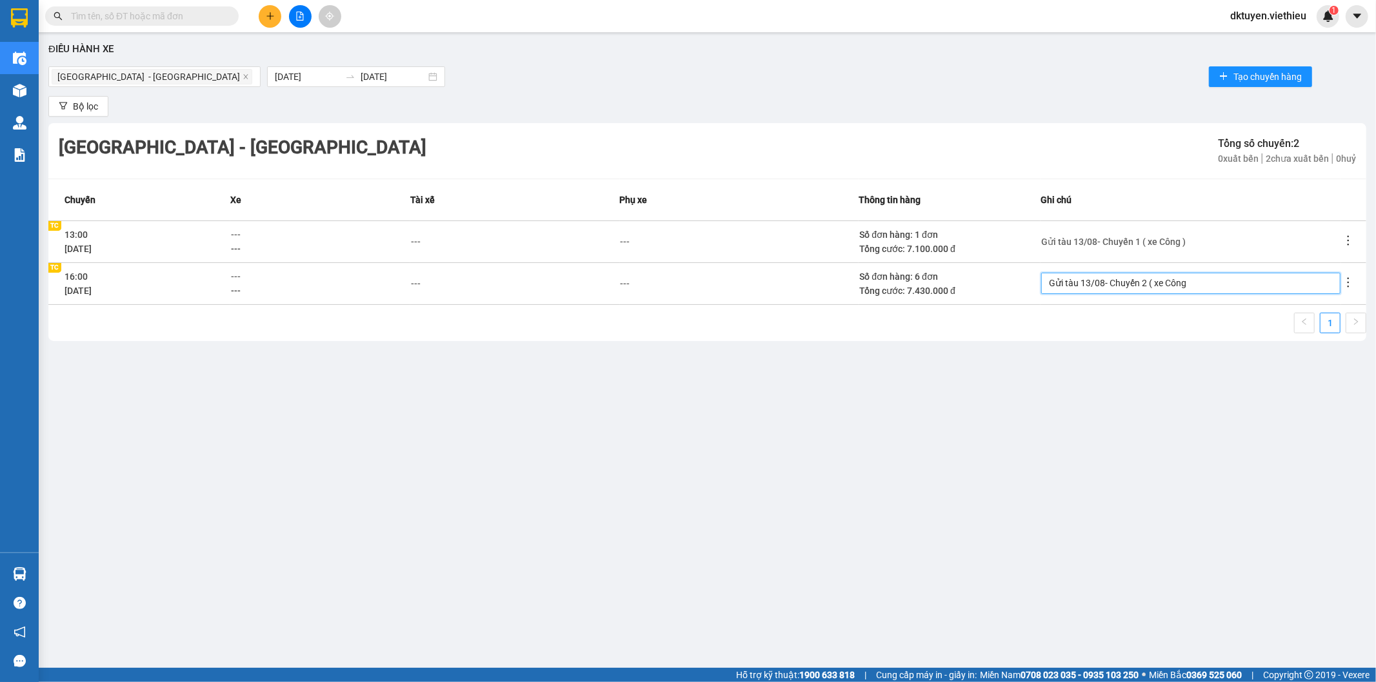
type textarea "Gửi tàu 13/08- Chuyến 2 ( xe Công )"
click at [1079, 365] on div "Điều hành xe [GEOGRAPHIC_DATA] - [GEOGRAPHIC_DATA] [DATE] [DATE] Tạo chuyến hàn…" at bounding box center [707, 335] width 1324 height 593
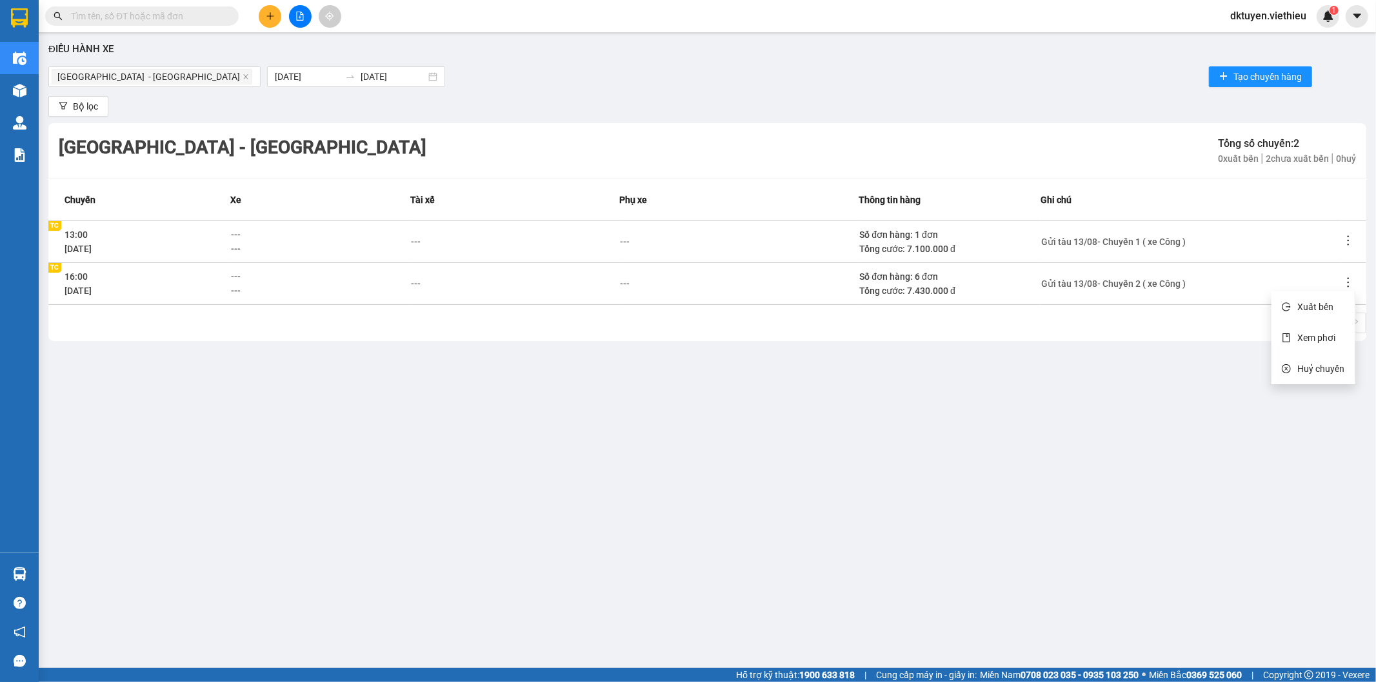
click at [1351, 282] on icon "more" at bounding box center [1347, 282] width 13 height 13
click at [1338, 336] on li "Xem phơi" at bounding box center [1312, 338] width 83 height 26
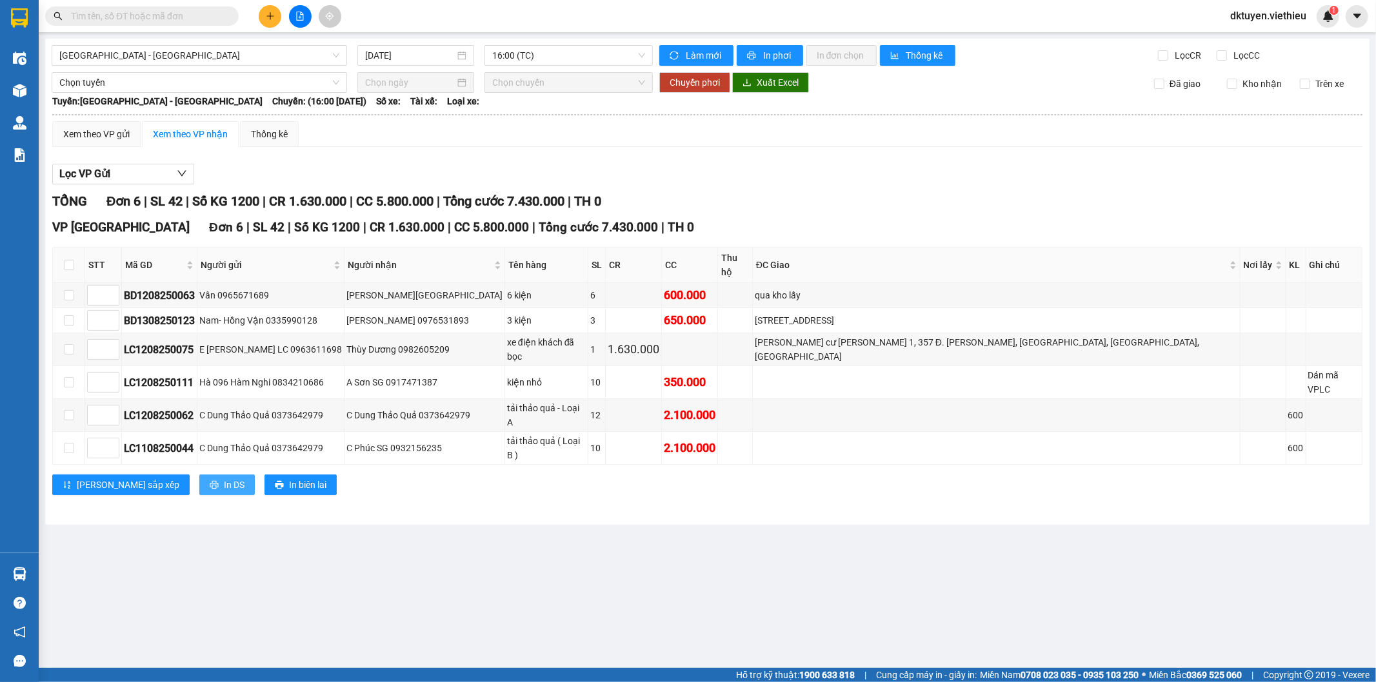
click at [224, 478] on span "In DS" at bounding box center [234, 485] width 21 height 14
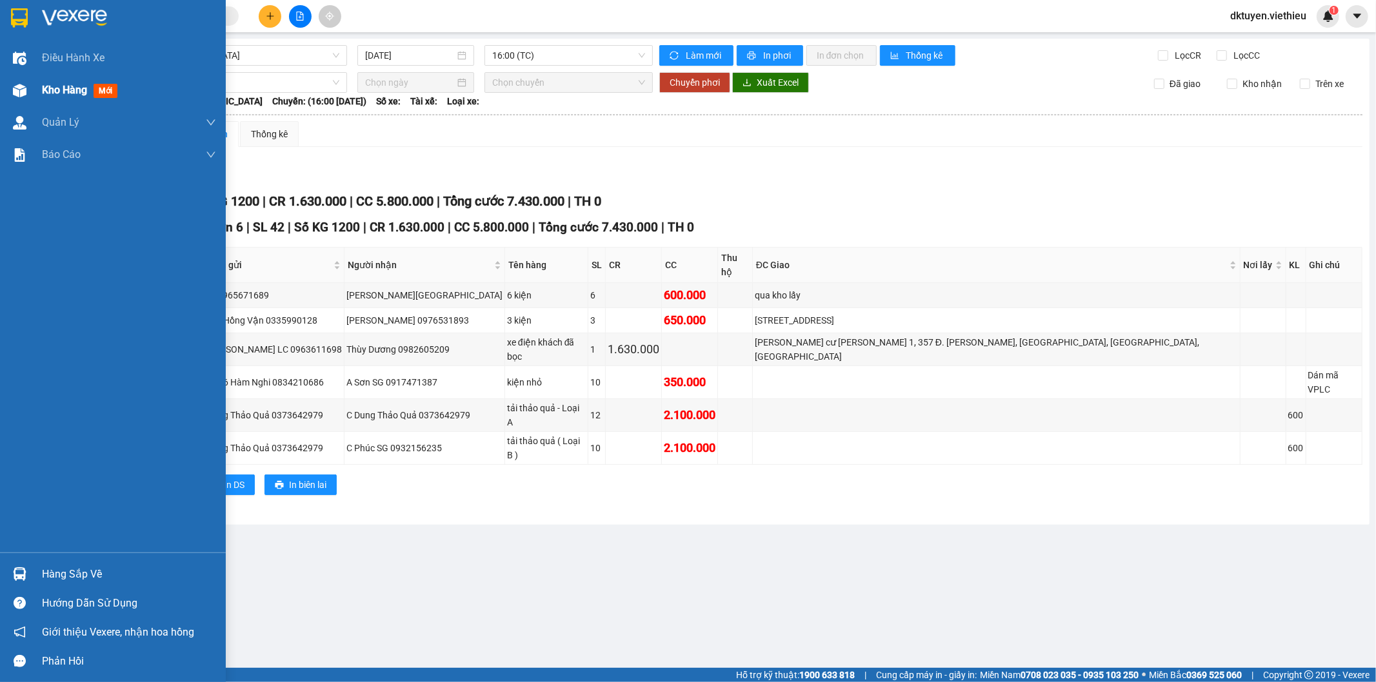
click at [45, 94] on span "Kho hàng" at bounding box center [64, 90] width 45 height 12
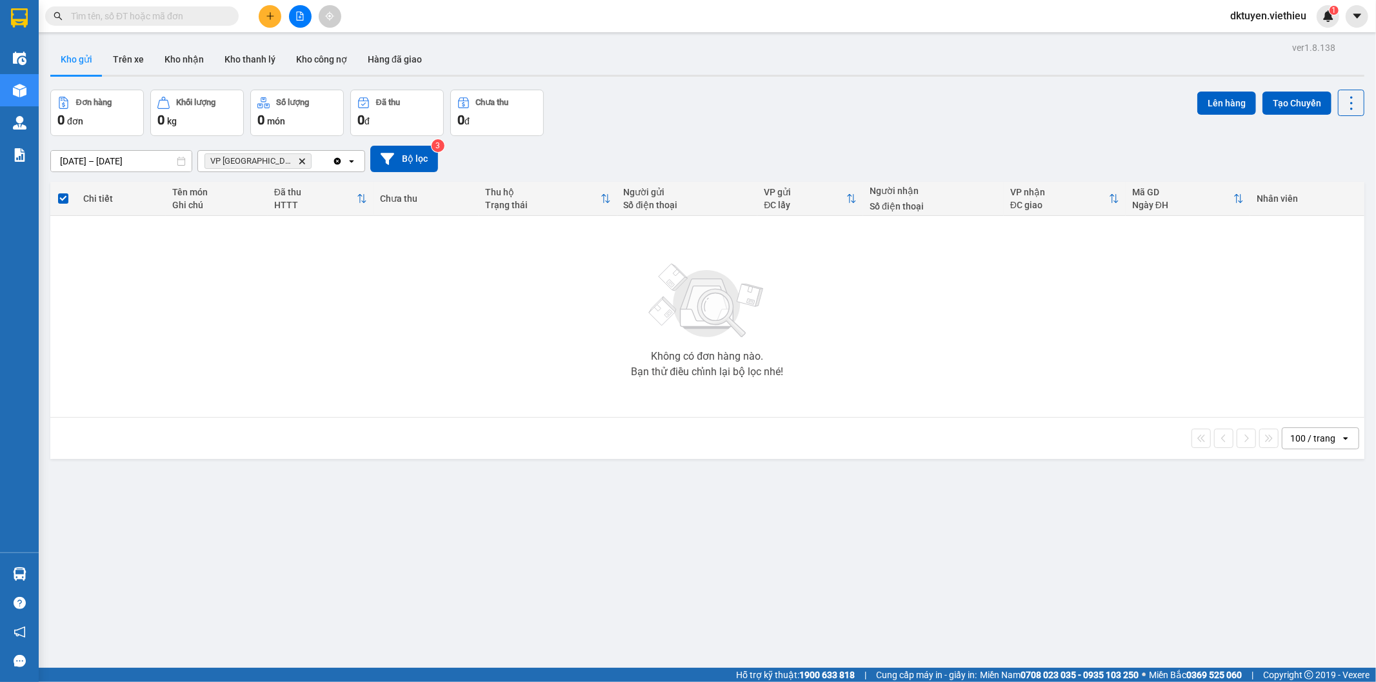
click at [298, 162] on icon "Delete" at bounding box center [302, 161] width 8 height 8
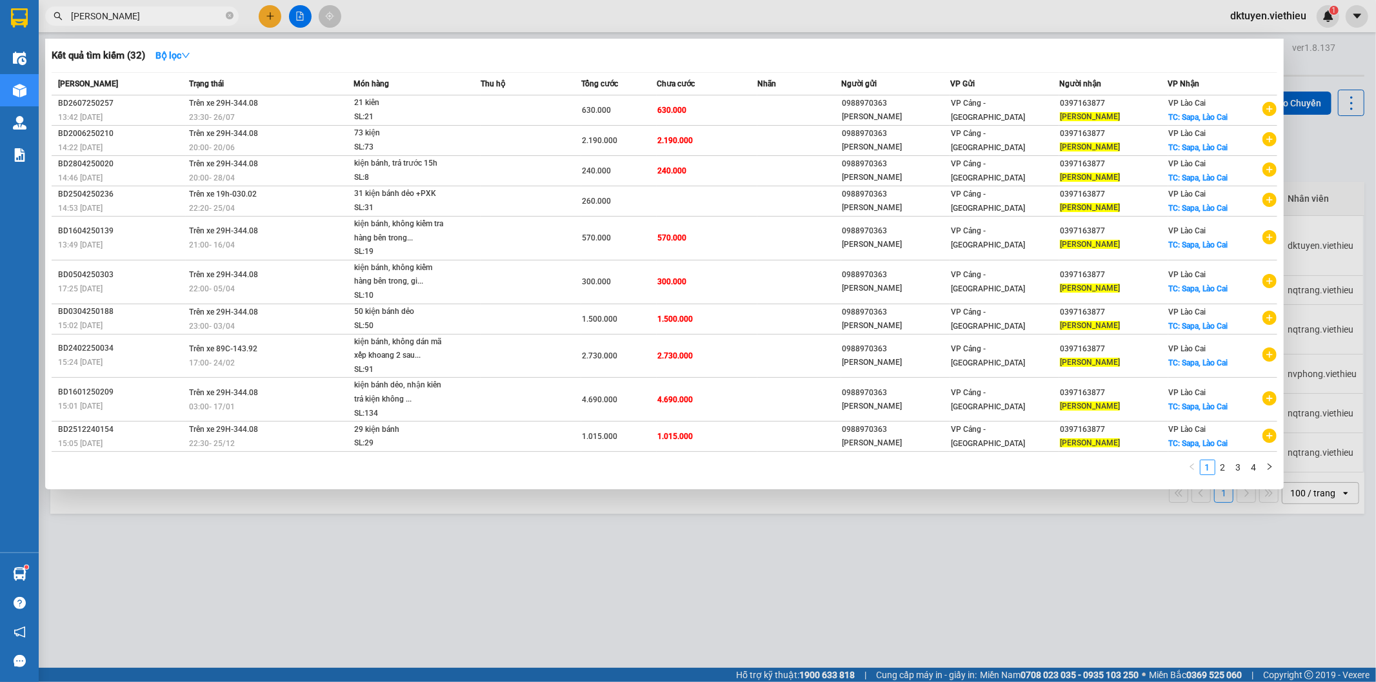
click at [3, 9] on section "Kết quả tìm kiếm ( 32 ) Bộ lọc Mã ĐH Trạng thái Món hàng Thu hộ Tổng cước Chưa …" at bounding box center [688, 341] width 1376 height 682
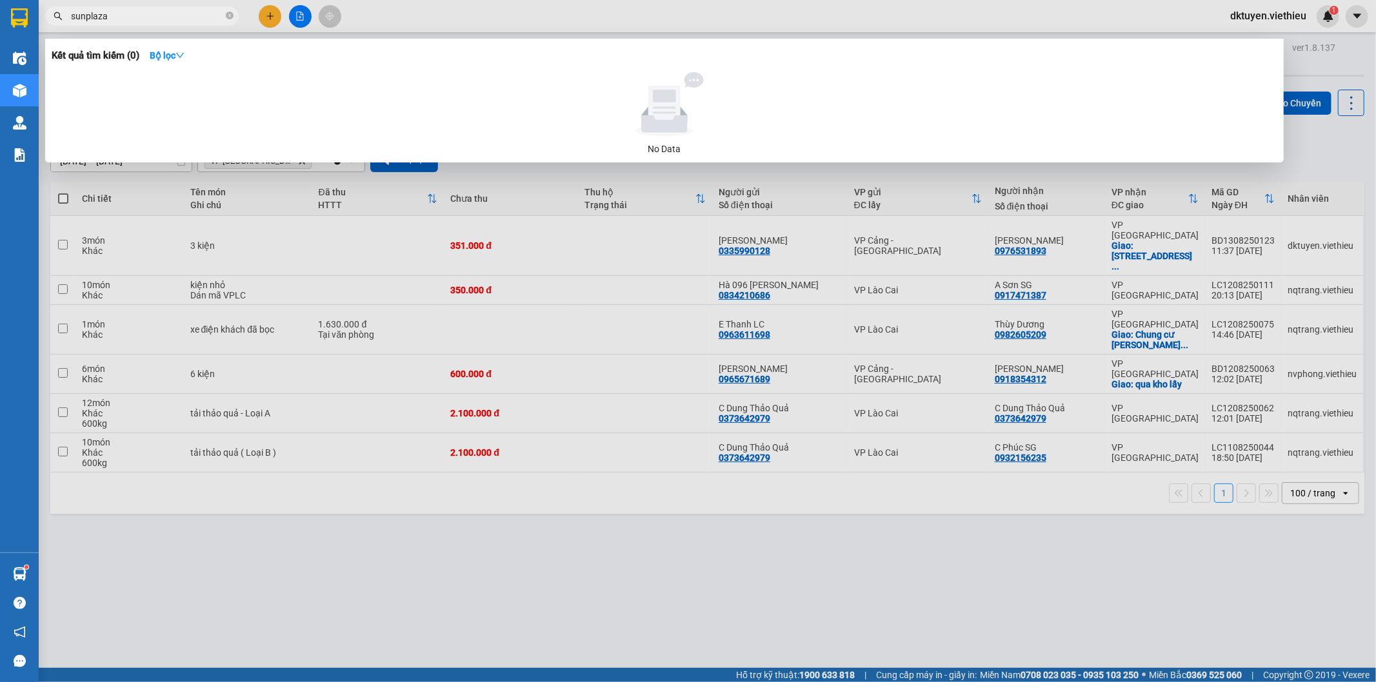
click at [85, 21] on input "sunplaza" at bounding box center [147, 16] width 152 height 14
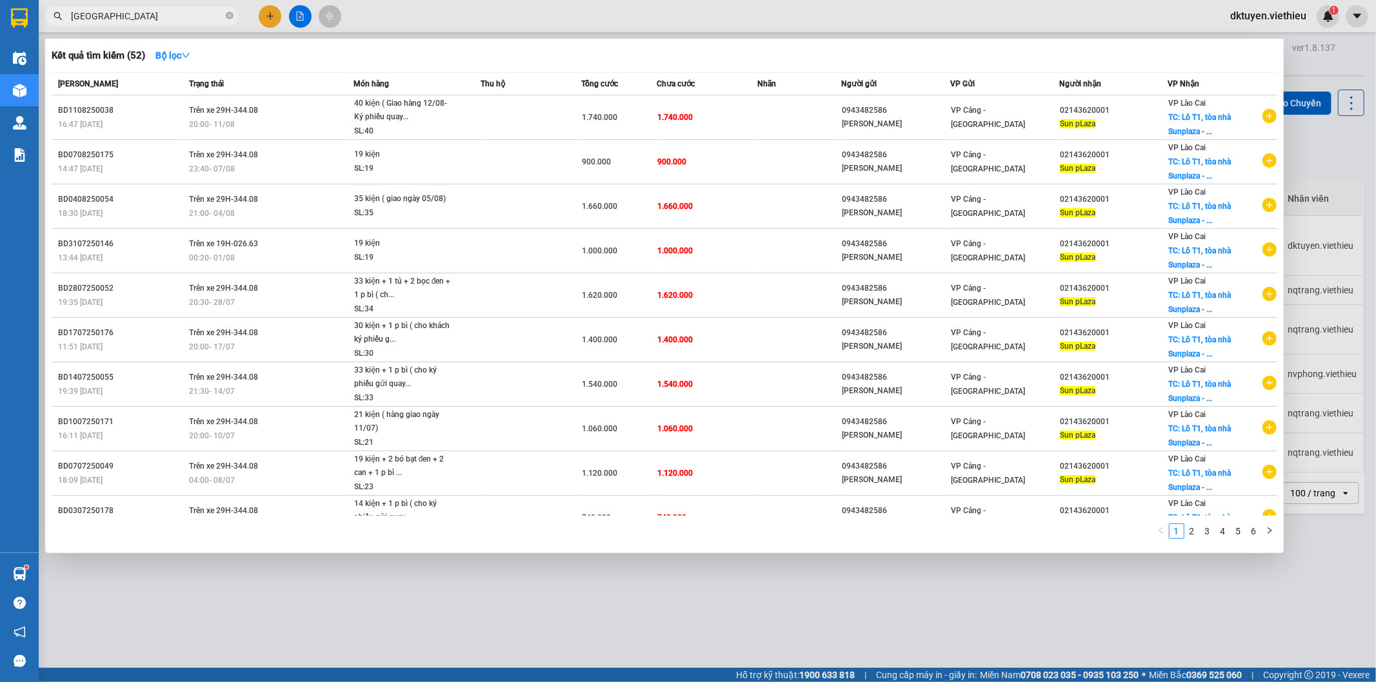
type input "sun plaza"
click at [1330, 66] on div at bounding box center [688, 341] width 1376 height 682
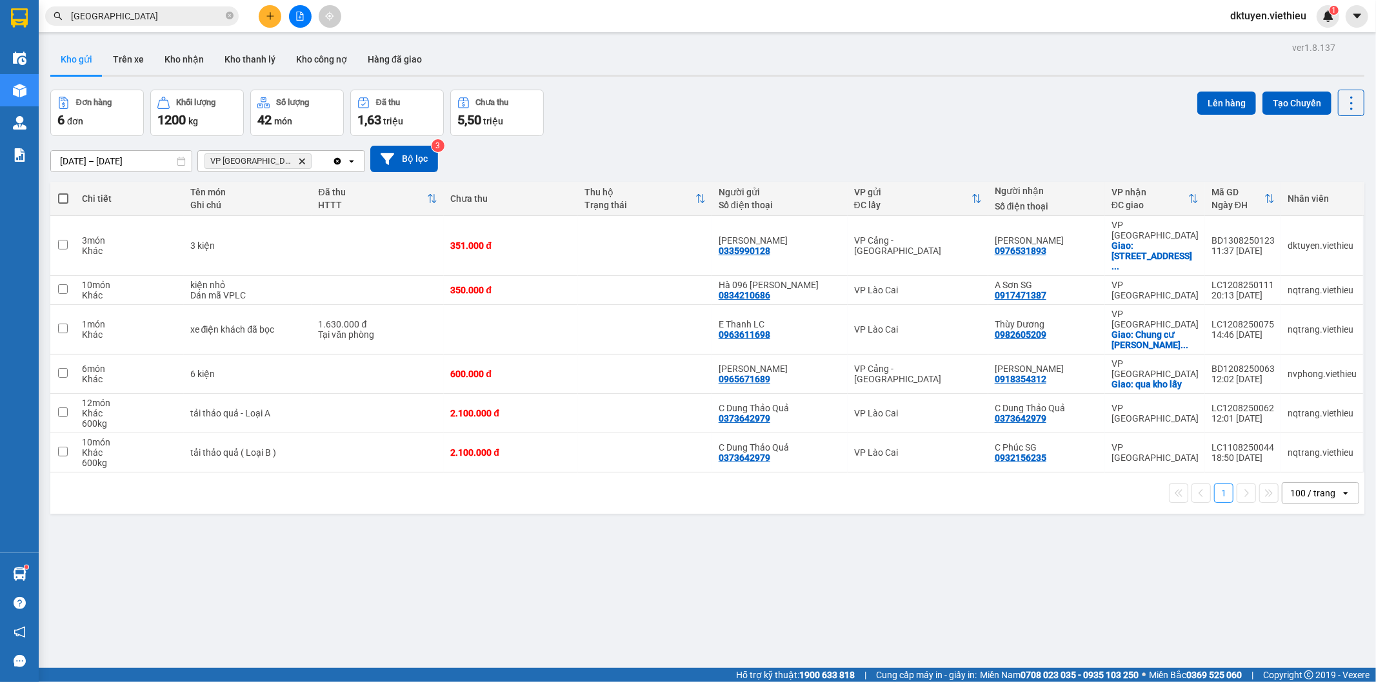
click at [83, 58] on button "Kho gửi" at bounding box center [76, 59] width 52 height 31
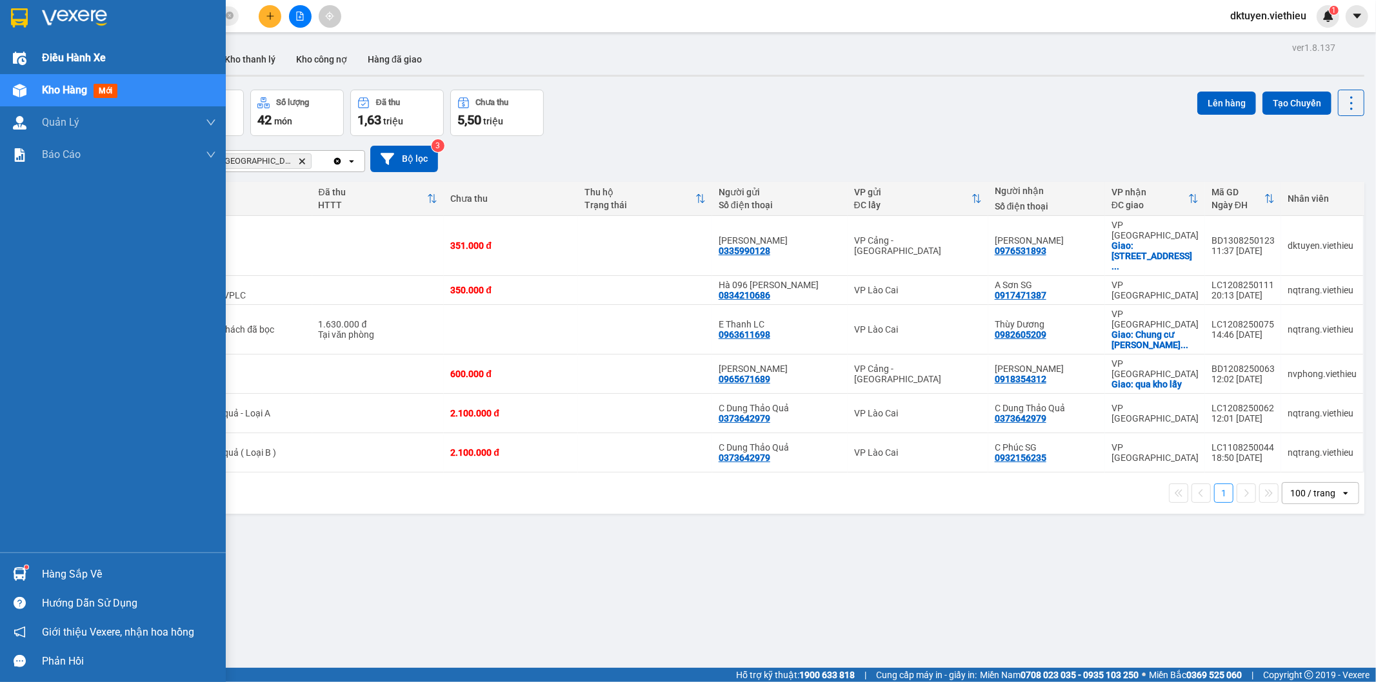
click at [55, 56] on span "Điều hành xe" at bounding box center [74, 58] width 64 height 16
